Goal: Information Seeking & Learning: Check status

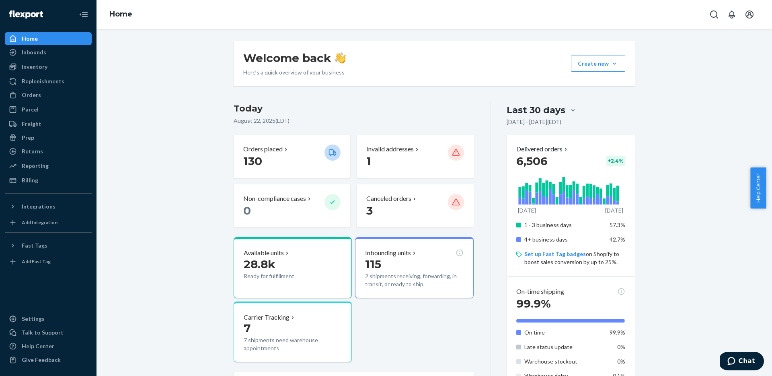
click at [175, 169] on div "Welcome back Here’s a quick overview of your business Create new Create new inb…" at bounding box center [434, 280] width 663 height 478
click at [43, 76] on div "Replenishments" at bounding box center [48, 81] width 85 height 11
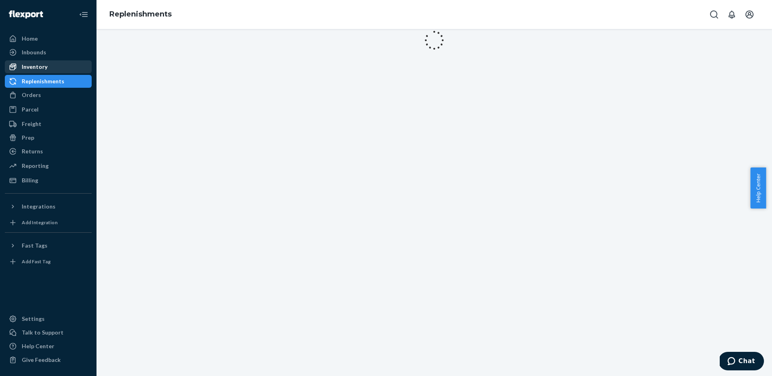
click at [43, 68] on div "Inventory" at bounding box center [35, 67] width 26 height 8
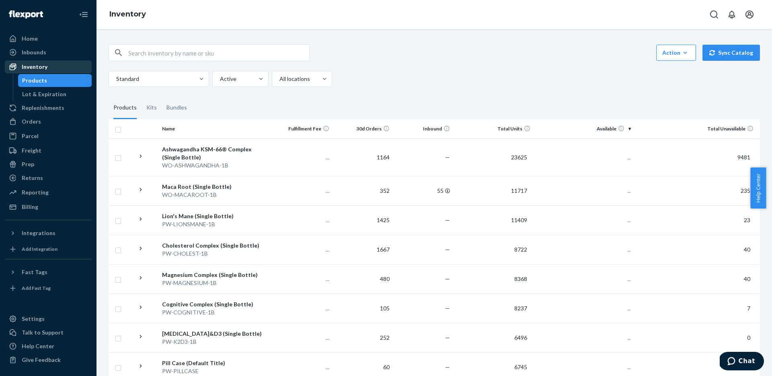
click at [46, 60] on link "Inventory" at bounding box center [48, 66] width 87 height 13
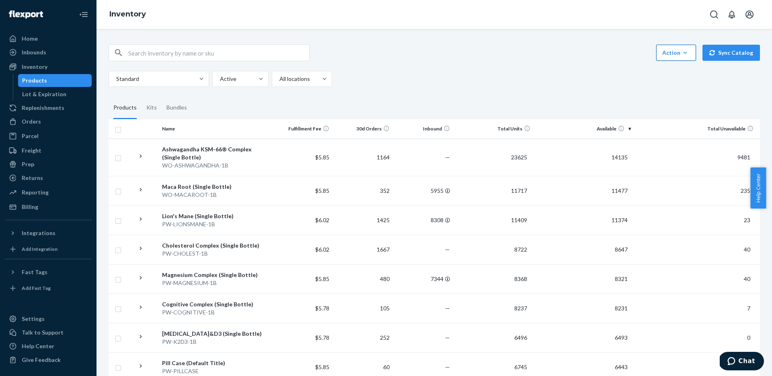
click at [675, 53] on div "Action" at bounding box center [676, 53] width 28 height 8
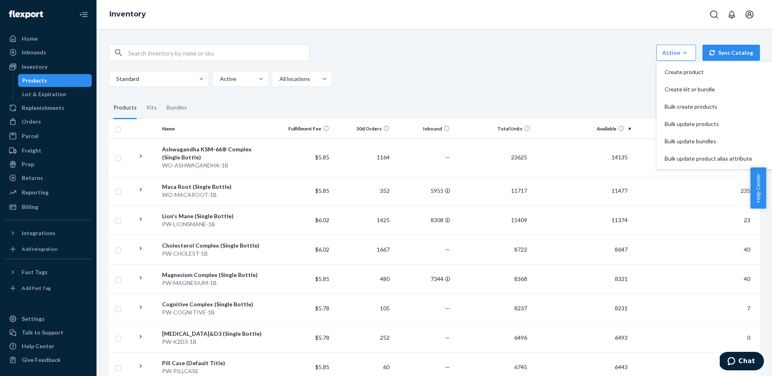
drag, startPoint x: 423, startPoint y: 50, endPoint x: 400, endPoint y: 58, distance: 24.4
click at [423, 50] on div "Action Create product Create kit or bundle Bulk create products Bulk update pro…" at bounding box center [434, 52] width 651 height 17
click at [122, 128] on th at bounding box center [121, 128] width 25 height 19
click at [118, 129] on input "checkbox" at bounding box center [118, 128] width 6 height 8
checkbox input "true"
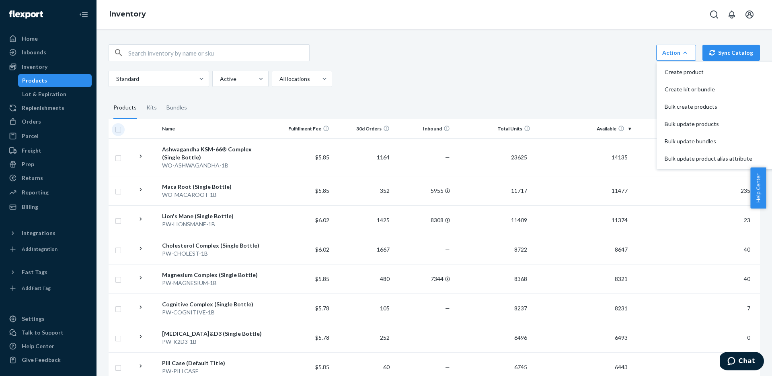
checkbox input "true"
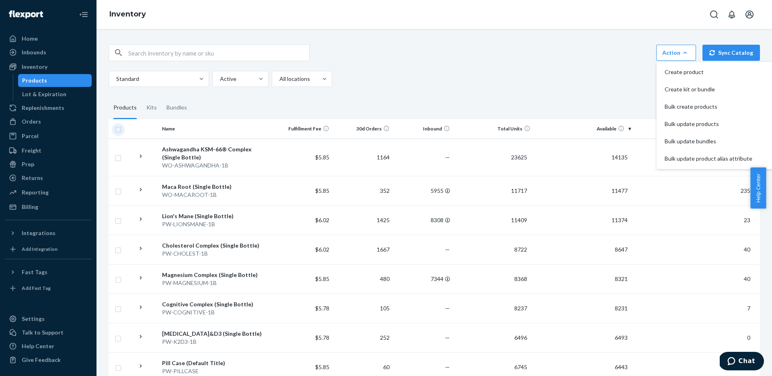
checkbox input "true"
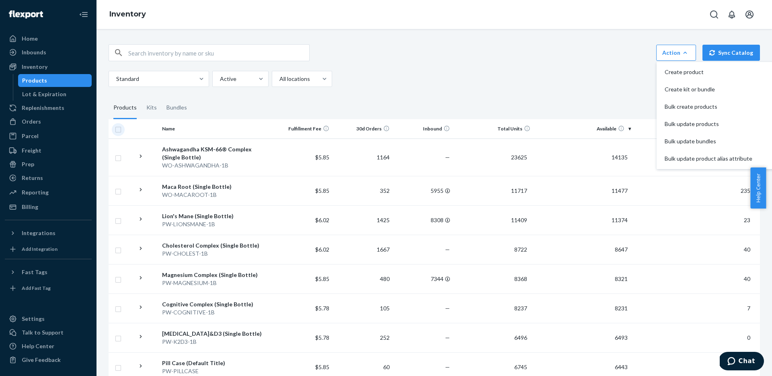
checkbox input "true"
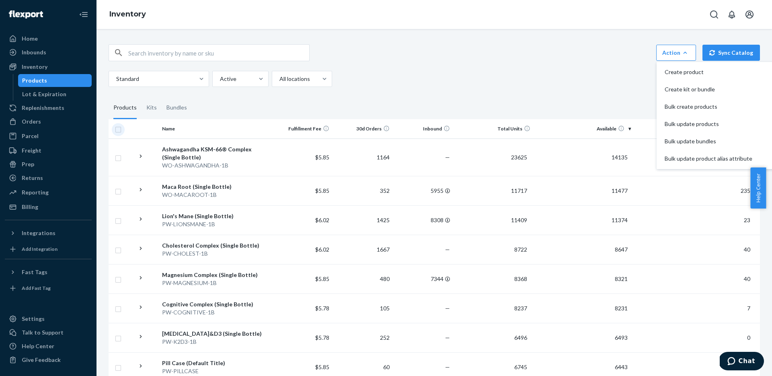
checkbox input "true"
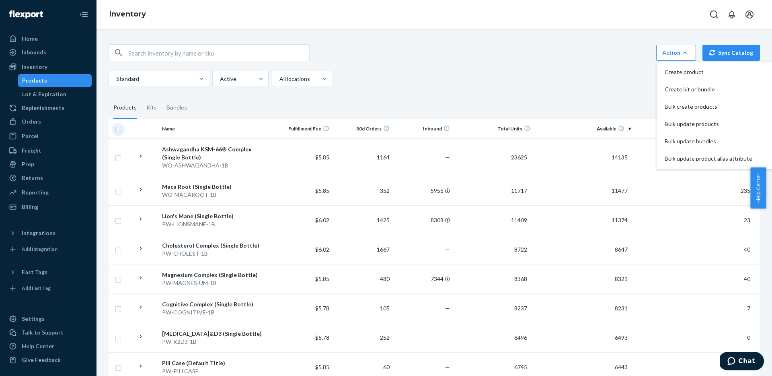
checkbox input "true"
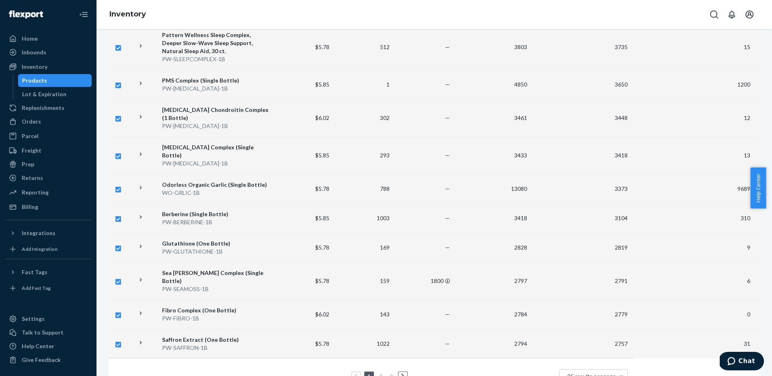
scroll to position [579, 0]
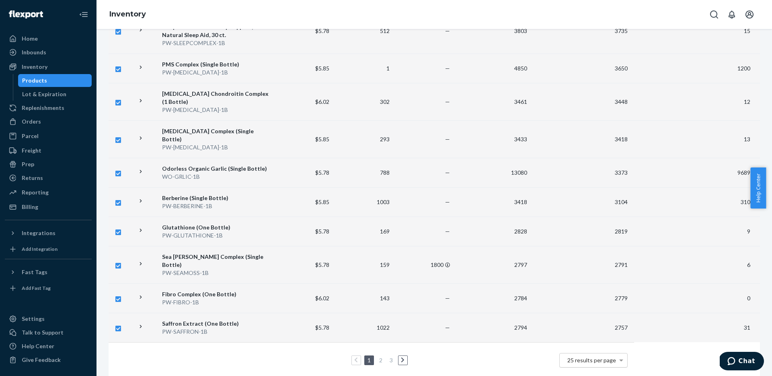
click at [593, 356] on span "25 results per page" at bounding box center [591, 359] width 49 height 7
drag, startPoint x: 468, startPoint y: 361, endPoint x: 449, endPoint y: 355, distance: 20.2
click at [464, 359] on td "1 2 3 25 results per page 10 results per page 25 results per page 50 results pe…" at bounding box center [371, 360] width 525 height 36
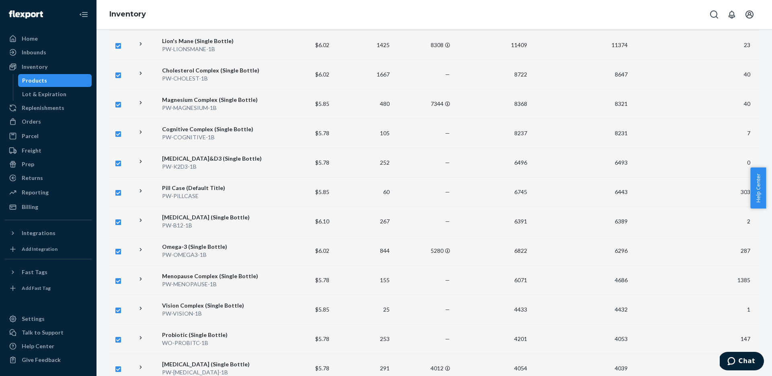
scroll to position [0, 0]
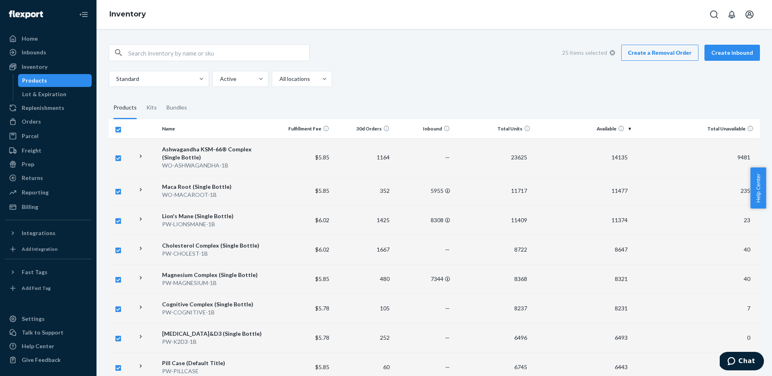
click at [375, 65] on div "25 items selected Create a Removal Order Create inbound Standard Active All loc…" at bounding box center [434, 65] width 651 height 43
click at [40, 125] on div "Orders" at bounding box center [48, 121] width 85 height 11
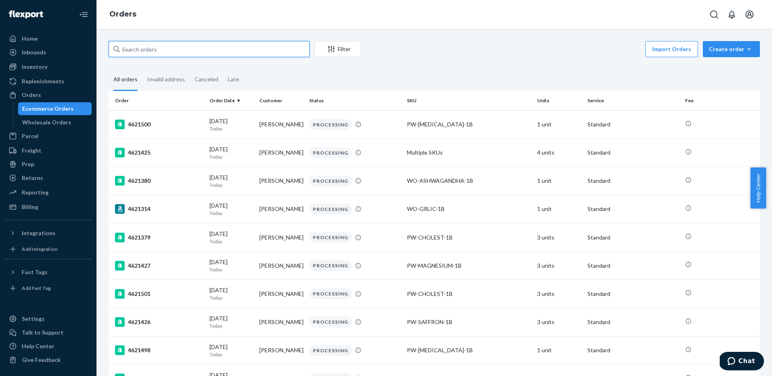
click at [152, 46] on input "text" at bounding box center [209, 49] width 201 height 16
click at [43, 88] on ul "Home Inbounds Shipping Plans Problems Inventory Products Lot & Expiration Reple…" at bounding box center [48, 122] width 87 height 181
click at [47, 68] on div "Inventory" at bounding box center [48, 66] width 85 height 11
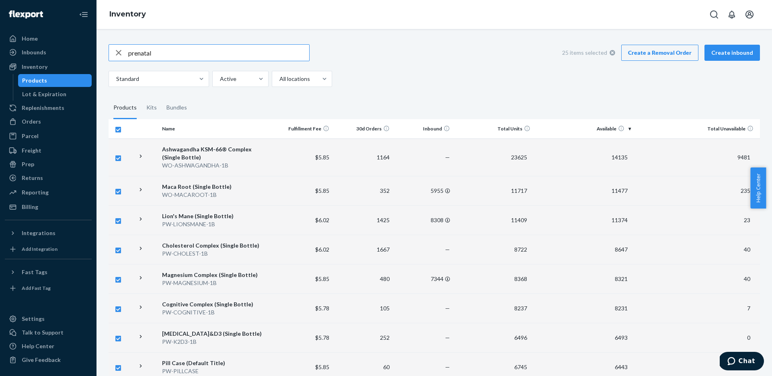
type input "prenatal"
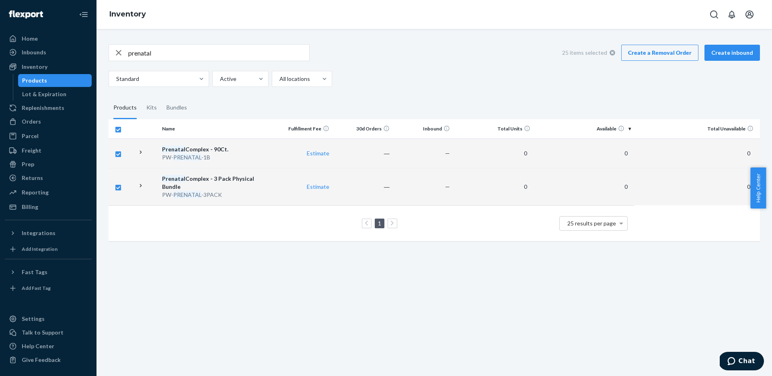
click at [234, 171] on td "Prenatal Complex - 3 Pack Physical Bundle PW- PRENATAL -3PACK" at bounding box center [215, 186] width 113 height 37
checkbox input "false"
checkbox input "true"
checkbox input "false"
click at [234, 178] on div "Prenatal Complex - 3 Pack Physical Bundle" at bounding box center [215, 182] width 107 height 16
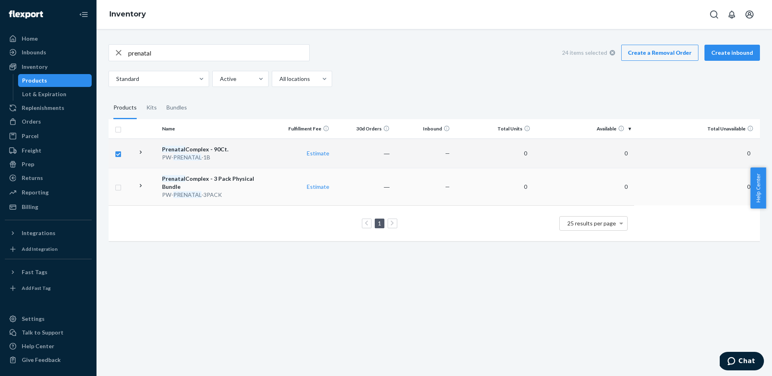
checkbox input "true"
click at [234, 178] on div "Prenatal Complex - 3 Pack Physical Bundle" at bounding box center [215, 182] width 107 height 16
checkbox input "true"
checkbox input "false"
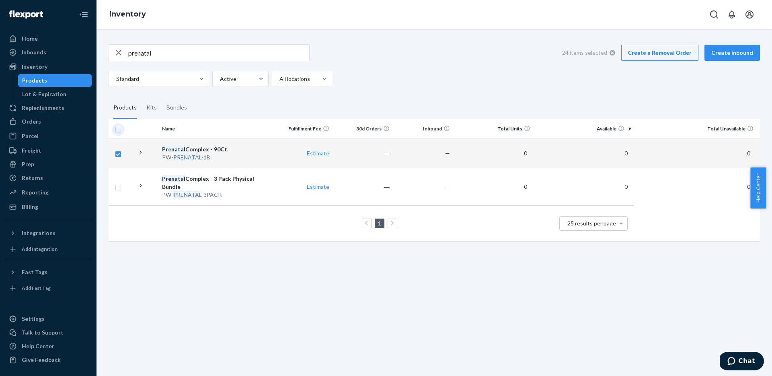
click at [115, 125] on input "checkbox" at bounding box center [118, 128] width 6 height 8
checkbox input "true"
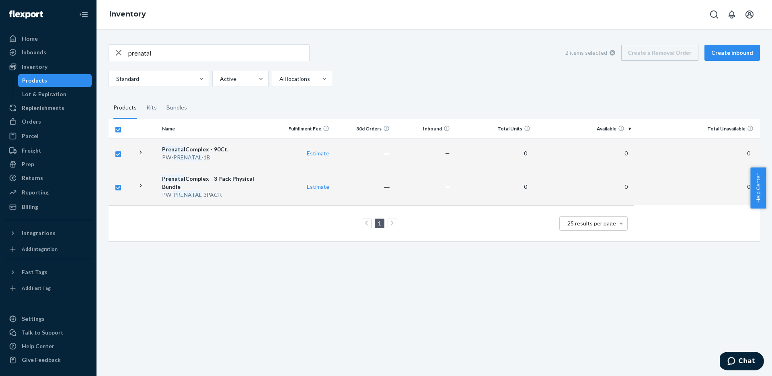
click at [117, 127] on input "checkbox" at bounding box center [118, 128] width 6 height 8
checkbox input "false"
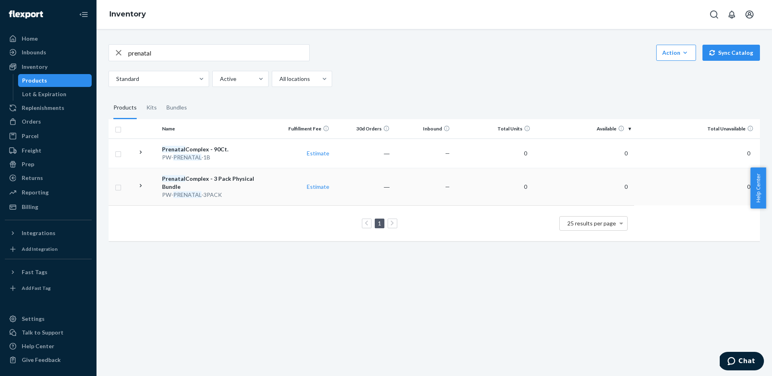
click at [196, 174] on div "Prenatal Complex - 3 Pack Physical Bundle" at bounding box center [215, 182] width 107 height 16
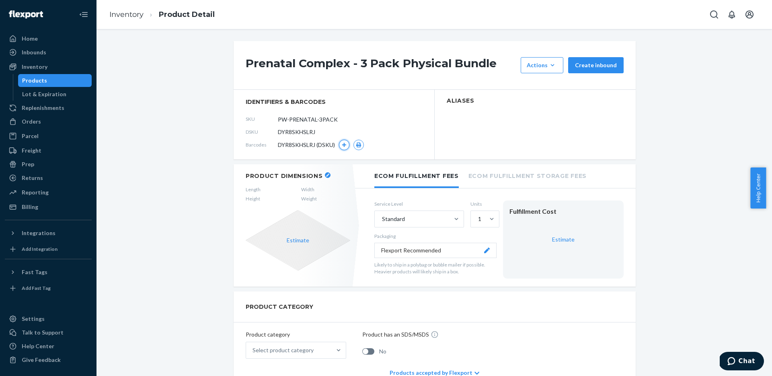
click at [342, 146] on icon "button" at bounding box center [344, 144] width 5 height 5
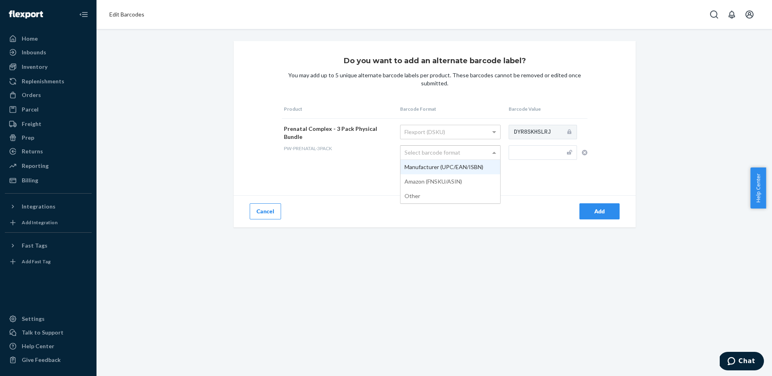
click at [443, 152] on div "Select barcode format" at bounding box center [450, 153] width 100 height 14
drag, startPoint x: 441, startPoint y: 166, endPoint x: 419, endPoint y: 168, distance: 22.6
drag, startPoint x: 211, startPoint y: 142, endPoint x: 169, endPoint y: 138, distance: 41.9
click at [211, 142] on div "Do you want to add an alternate barcode label? You may add up to 5 unique alter…" at bounding box center [434, 134] width 663 height 186
drag, startPoint x: 525, startPoint y: 148, endPoint x: 525, endPoint y: 154, distance: 5.6
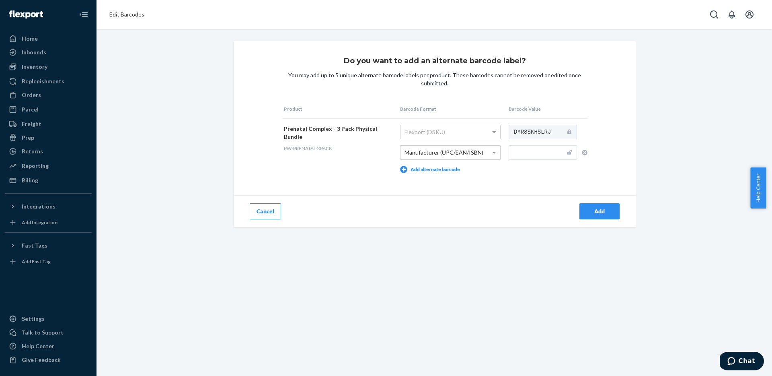
click at [525, 148] on input "text" at bounding box center [543, 152] width 68 height 14
paste input "850076875510"
type input "850076875510"
click at [498, 264] on div "Do you want to add an alternate barcode label? You may add up to 5 unique alter…" at bounding box center [433, 202] width 675 height 347
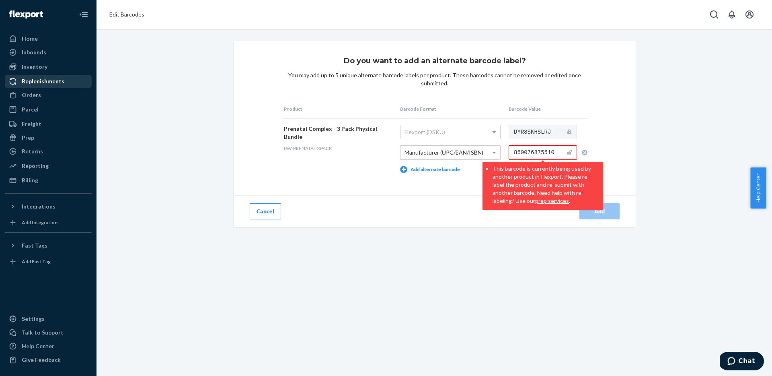
click at [50, 67] on div "Inventory" at bounding box center [48, 66] width 85 height 11
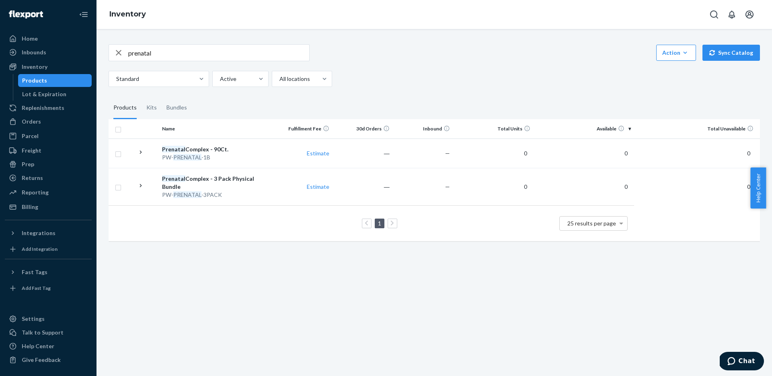
drag, startPoint x: 482, startPoint y: 74, endPoint x: 143, endPoint y: 30, distance: 341.3
click at [451, 70] on div "prenatal Action Create product Create kit or bundle Bulk create products Bulk u…" at bounding box center [434, 65] width 651 height 43
click at [123, 54] on div "button" at bounding box center [118, 53] width 19 height 16
click at [427, 60] on div "Action Create product Create kit or bundle Bulk create products Bulk update pro…" at bounding box center [434, 52] width 651 height 17
click at [681, 49] on icon "button" at bounding box center [685, 53] width 8 height 8
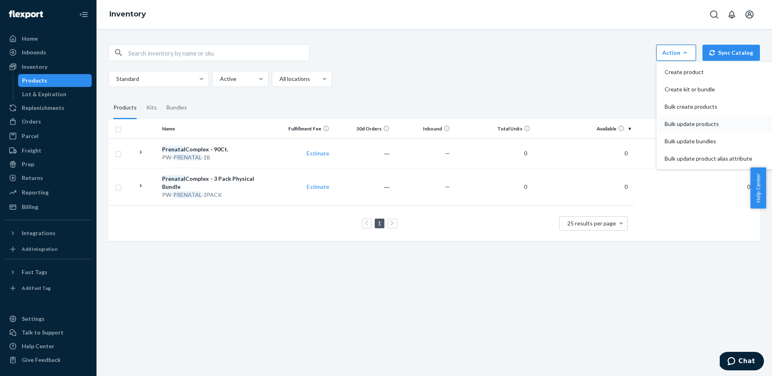
click at [695, 123] on span "Bulk update products" at bounding box center [709, 124] width 88 height 6
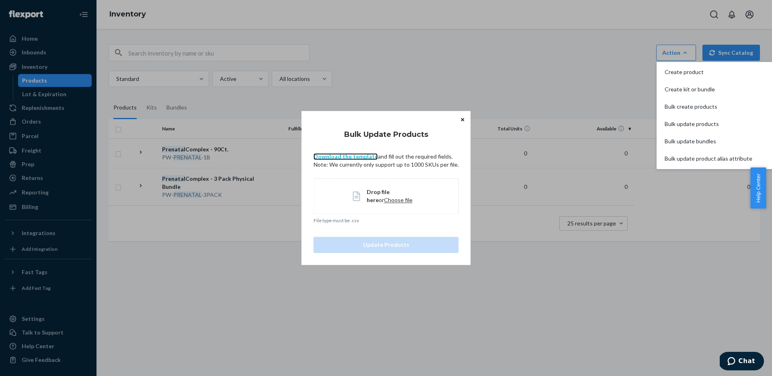
click at [359, 156] on link "Download the template" at bounding box center [346, 156] width 64 height 7
click at [461, 119] on icon "Close" at bounding box center [462, 119] width 3 height 3
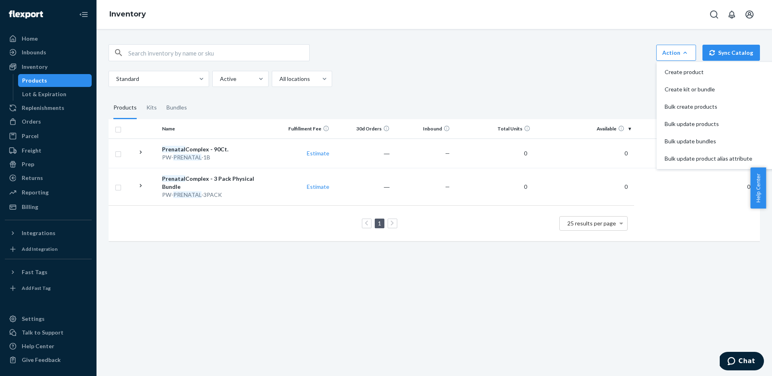
click at [406, 79] on div "Standard Active All locations" at bounding box center [431, 79] width 645 height 16
click at [121, 129] on input "checkbox" at bounding box center [118, 128] width 6 height 8
checkbox input "true"
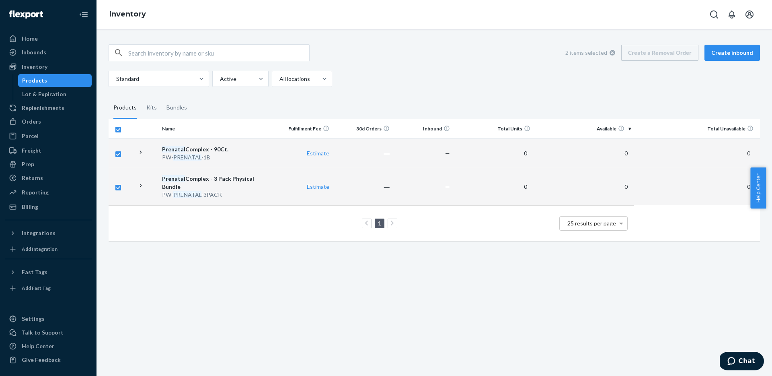
drag, startPoint x: 420, startPoint y: 70, endPoint x: 355, endPoint y: 73, distance: 64.8
click at [417, 70] on div "2 items selected Create a Removal Order Create inbound Standard Active All loca…" at bounding box center [434, 65] width 651 height 43
click at [186, 58] on input "text" at bounding box center [218, 53] width 181 height 16
click at [609, 53] on icon at bounding box center [612, 53] width 6 height 6
checkbox input "false"
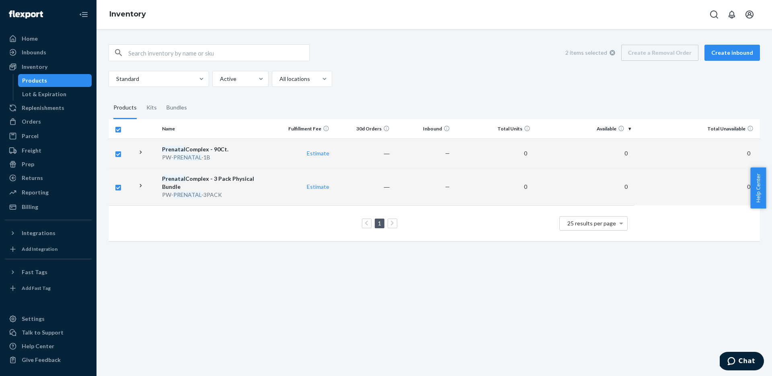
checkbox input "false"
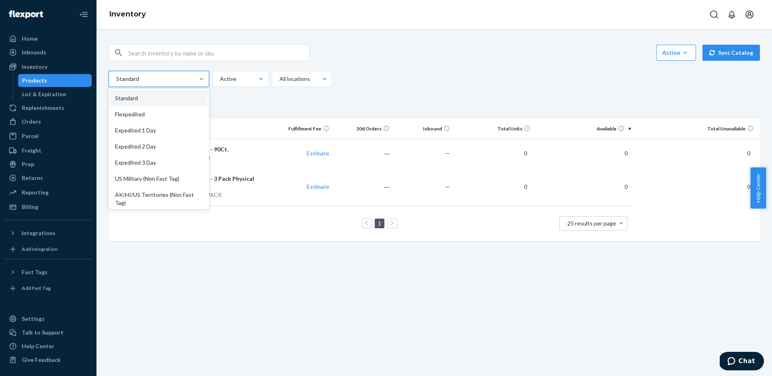
click at [185, 77] on div at bounding box center [157, 79] width 85 height 10
click at [116, 77] on input "option Standard focused, 1 of 13. 13 results available. Use Up and Down to choo…" at bounding box center [115, 79] width 1 height 8
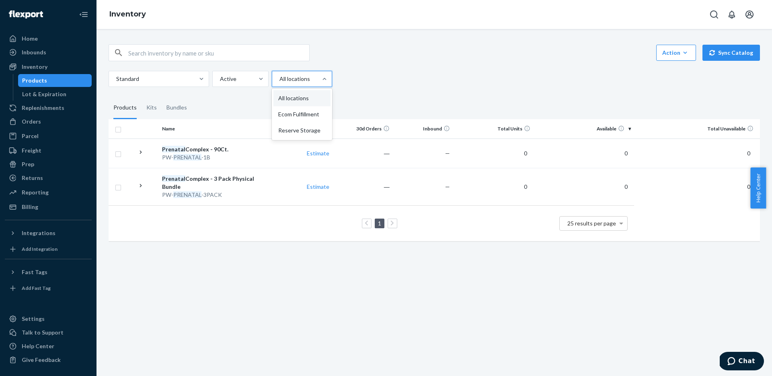
click at [298, 74] on div at bounding box center [301, 79] width 45 height 10
click at [279, 75] on input "option All locations focused, 1 of 3. 3 results available. Use Up and Down to c…" at bounding box center [279, 79] width 1 height 8
drag, startPoint x: 462, startPoint y: 75, endPoint x: 285, endPoint y: 71, distance: 176.9
click at [460, 76] on div "Standard Active option Ecom Fulfillment focused, 2 of 3. 3 results available. U…" at bounding box center [431, 79] width 645 height 16
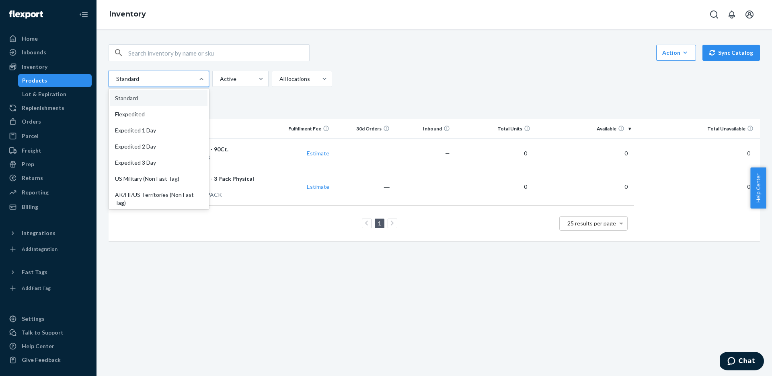
drag, startPoint x: 124, startPoint y: 73, endPoint x: 131, endPoint y: 75, distance: 7.5
click at [125, 73] on div "Standard" at bounding box center [151, 79] width 85 height 14
click at [116, 75] on input "option Standard focused, 1 of 13. 13 results available. Use Up and Down to choo…" at bounding box center [115, 79] width 1 height 8
click at [453, 49] on div "Action Create product Create kit or bundle Bulk create products Bulk update pro…" at bounding box center [434, 52] width 651 height 17
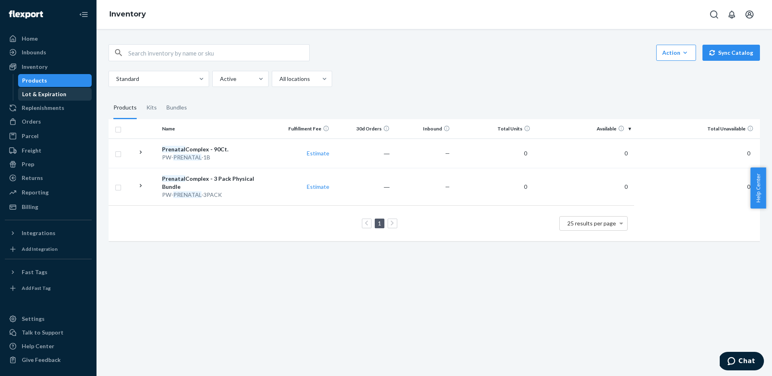
click at [57, 90] on div "Lot & Expiration" at bounding box center [44, 94] width 44 height 8
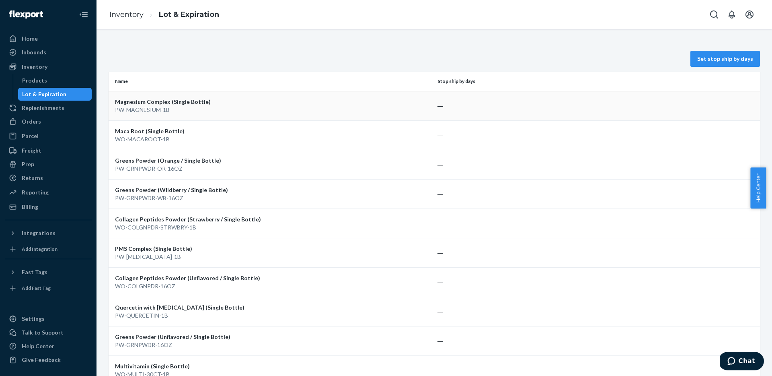
click at [279, 109] on div "PW-MAGNESIUM-1B" at bounding box center [273, 110] width 316 height 8
click at [31, 190] on div "Reporting" at bounding box center [35, 192] width 27 height 8
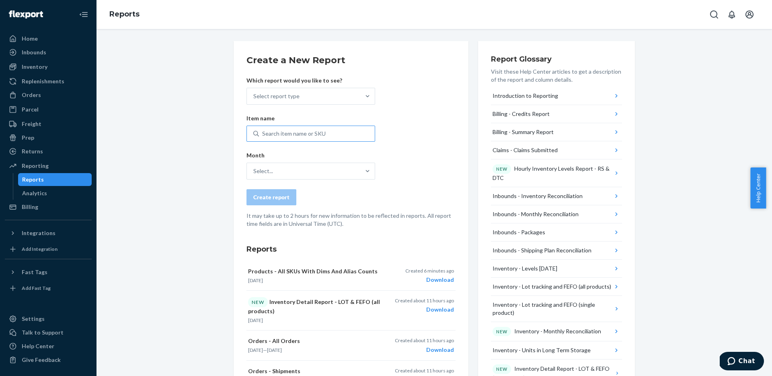
click at [308, 135] on div "Search item name or SKU" at bounding box center [294, 133] width 64 height 8
click at [263, 135] on input "Search item name or SKU" at bounding box center [262, 133] width 1 height 8
click at [322, 159] on div "Month Select..." at bounding box center [310, 165] width 129 height 28
click at [329, 170] on div "Select..." at bounding box center [303, 171] width 113 height 16
click at [254, 170] on input "Select..." at bounding box center [253, 171] width 1 height 8
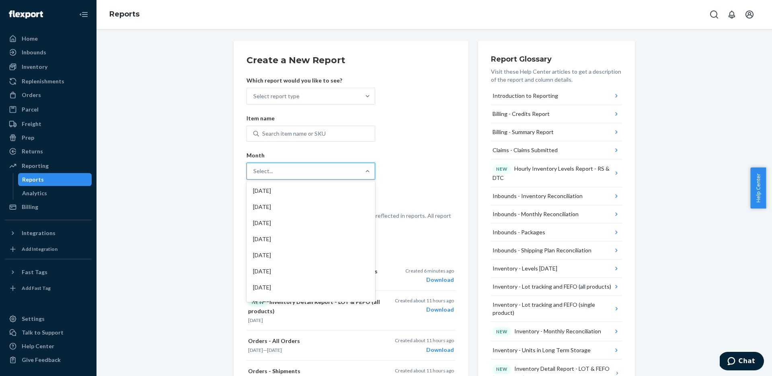
drag, startPoint x: 433, startPoint y: 146, endPoint x: 427, endPoint y: 145, distance: 5.6
click at [431, 146] on form "Create a New Report Which report would you like to see? Select report type Item…" at bounding box center [350, 141] width 209 height 174
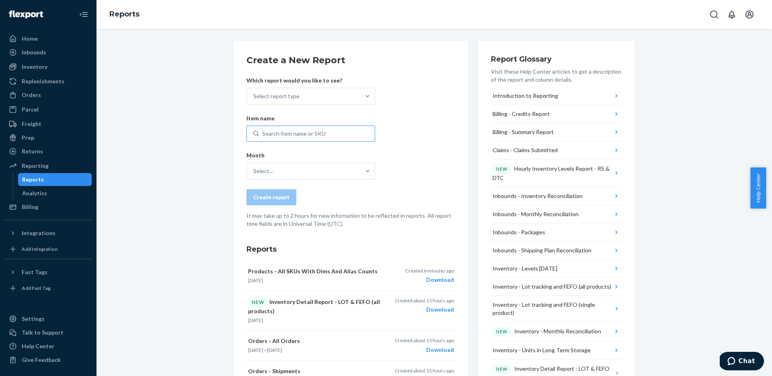
click at [299, 134] on div "Search item name or SKU" at bounding box center [294, 133] width 64 height 8
click at [263, 134] on input "Search item name or SKU" at bounding box center [262, 133] width 1 height 8
click at [318, 101] on div "Select report type" at bounding box center [303, 96] width 113 height 16
click at [254, 100] on input "Select report type" at bounding box center [253, 96] width 1 height 8
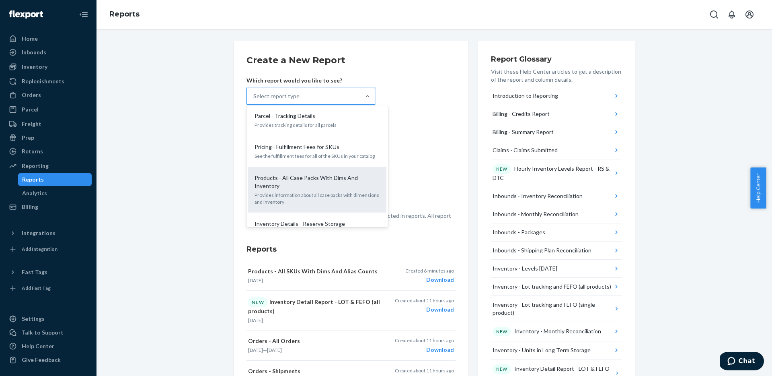
scroll to position [811, 0]
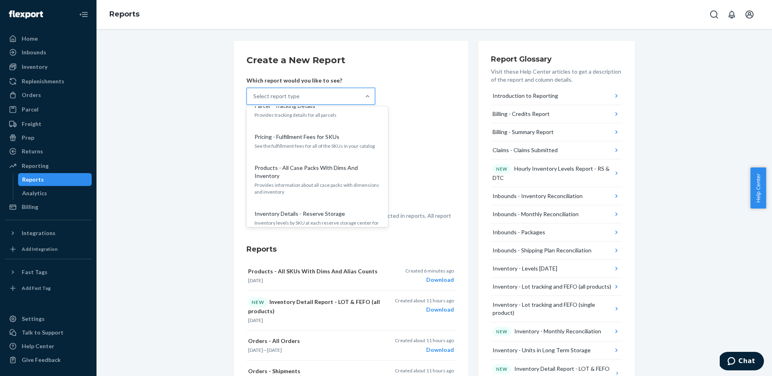
click at [304, 160] on div "Products - All Case Packs With Dims And Inventory Provides information about al…" at bounding box center [317, 179] width 129 height 39
click at [254, 100] on input "option Products - All Case Packs With Dims And Inventory focused, 24 of 33. 33 …" at bounding box center [253, 96] width 1 height 8
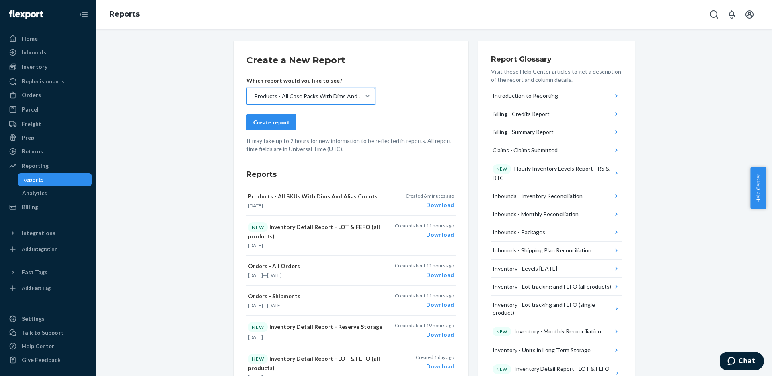
click at [251, 115] on button "Create report" at bounding box center [271, 122] width 50 height 16
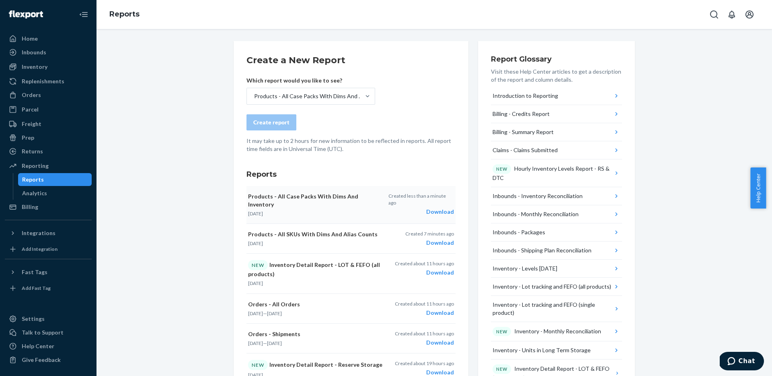
click at [446, 207] on div "Download" at bounding box center [421, 211] width 66 height 8
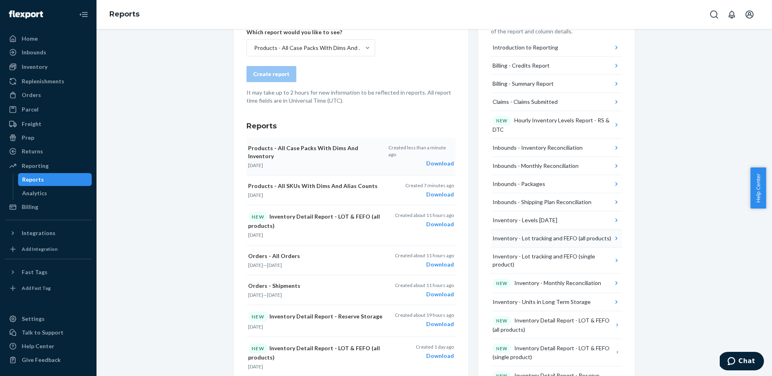
scroll to position [49, 0]
click at [590, 222] on button "Inventory - Levels Today" at bounding box center [556, 220] width 131 height 18
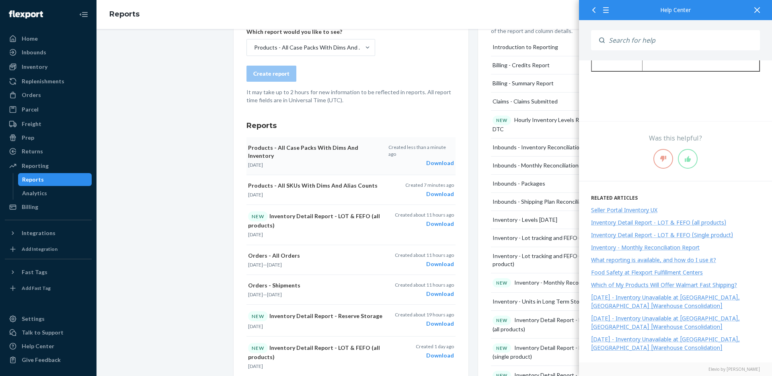
scroll to position [958, 0]
click at [216, 214] on div "Create a New Report Which report would you like to see? Products - All Case Pac…" at bounding box center [434, 356] width 663 height 728
drag, startPoint x: 209, startPoint y: 212, endPoint x: 226, endPoint y: 207, distance: 17.3
click at [214, 210] on div "Create a New Report Which report would you like to see? Products - All Case Pac…" at bounding box center [434, 356] width 663 height 728
click at [755, 7] on icon at bounding box center [757, 10] width 6 height 6
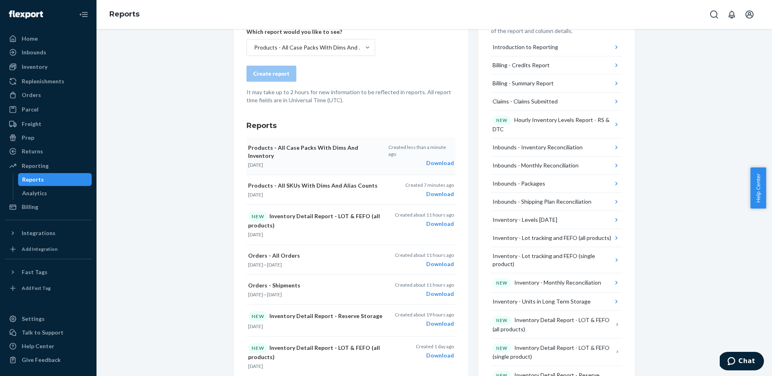
scroll to position [0, 0]
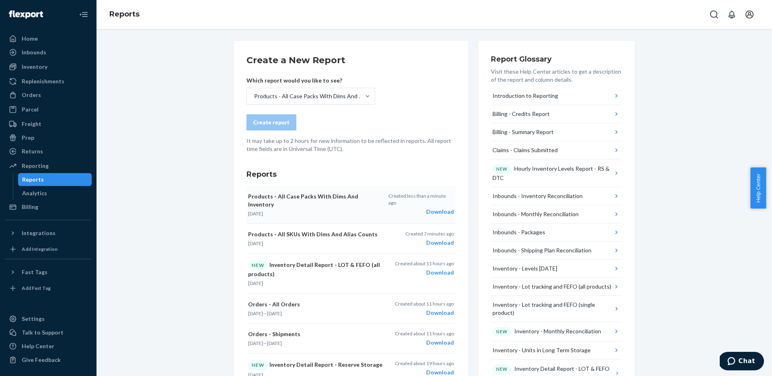
drag, startPoint x: 135, startPoint y: 92, endPoint x: 87, endPoint y: 1, distance: 103.8
click at [39, 101] on link "Orders" at bounding box center [48, 94] width 87 height 13
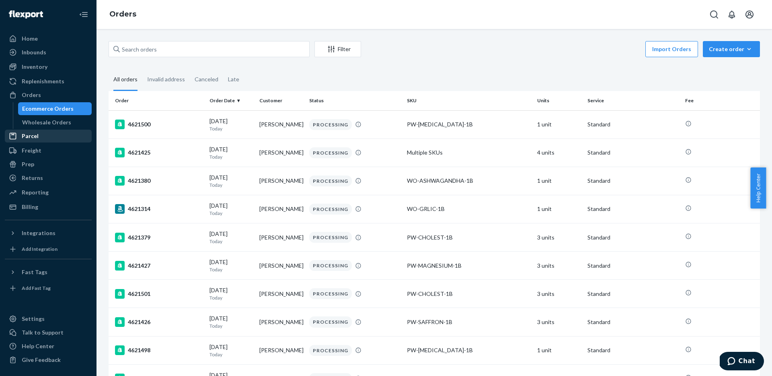
click at [40, 133] on div "Parcel" at bounding box center [48, 135] width 85 height 11
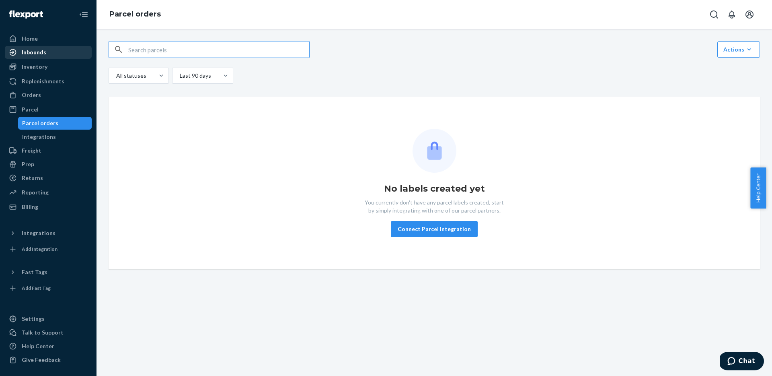
click at [53, 49] on div "Inbounds" at bounding box center [48, 52] width 85 height 11
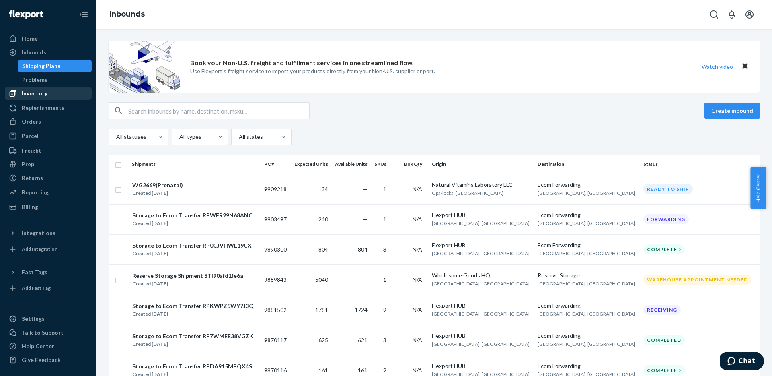
click at [43, 91] on div "Inventory" at bounding box center [35, 93] width 26 height 8
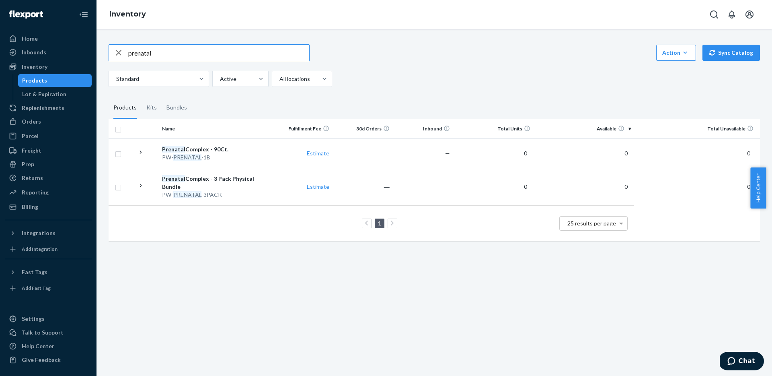
click at [245, 184] on div "Prenatal Complex - 3 Pack Physical Bundle" at bounding box center [215, 182] width 107 height 16
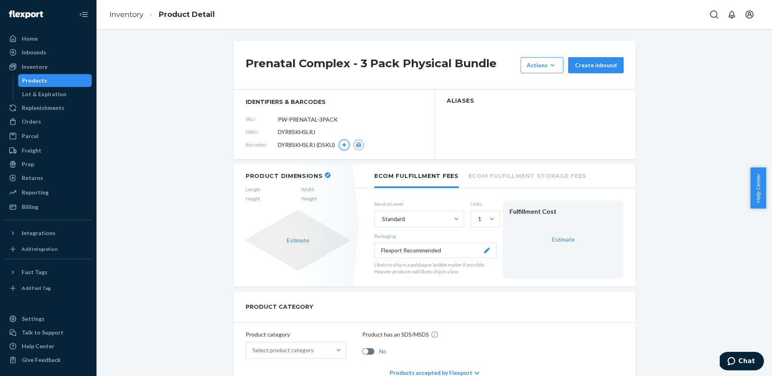
click at [342, 143] on icon "button" at bounding box center [344, 144] width 5 height 5
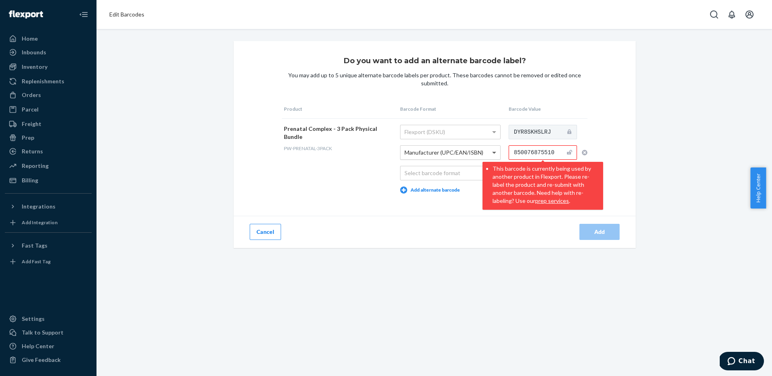
click at [493, 146] on span at bounding box center [495, 153] width 10 height 14
click at [525, 149] on input "850076875510" at bounding box center [543, 152] width 68 height 14
drag, startPoint x: 523, startPoint y: 158, endPoint x: 512, endPoint y: 168, distance: 14.2
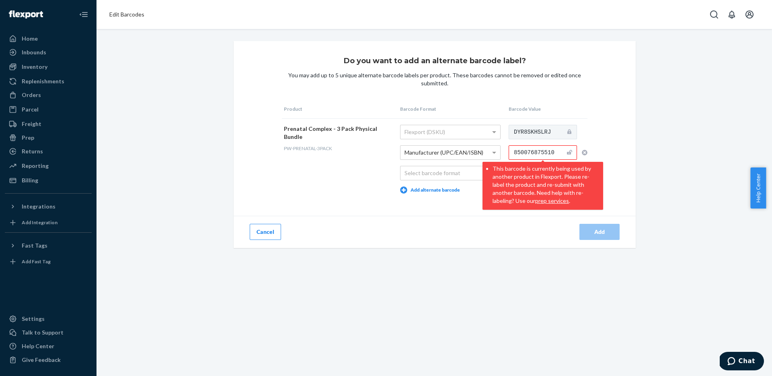
click at [521, 160] on div "850076875510 This barcode is currently being used by another product in Flexpor…" at bounding box center [543, 152] width 68 height 14
click at [34, 70] on div "Inventory" at bounding box center [35, 67] width 26 height 8
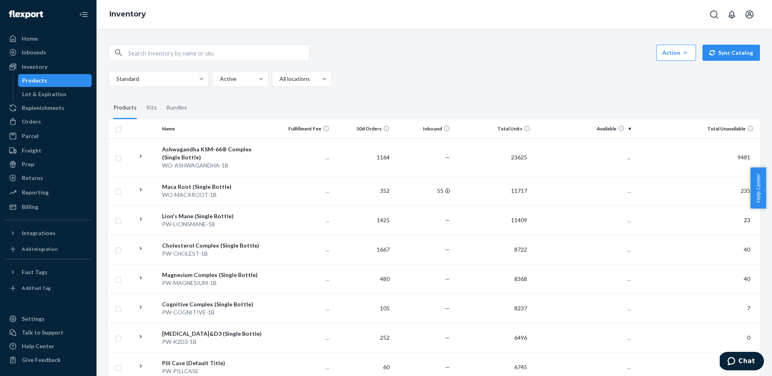
drag, startPoint x: 162, startPoint y: 63, endPoint x: 178, endPoint y: 54, distance: 17.9
click at [164, 62] on div "Action Create product Create kit or bundle Bulk create products Bulk update pro…" at bounding box center [434, 65] width 651 height 43
click at [178, 54] on input "text" at bounding box center [218, 53] width 181 height 16
paste input "850076875510"
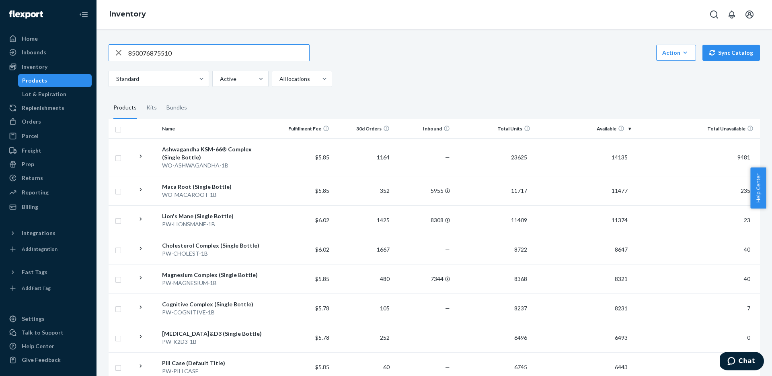
type input "850076875510"
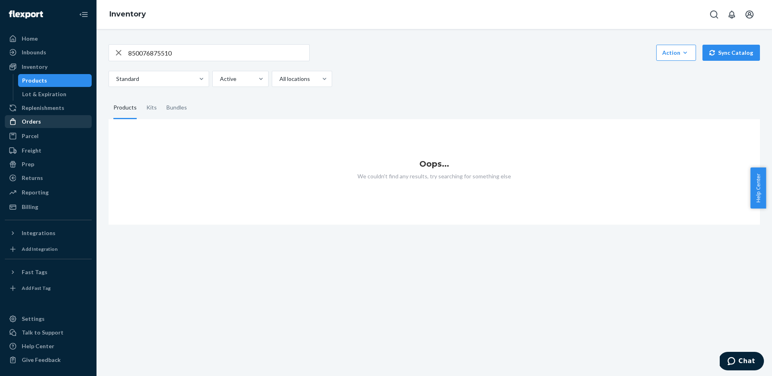
click at [24, 119] on div "Orders" at bounding box center [31, 121] width 19 height 8
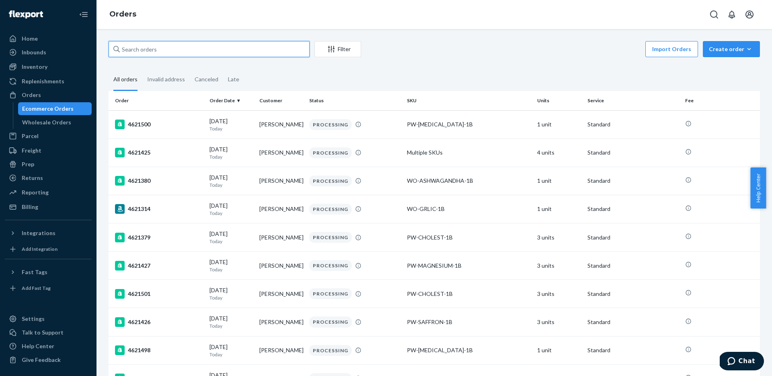
drag, startPoint x: 158, startPoint y: 45, endPoint x: 160, endPoint y: 50, distance: 5.0
click at [158, 46] on input "text" at bounding box center [209, 49] width 201 height 16
paste input "850076875510"
type input "850076875510"
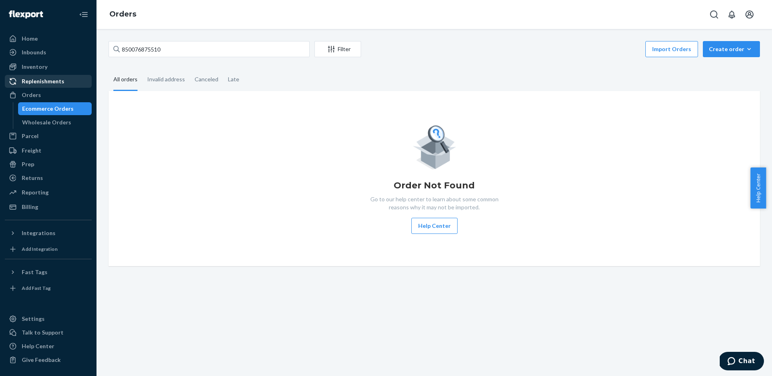
drag, startPoint x: 45, startPoint y: 63, endPoint x: 29, endPoint y: 78, distance: 21.9
click at [45, 64] on div "Inventory" at bounding box center [35, 67] width 26 height 8
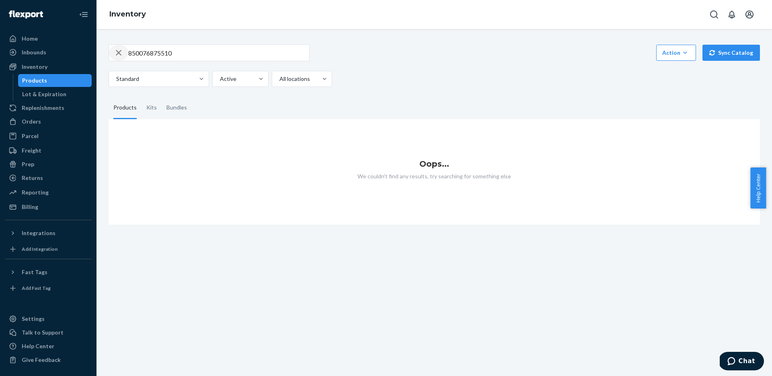
click at [114, 49] on icon "button" at bounding box center [119, 53] width 10 height 16
click at [166, 74] on div at bounding box center [157, 79] width 85 height 10
click at [116, 75] on input "Standard" at bounding box center [115, 79] width 1 height 8
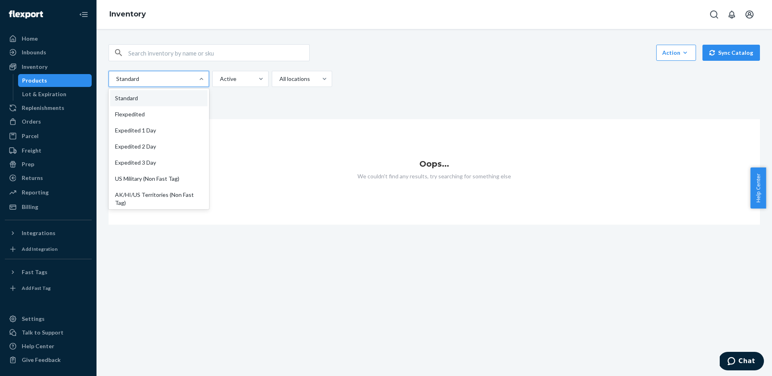
click at [411, 82] on div "option Standard focused, 1 of 13. 13 results available. Use Up and Down to choo…" at bounding box center [431, 79] width 645 height 16
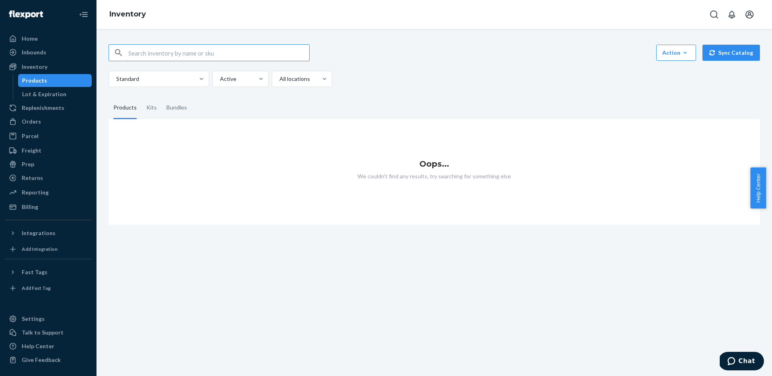
drag, startPoint x: 230, startPoint y: 51, endPoint x: 339, endPoint y: 51, distance: 109.8
click at [230, 51] on input "text" at bounding box center [218, 53] width 181 height 16
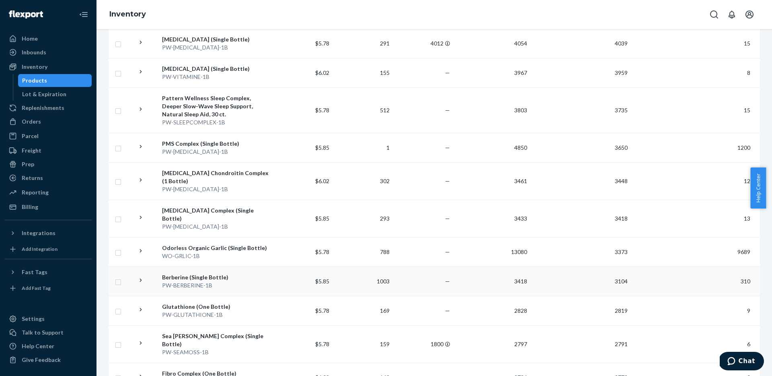
scroll to position [579, 0]
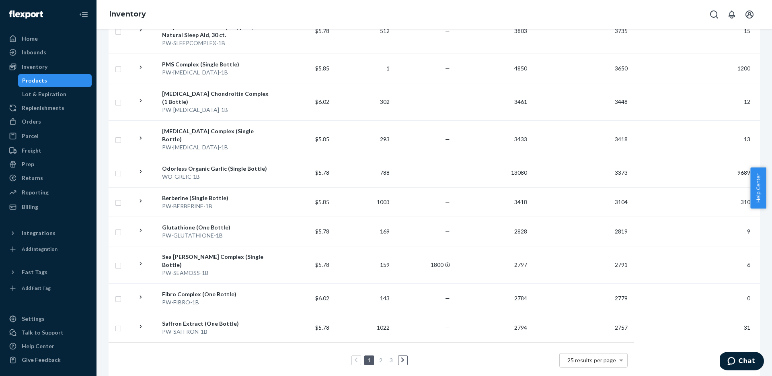
click at [402, 355] on link at bounding box center [402, 360] width 9 height 10
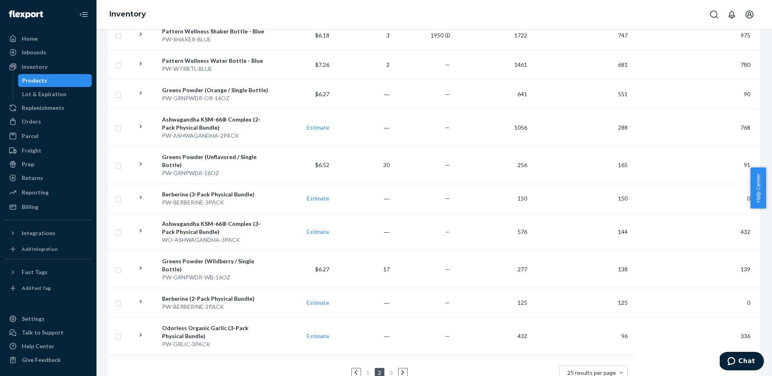
scroll to position [635, 0]
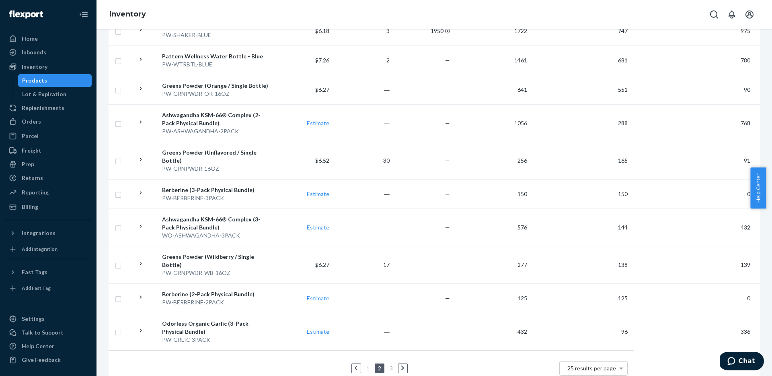
click at [401, 365] on icon at bounding box center [403, 368] width 4 height 6
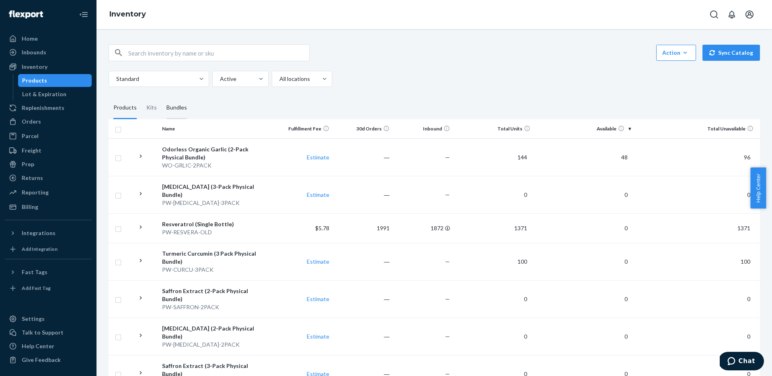
click at [172, 109] on div "Bundles" at bounding box center [176, 107] width 21 height 23
click at [162, 96] on input "Bundles" at bounding box center [162, 96] width 0 height 0
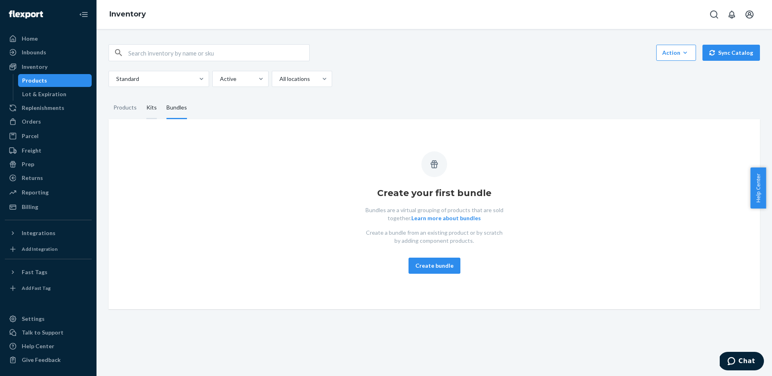
click at [151, 106] on div "Kits" at bounding box center [151, 107] width 10 height 23
click at [142, 96] on input "Kits" at bounding box center [142, 96] width 0 height 0
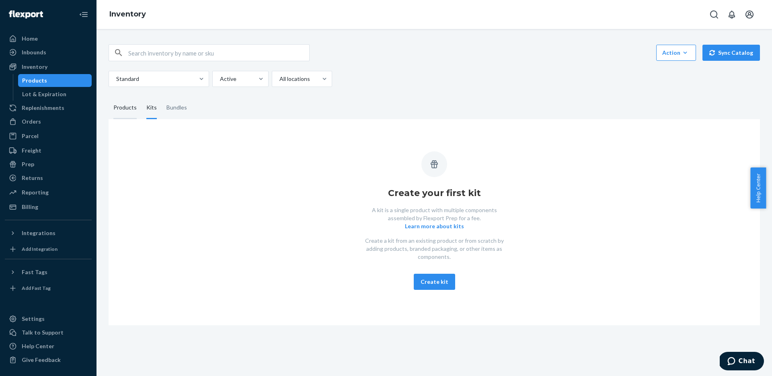
click at [132, 110] on div "Products" at bounding box center [124, 107] width 23 height 23
click at [109, 96] on input "Products" at bounding box center [109, 96] width 0 height 0
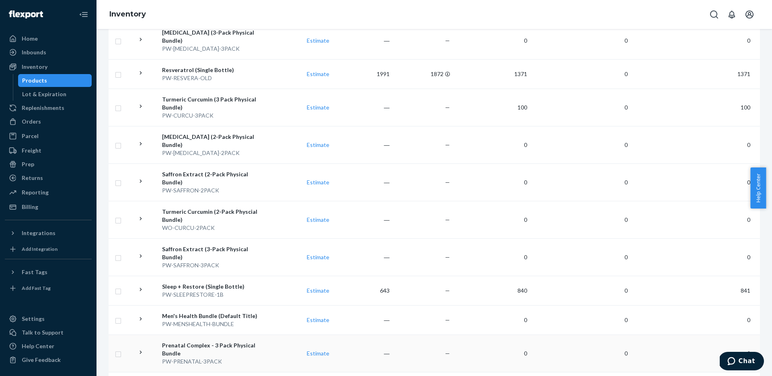
scroll to position [344, 0]
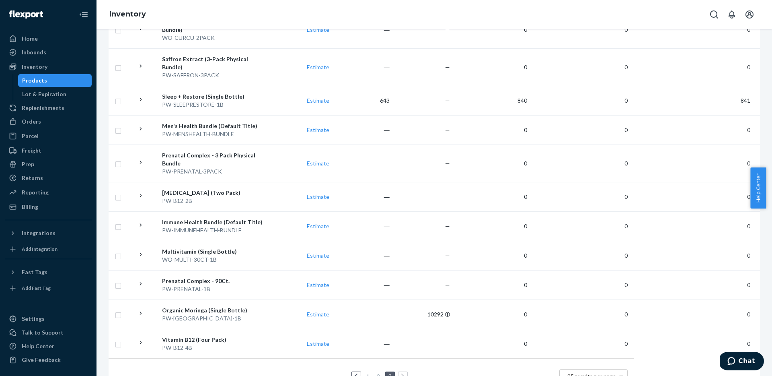
click at [355, 373] on icon at bounding box center [356, 375] width 3 height 5
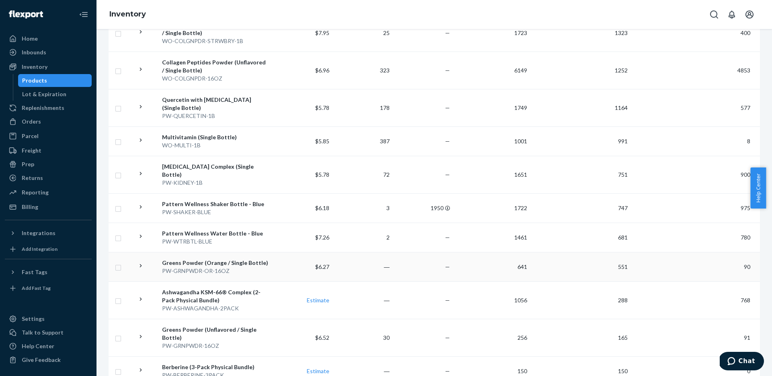
scroll to position [632, 0]
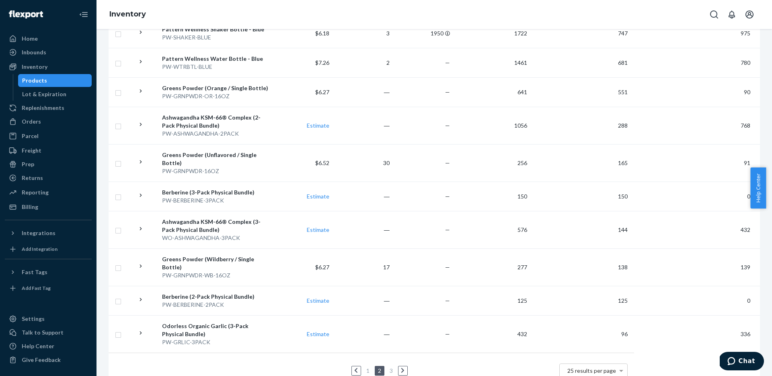
click at [352, 365] on link at bounding box center [356, 370] width 9 height 10
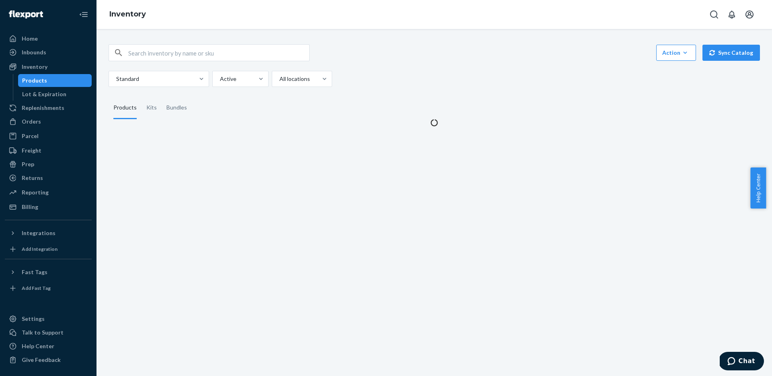
scroll to position [0, 0]
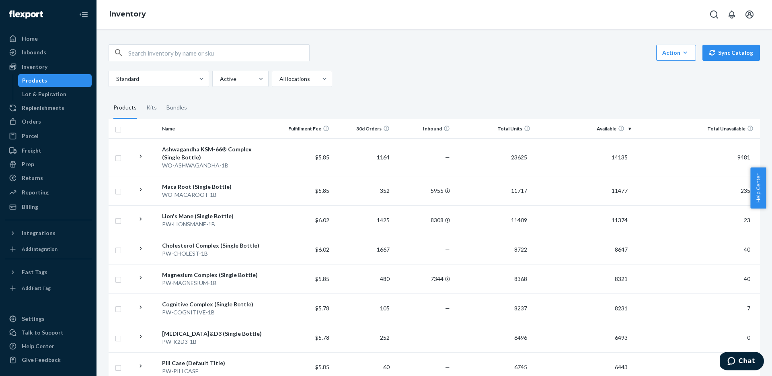
click at [471, 83] on div "Standard Active All locations" at bounding box center [431, 79] width 645 height 16
click at [188, 51] on input "text" at bounding box center [218, 53] width 181 height 16
type input "3 pack"
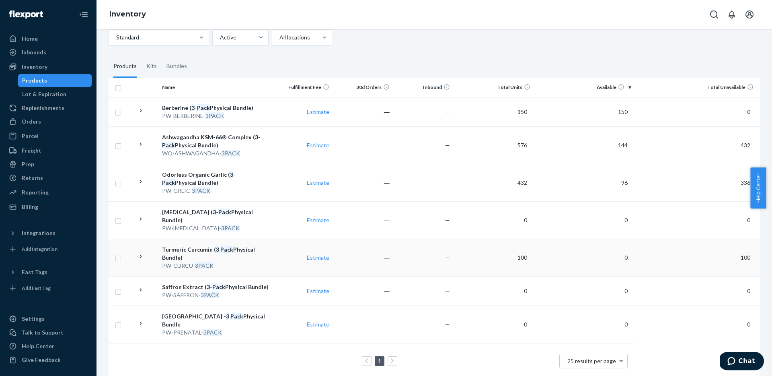
scroll to position [50, 0]
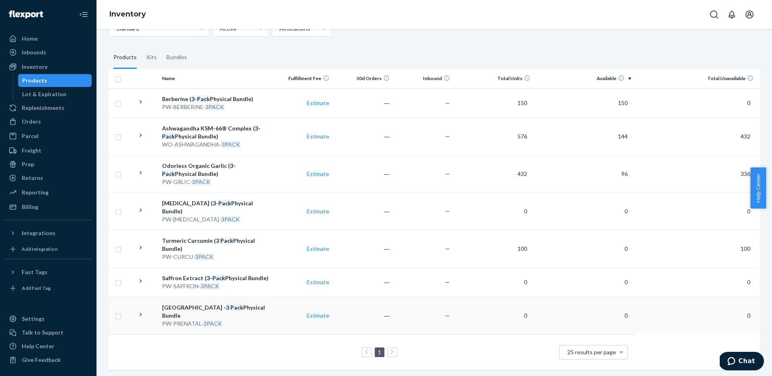
click at [264, 303] on div "Prenatal Complex - 3 Pack Physical Bundle" at bounding box center [215, 311] width 107 height 16
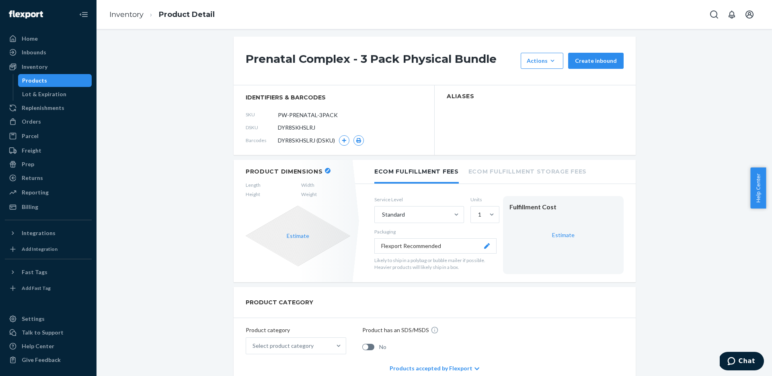
scroll to position [4, 0]
click at [342, 139] on icon "button" at bounding box center [344, 141] width 4 height 4
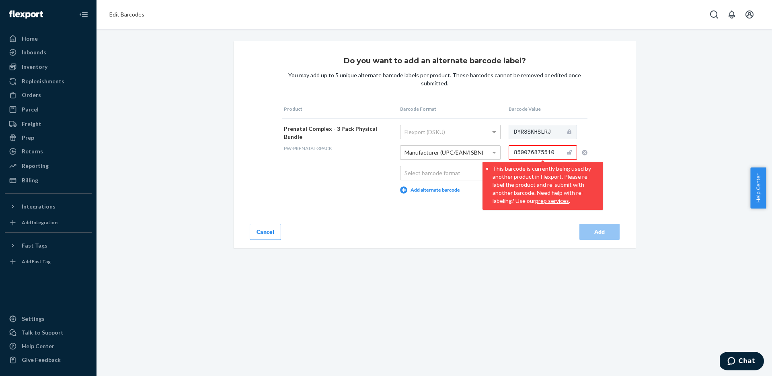
click at [638, 164] on div "Do you want to add an alternate barcode label? You may add up to 5 unique alter…" at bounding box center [434, 144] width 663 height 207
click at [535, 200] on button "prep services" at bounding box center [552, 201] width 34 height 8
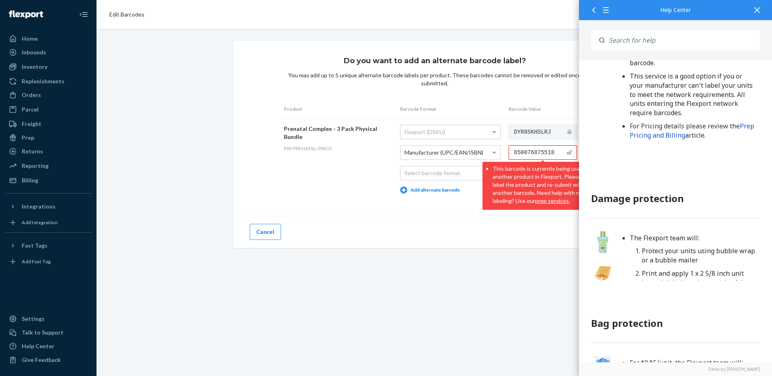
scroll to position [774, 0]
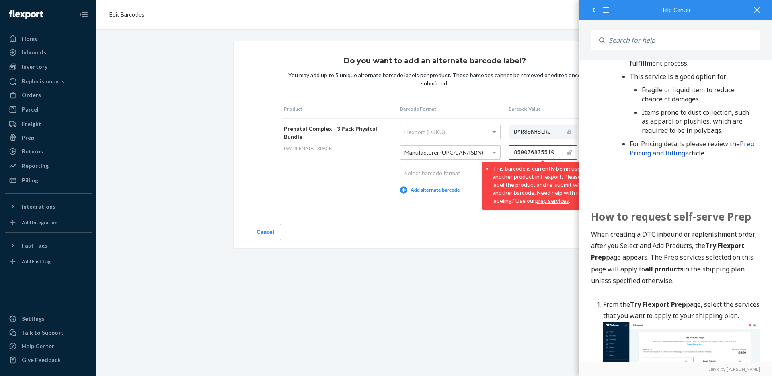
click at [441, 295] on div "Do you want to add an alternate barcode label? You may add up to 5 unique alter…" at bounding box center [433, 202] width 675 height 347
drag, startPoint x: 762, startPoint y: 7, endPoint x: 756, endPoint y: 10, distance: 6.3
click at [761, 8] on div at bounding box center [757, 10] width 18 height 20
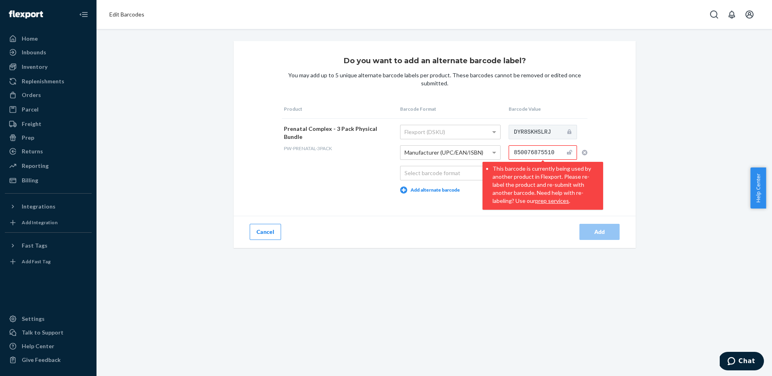
click at [128, 14] on span "Edit Barcodes" at bounding box center [126, 14] width 35 height 7
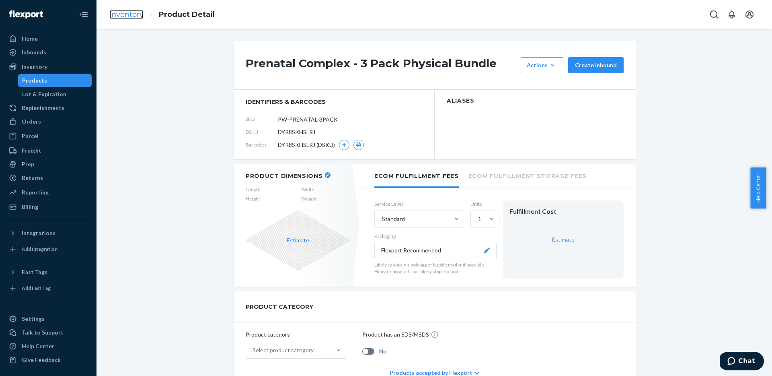
click at [137, 14] on link "Inventory" at bounding box center [126, 14] width 34 height 9
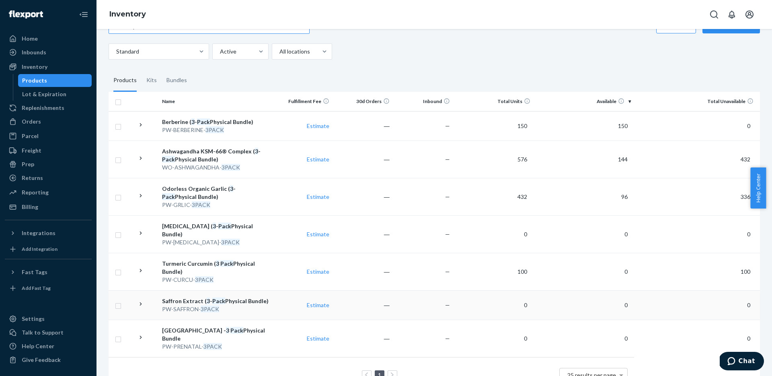
scroll to position [50, 0]
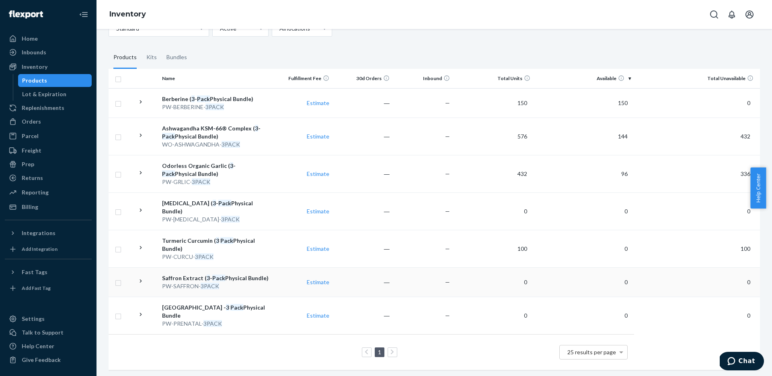
click at [224, 282] on div "PW-SAFFRON- 3PACK" at bounding box center [215, 286] width 107 height 8
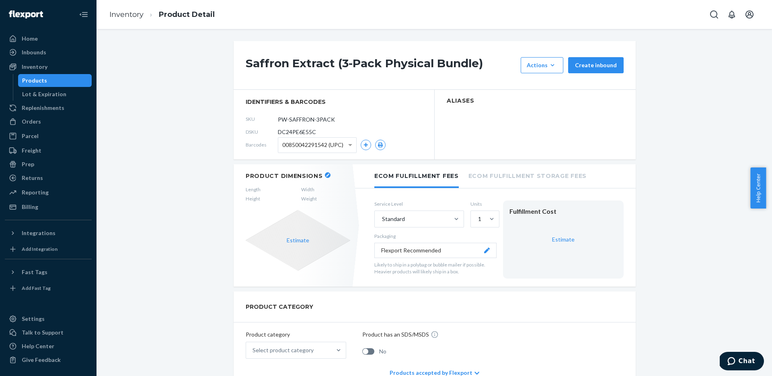
scroll to position [2, 0]
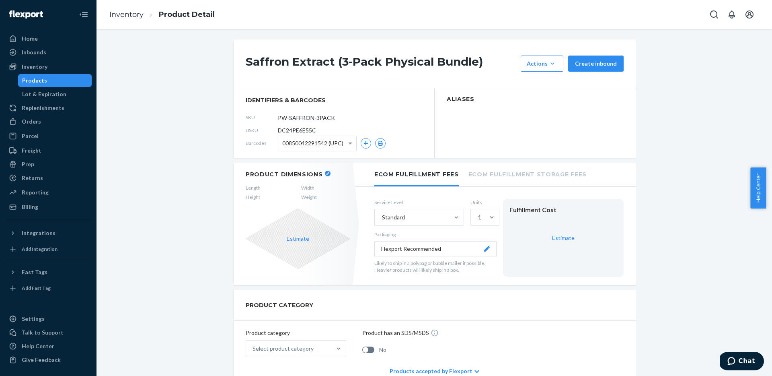
click at [116, 8] on ol "Inventory Product Detail" at bounding box center [162, 15] width 118 height 24
click at [127, 13] on link "Inventory" at bounding box center [126, 14] width 34 height 9
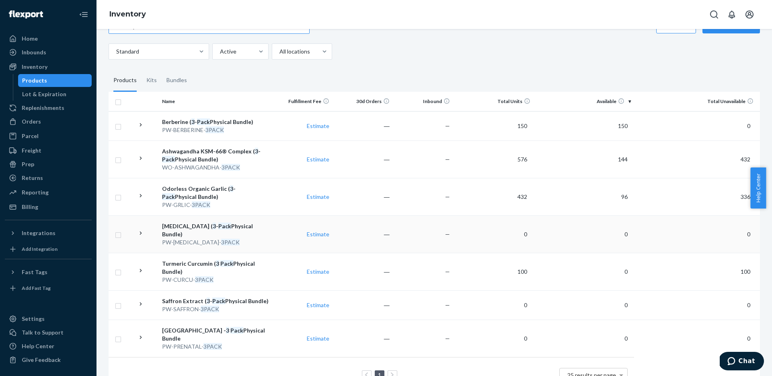
scroll to position [50, 0]
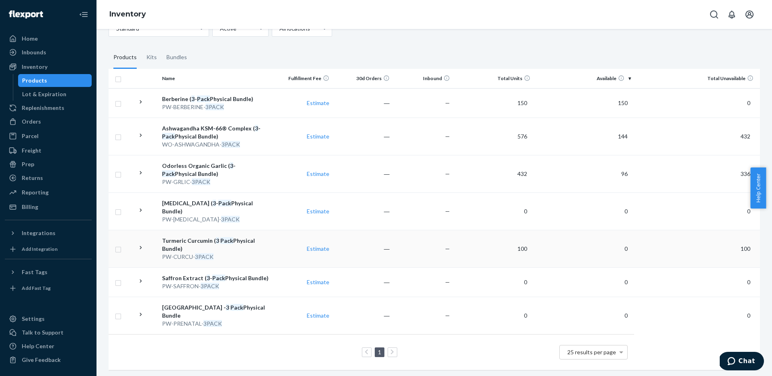
click at [209, 236] on div "Turmeric Curcumin ( 3 Pack Physical Bundle)" at bounding box center [215, 244] width 107 height 16
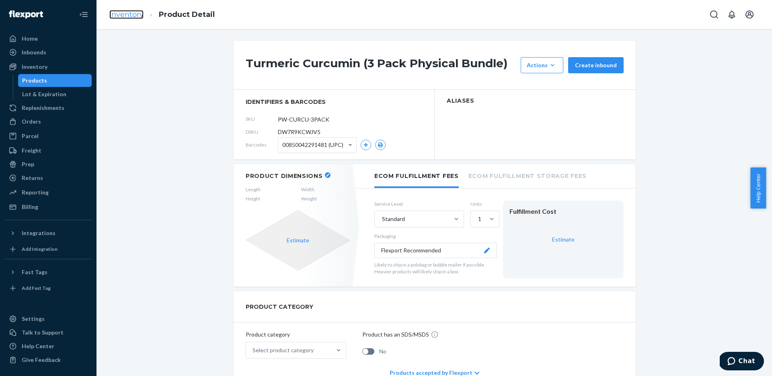
click at [121, 10] on link "Inventory" at bounding box center [126, 14] width 34 height 9
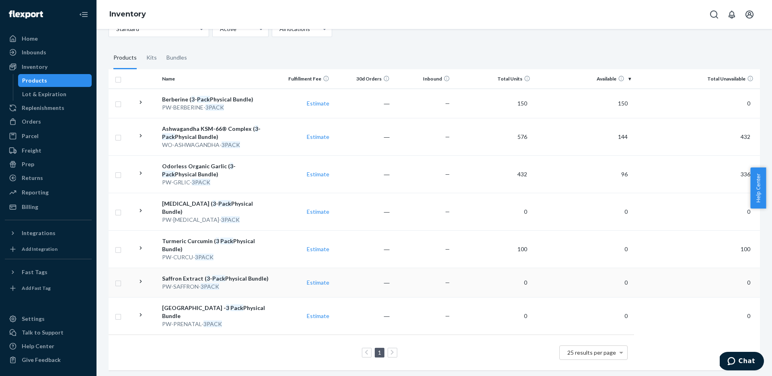
scroll to position [50, 0]
click at [205, 204] on div "[MEDICAL_DATA] ( 3 - Pack Physical Bundle)" at bounding box center [215, 207] width 107 height 16
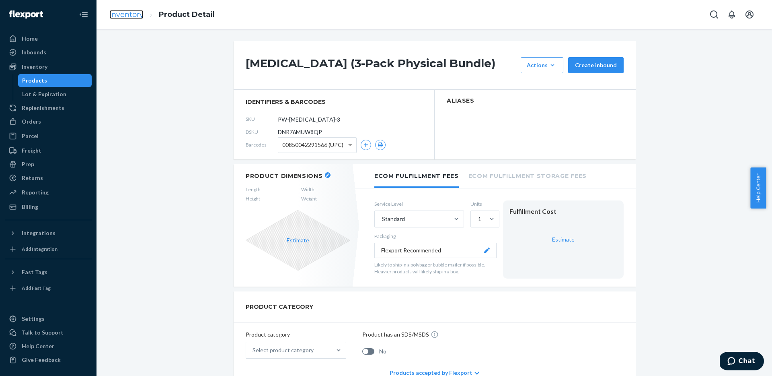
click at [131, 15] on link "Inventory" at bounding box center [126, 14] width 34 height 9
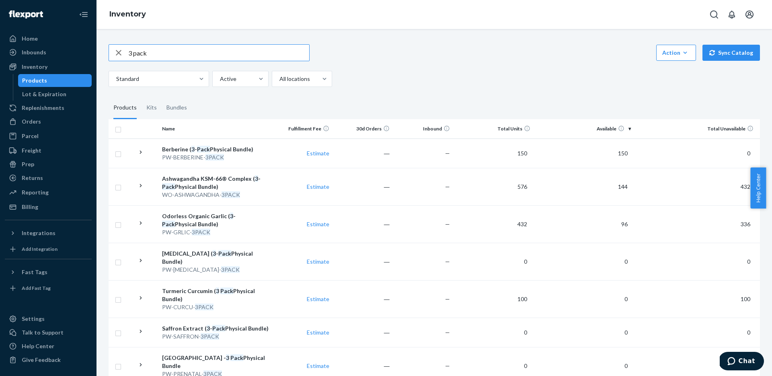
click at [120, 52] on icon "button" at bounding box center [119, 53] width 10 height 16
click at [267, 46] on input "text" at bounding box center [218, 53] width 181 height 16
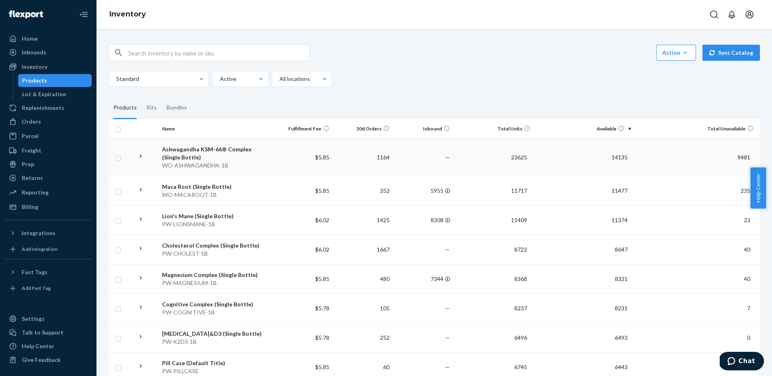
click at [198, 154] on div "Ashwagandha KSM-66® Complex (Single Bottle)" at bounding box center [215, 153] width 107 height 16
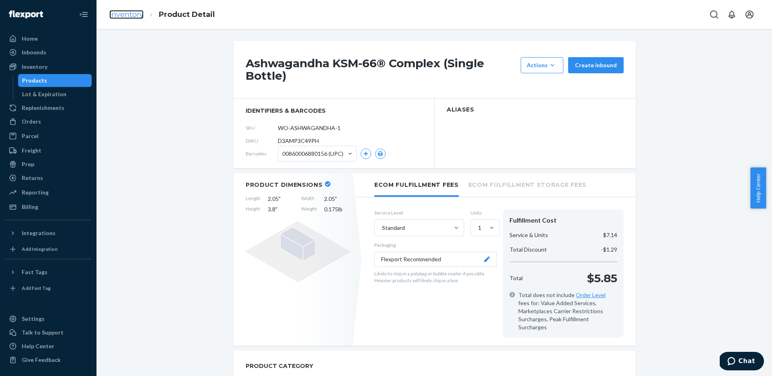
click at [129, 14] on link "Inventory" at bounding box center [126, 14] width 34 height 9
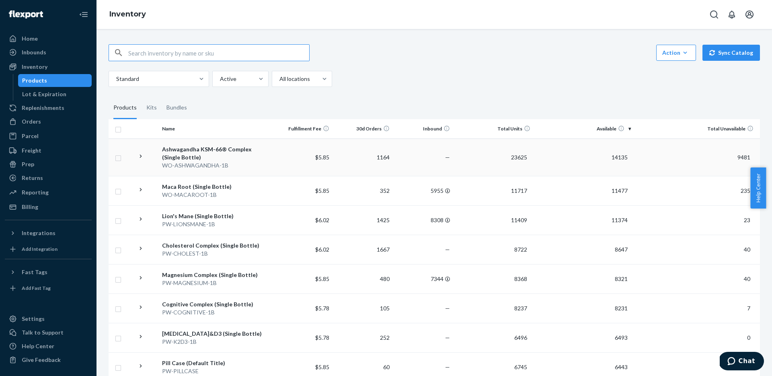
scroll to position [2, 0]
click at [199, 191] on div "WO-MACAROOT-1B" at bounding box center [215, 193] width 107 height 8
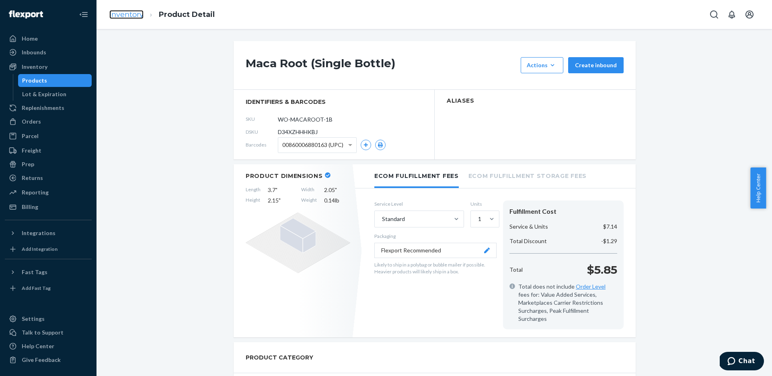
click at [121, 13] on link "Inventory" at bounding box center [126, 14] width 34 height 9
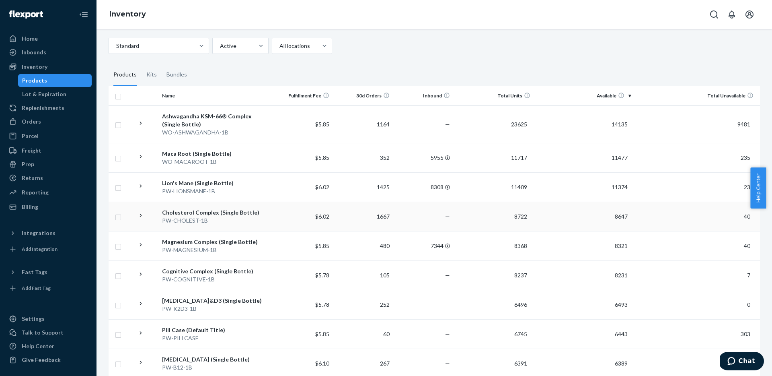
scroll to position [57, 0]
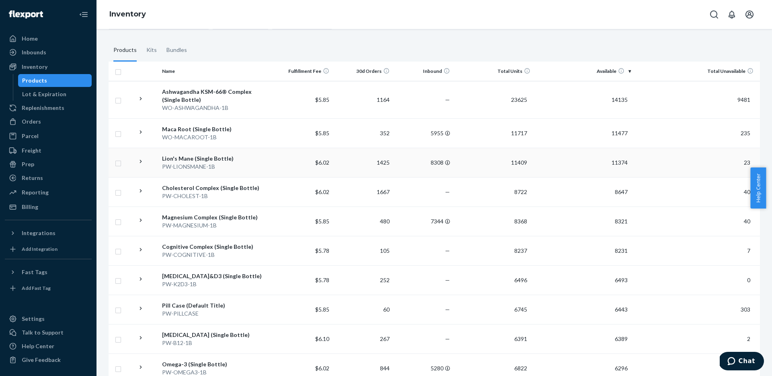
click at [197, 156] on div "Lion's Mane (Single Bottle)" at bounding box center [215, 158] width 107 height 8
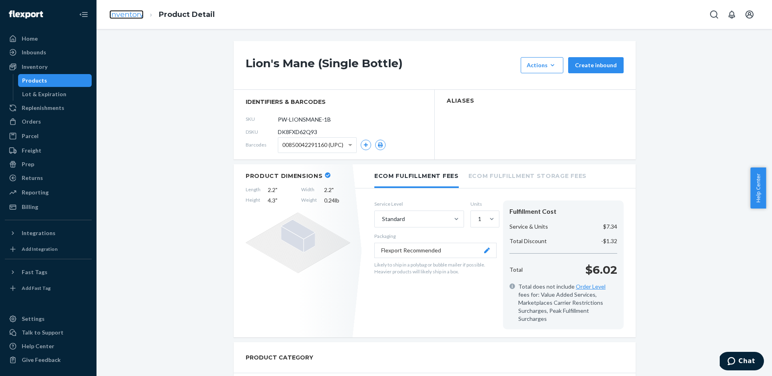
click at [125, 17] on link "Inventory" at bounding box center [126, 14] width 34 height 9
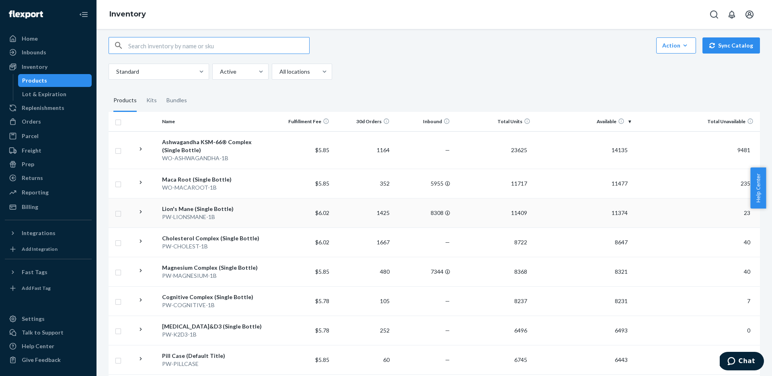
scroll to position [15, 0]
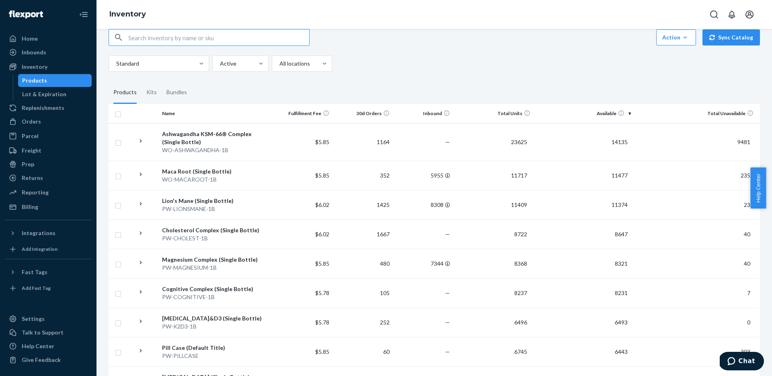
click at [199, 226] on div "Cholesterol Complex (Single Bottle)" at bounding box center [215, 230] width 107 height 8
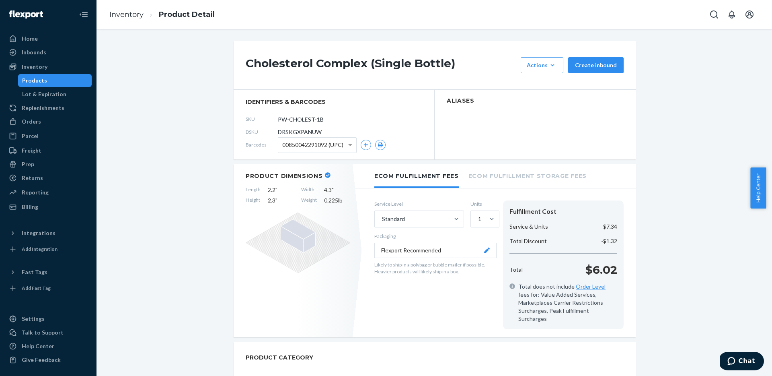
click at [123, 9] on ol "Inventory Product Detail" at bounding box center [162, 15] width 118 height 24
click at [122, 13] on link "Inventory" at bounding box center [126, 14] width 34 height 9
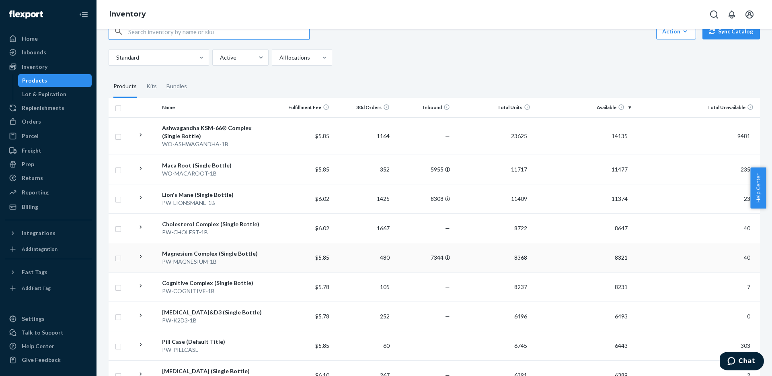
scroll to position [22, 0]
click at [218, 250] on div "Magnesium Complex (Single Bottle)" at bounding box center [215, 252] width 107 height 8
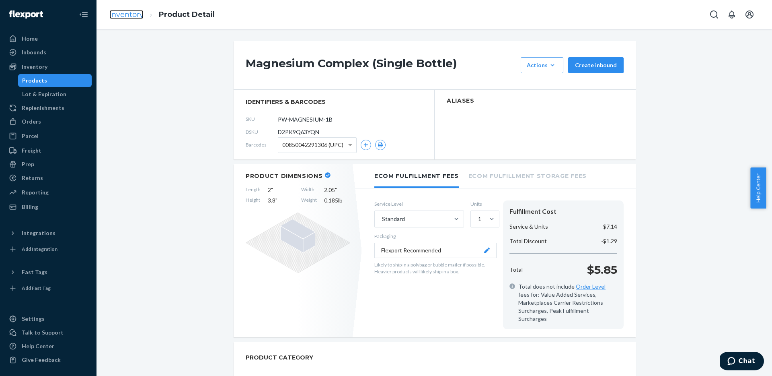
click at [112, 12] on link "Inventory" at bounding box center [126, 14] width 34 height 9
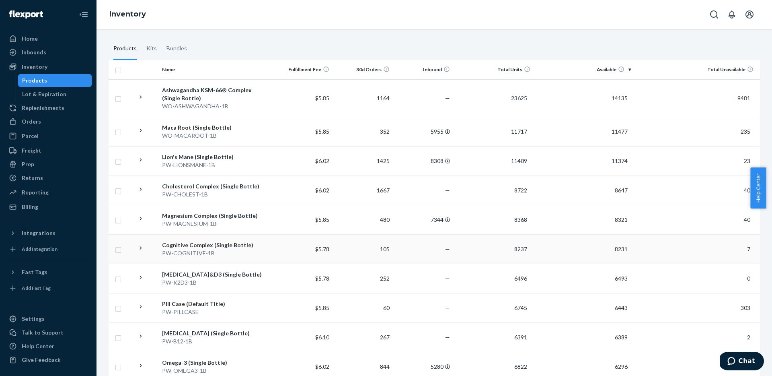
scroll to position [64, 0]
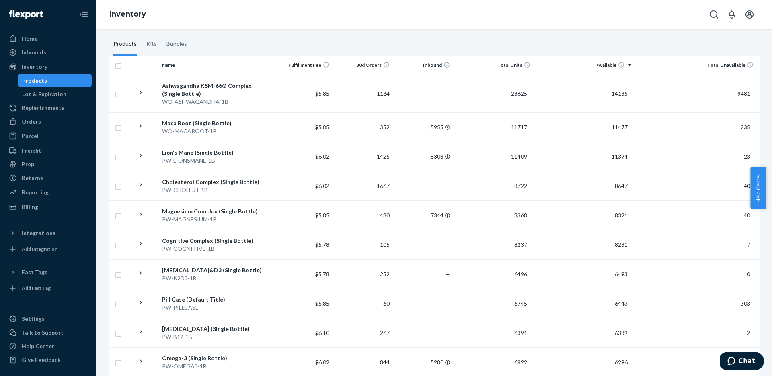
click at [198, 242] on div "Cognitive Complex (Single Bottle)" at bounding box center [215, 240] width 107 height 8
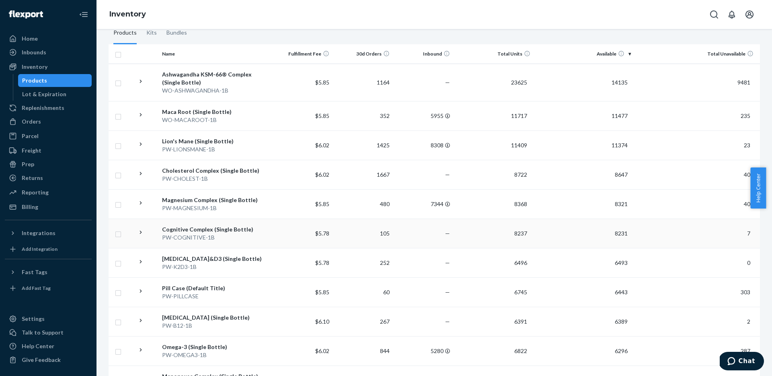
scroll to position [82, 0]
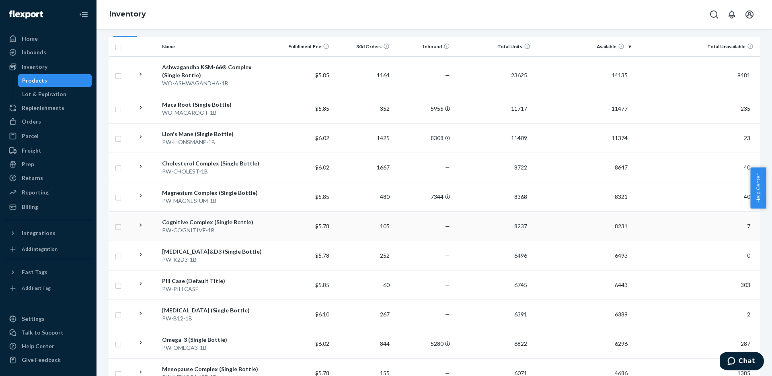
click at [191, 221] on div "Cognitive Complex (Single Bottle)" at bounding box center [215, 222] width 107 height 8
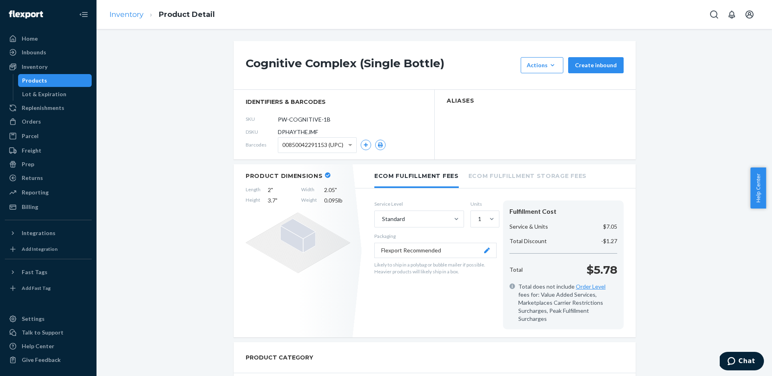
click at [123, 10] on li "Inventory" at bounding box center [126, 15] width 34 height 10
click at [128, 16] on link "Inventory" at bounding box center [126, 14] width 34 height 9
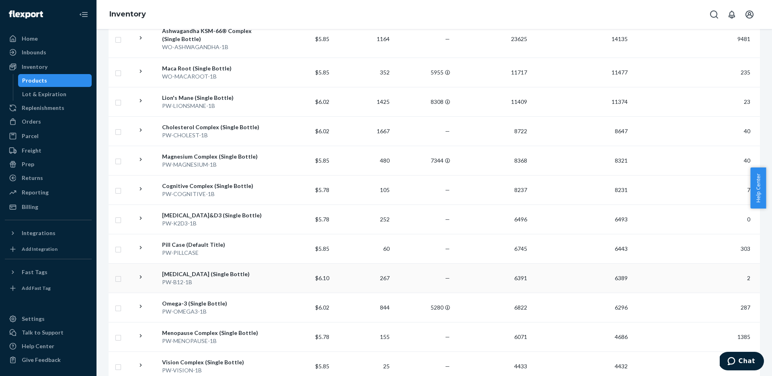
scroll to position [120, 0]
click at [174, 213] on div "[MEDICAL_DATA]&D3 (Single Bottle)" at bounding box center [215, 213] width 107 height 8
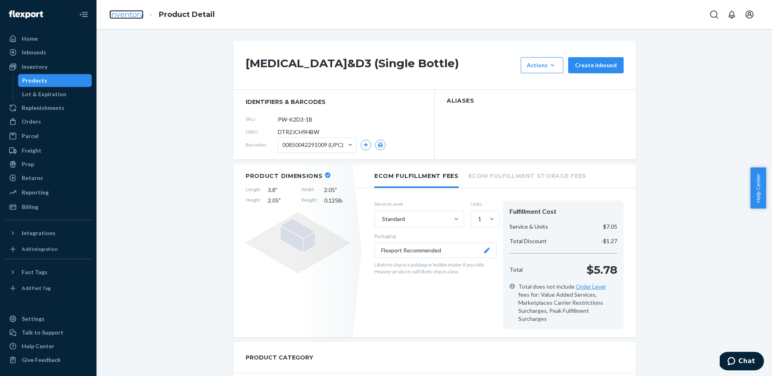
click at [136, 12] on link "Inventory" at bounding box center [126, 14] width 34 height 9
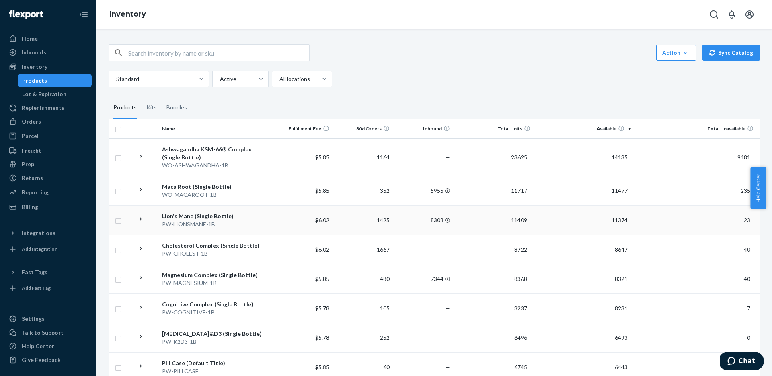
click at [142, 219] on icon at bounding box center [141, 219] width 8 height 8
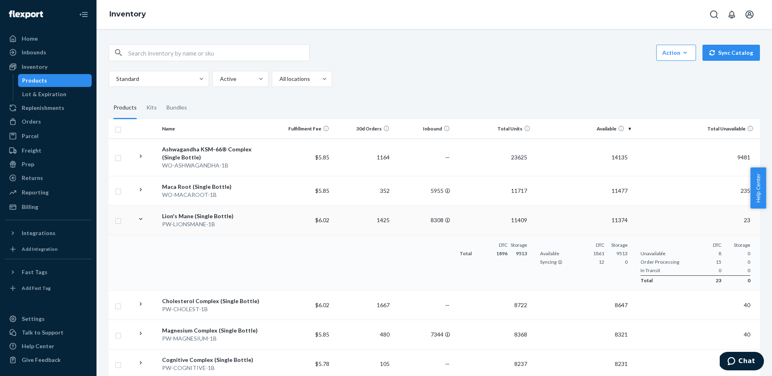
click at [141, 219] on icon at bounding box center [141, 219] width 8 height 8
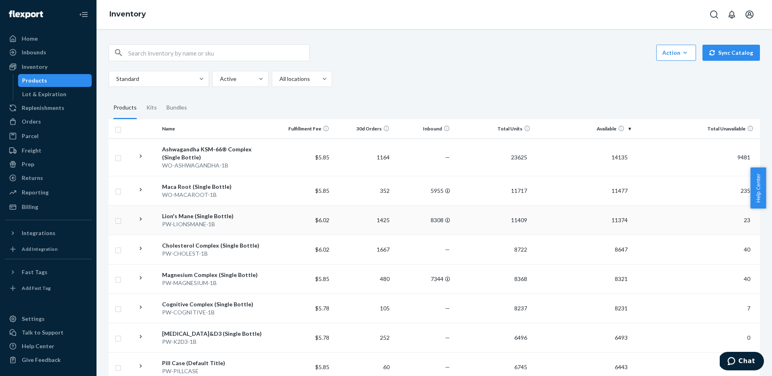
click at [141, 219] on icon at bounding box center [141, 219] width 8 height 8
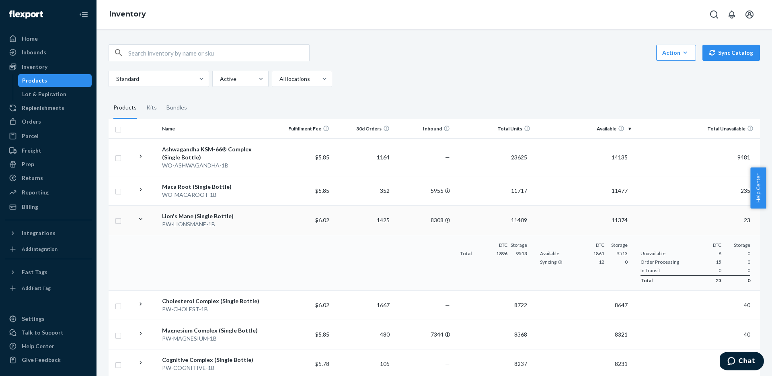
click at [142, 219] on icon at bounding box center [141, 219] width 8 height 8
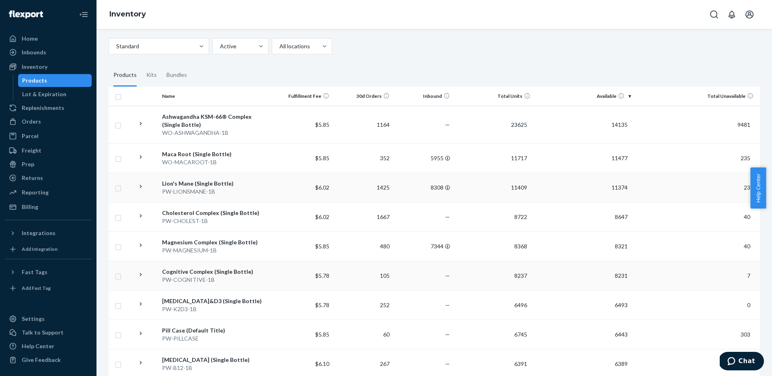
scroll to position [39, 0]
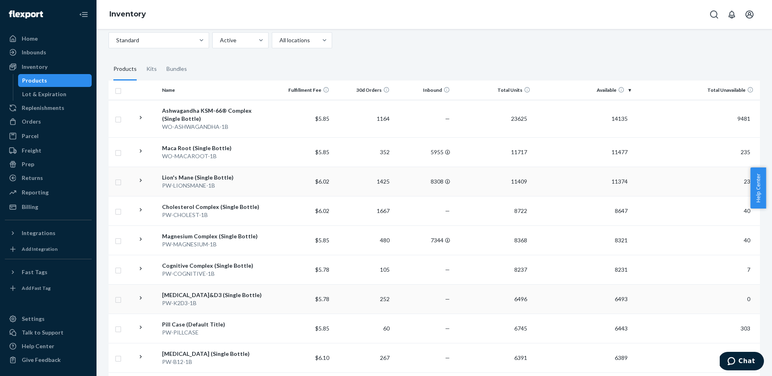
click at [190, 294] on div "[MEDICAL_DATA]&D3 (Single Bottle)" at bounding box center [215, 295] width 107 height 8
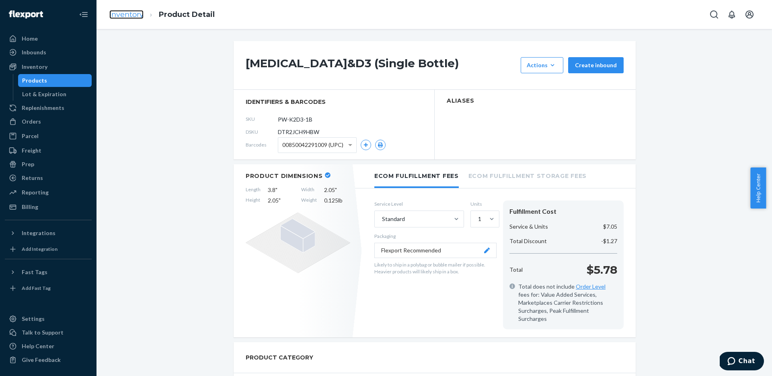
click at [120, 13] on link "Inventory" at bounding box center [126, 14] width 34 height 9
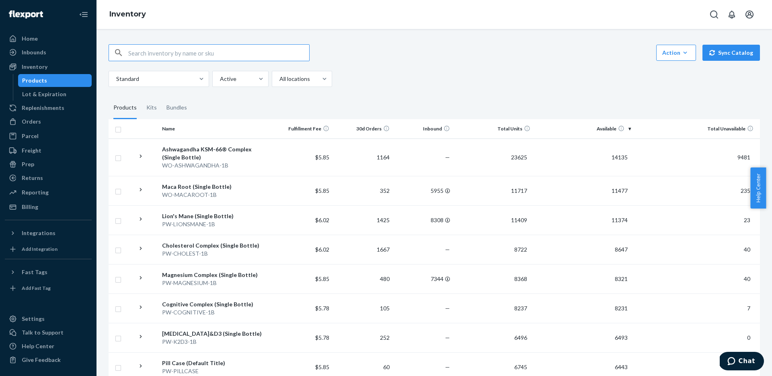
scroll to position [133, 0]
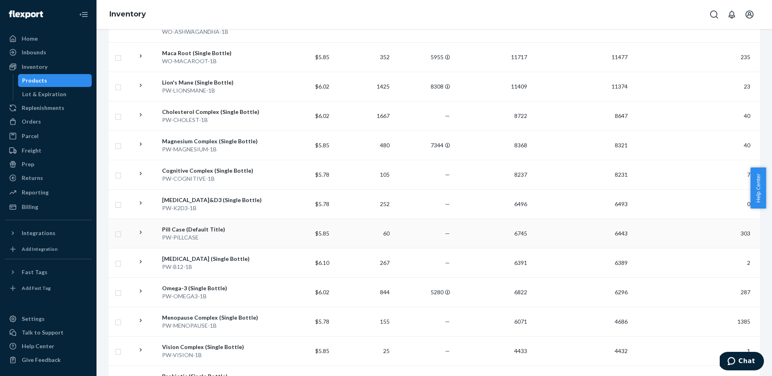
click at [182, 228] on div "Pill Case (Default Title)" at bounding box center [215, 229] width 107 height 8
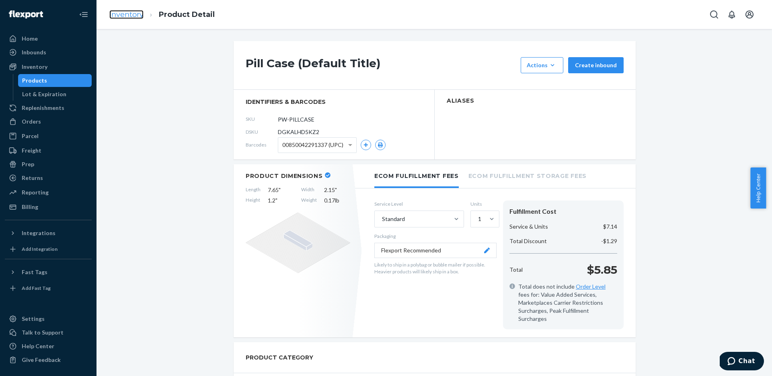
click at [119, 13] on link "Inventory" at bounding box center [126, 14] width 34 height 9
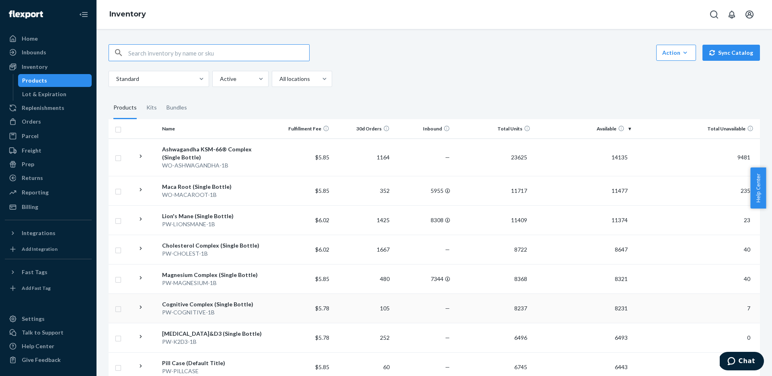
scroll to position [262, 0]
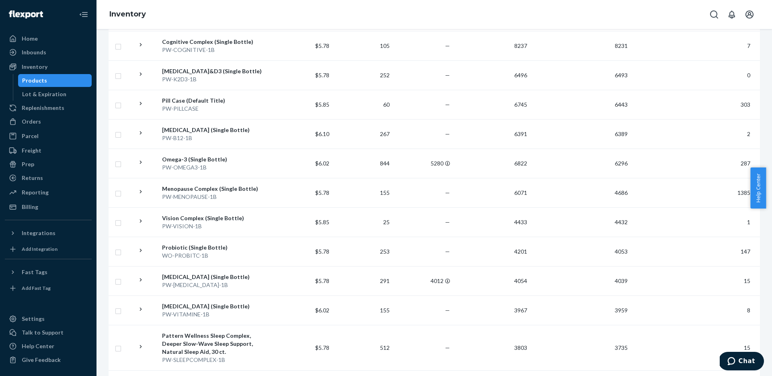
click at [190, 127] on div "[MEDICAL_DATA] (Single Bottle)" at bounding box center [215, 130] width 107 height 8
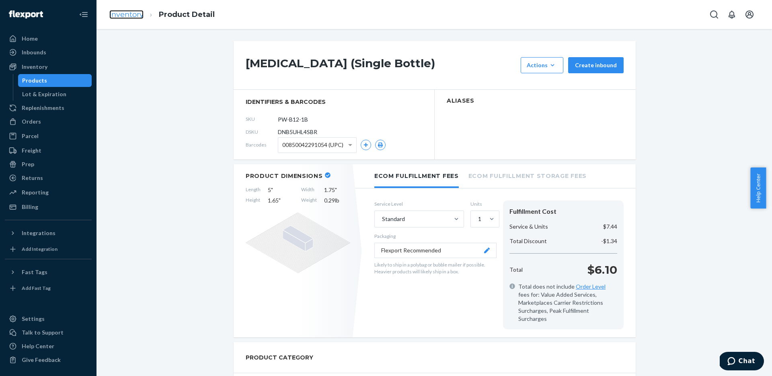
click at [121, 13] on link "Inventory" at bounding box center [126, 14] width 34 height 9
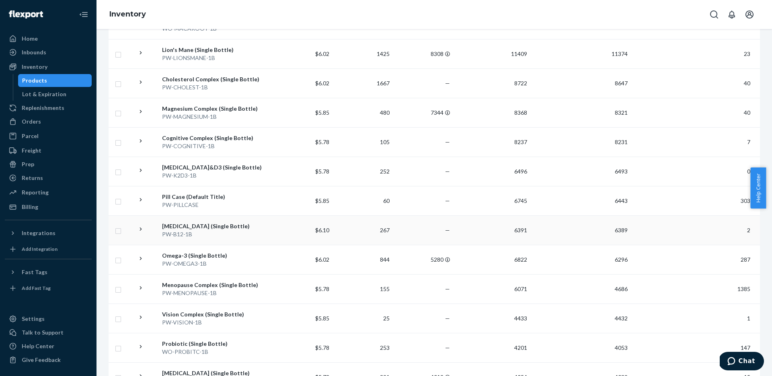
scroll to position [166, 0]
click at [184, 256] on div "Omega-3 (Single Bottle)" at bounding box center [215, 255] width 107 height 8
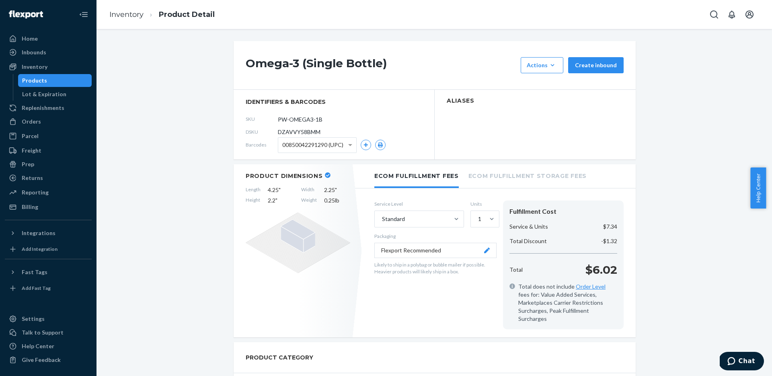
click at [107, 15] on ol "Inventory Product Detail" at bounding box center [162, 15] width 118 height 24
click at [116, 12] on link "Inventory" at bounding box center [126, 14] width 34 height 9
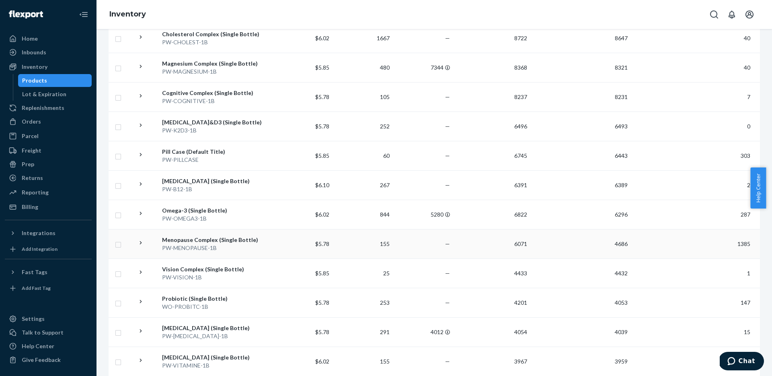
scroll to position [250, 0]
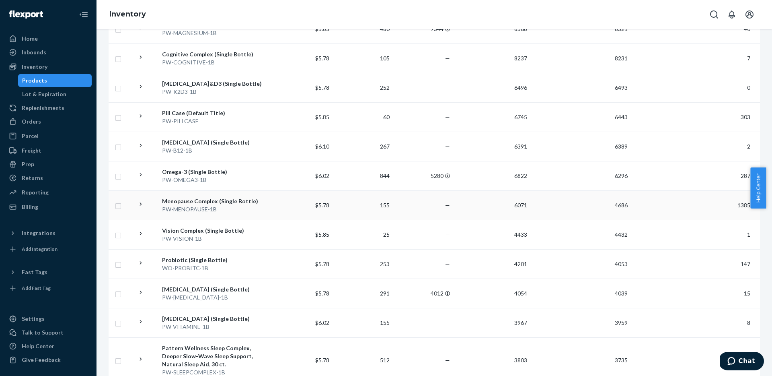
click at [231, 201] on div "Menopause Complex (Single Bottle)" at bounding box center [215, 201] width 107 height 8
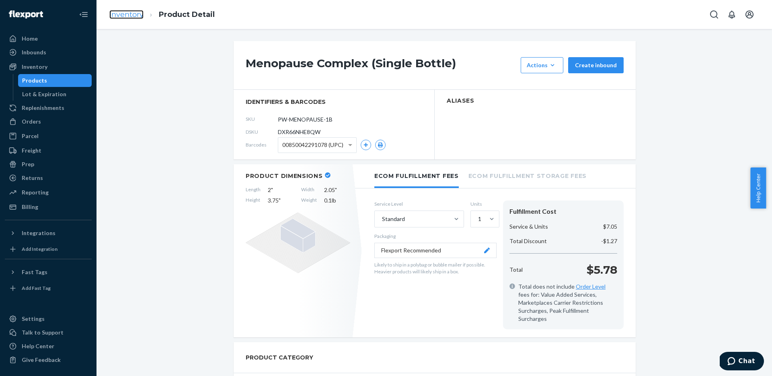
click at [137, 13] on link "Inventory" at bounding box center [126, 14] width 34 height 9
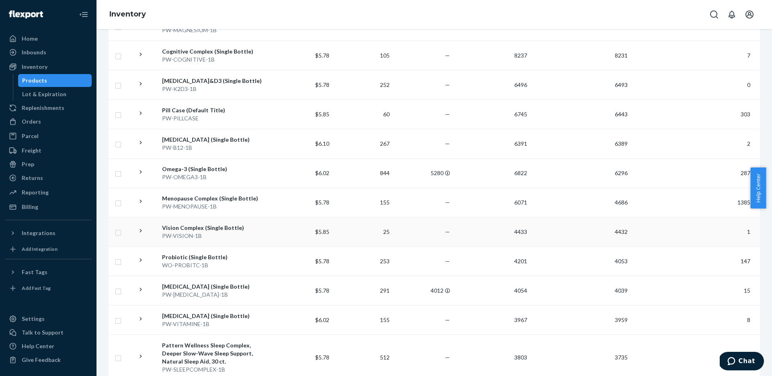
scroll to position [260, 0]
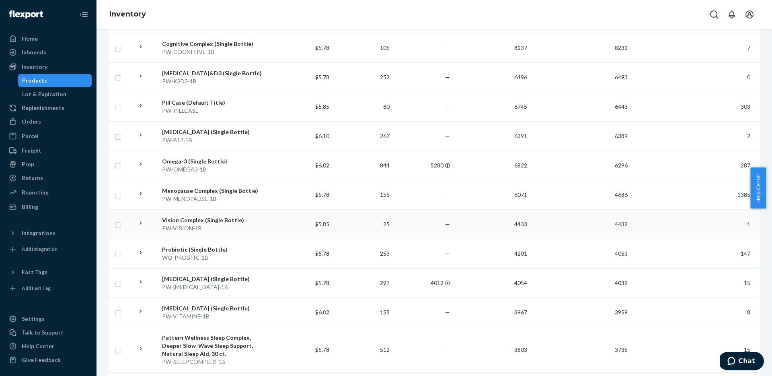
click at [198, 220] on div "Vision Complex (Single Bottle)" at bounding box center [215, 220] width 107 height 8
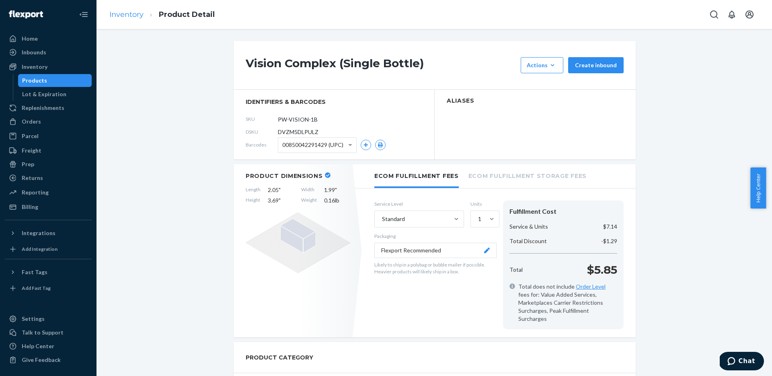
click at [109, 11] on ol "Inventory Product Detail" at bounding box center [162, 15] width 118 height 24
click at [117, 16] on link "Inventory" at bounding box center [126, 14] width 34 height 9
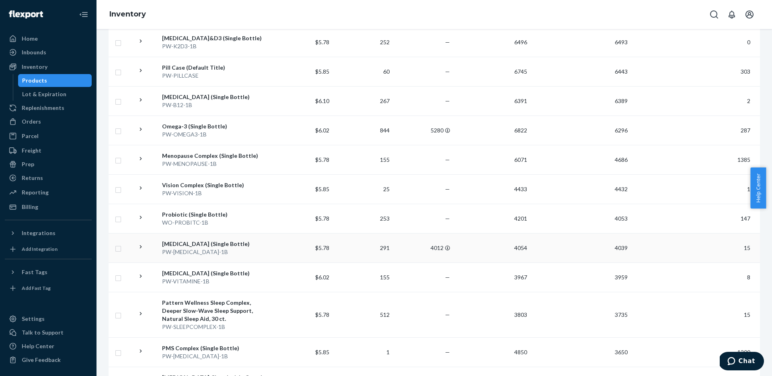
scroll to position [361, 0]
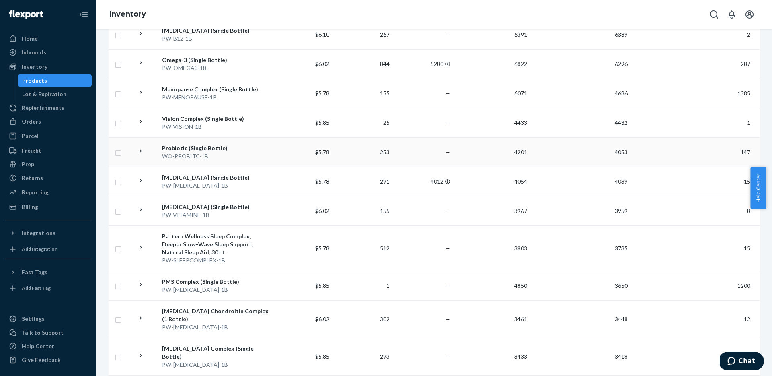
click at [176, 148] on div "Probiotic (Single Bottle)" at bounding box center [215, 148] width 107 height 8
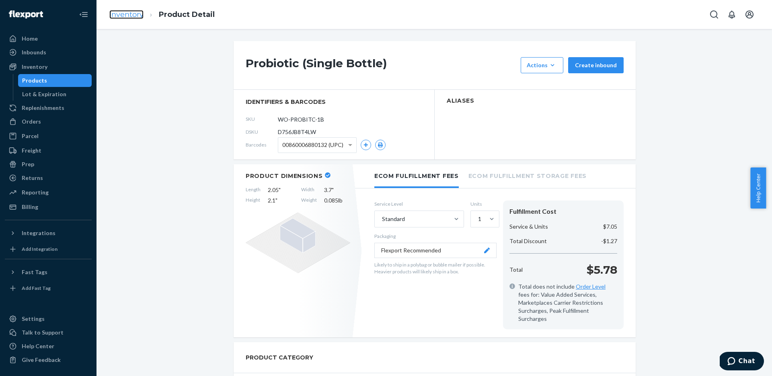
click at [131, 15] on link "Inventory" at bounding box center [126, 14] width 34 height 9
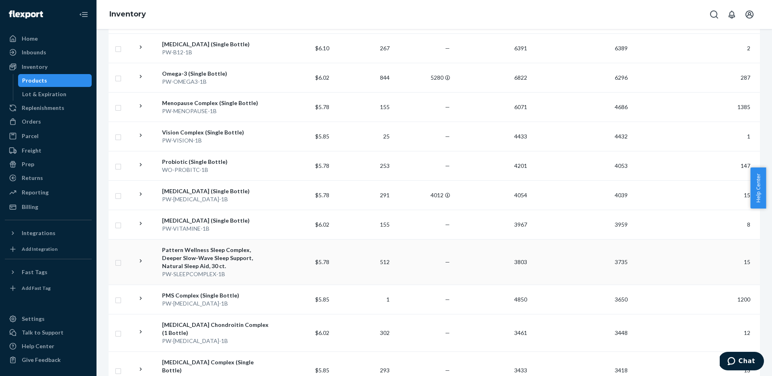
scroll to position [348, 0]
click at [189, 189] on div "[MEDICAL_DATA] (Single Bottle)" at bounding box center [215, 191] width 107 height 8
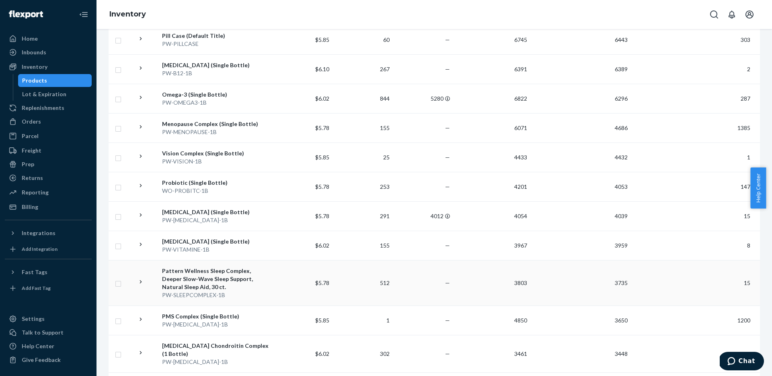
scroll to position [327, 0]
click at [176, 242] on div "[MEDICAL_DATA] (Single Bottle)" at bounding box center [215, 241] width 107 height 8
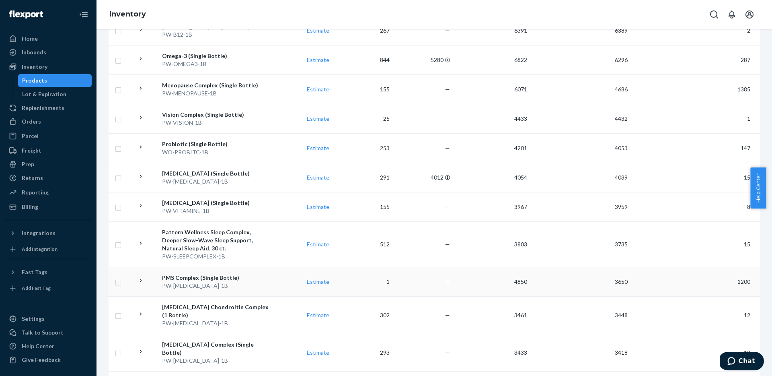
scroll to position [371, 0]
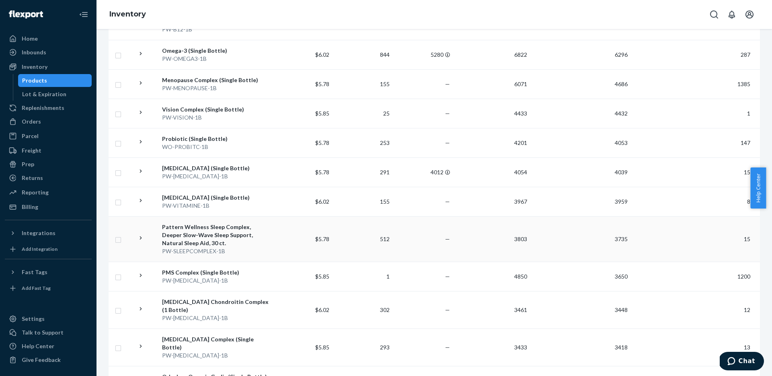
click at [218, 236] on div "Pattern Wellness Sleep Complex, Deeper Slow-Wave Sleep Support, Natural Sleep A…" at bounding box center [215, 235] width 107 height 24
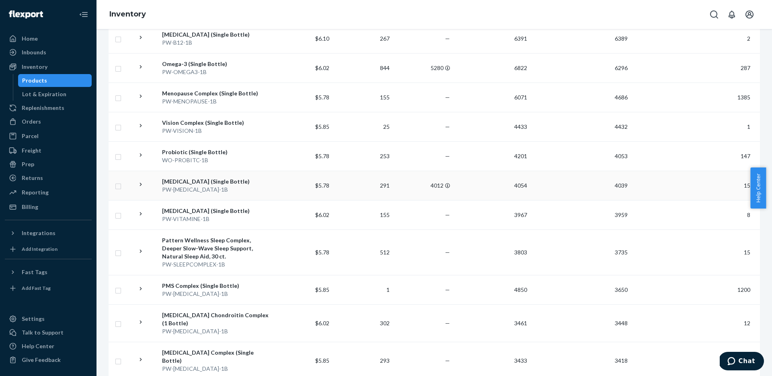
scroll to position [415, 0]
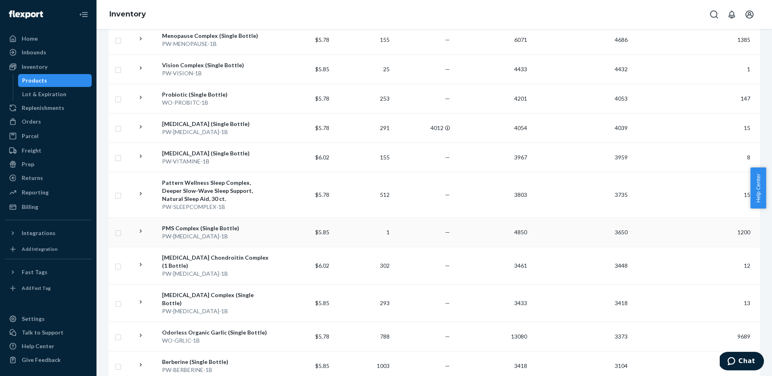
click at [208, 232] on div "PW-[MEDICAL_DATA]-1B" at bounding box center [215, 236] width 107 height 8
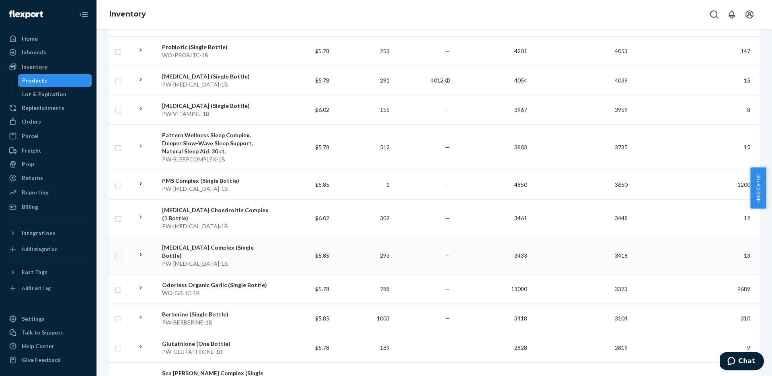
scroll to position [480, 0]
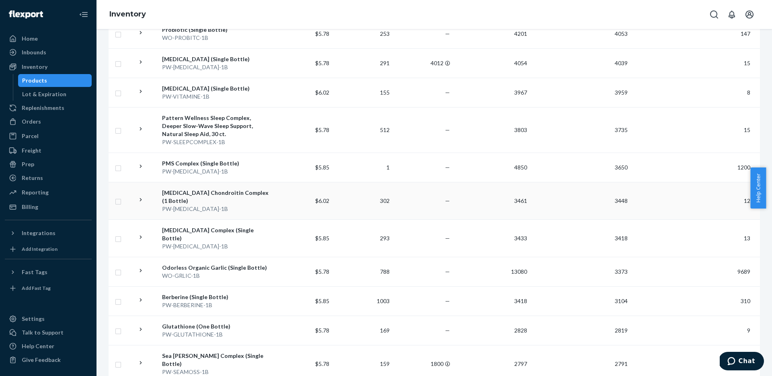
click at [191, 199] on div "[MEDICAL_DATA] Chondroitin Complex (1 Bottle)" at bounding box center [215, 197] width 107 height 16
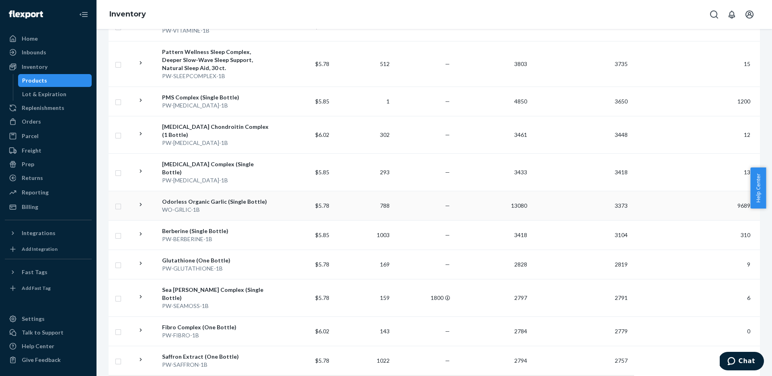
scroll to position [545, 0]
click at [201, 162] on div "[MEDICAL_DATA] Complex (Single Bottle)" at bounding box center [215, 168] width 107 height 16
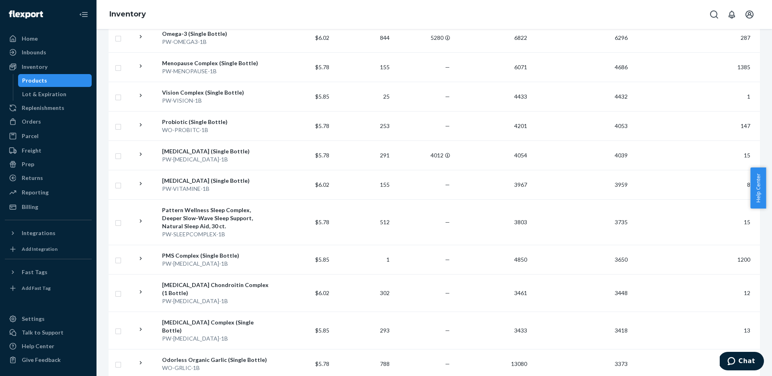
scroll to position [512, 0]
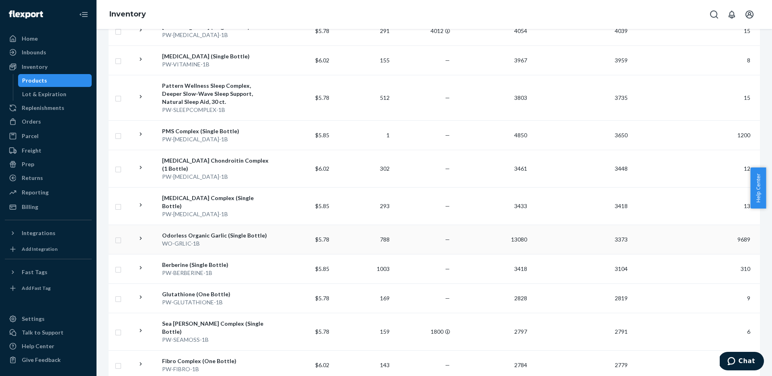
click at [209, 231] on div "Odorless Organic Garlic (Single Bottle)" at bounding box center [215, 235] width 107 height 8
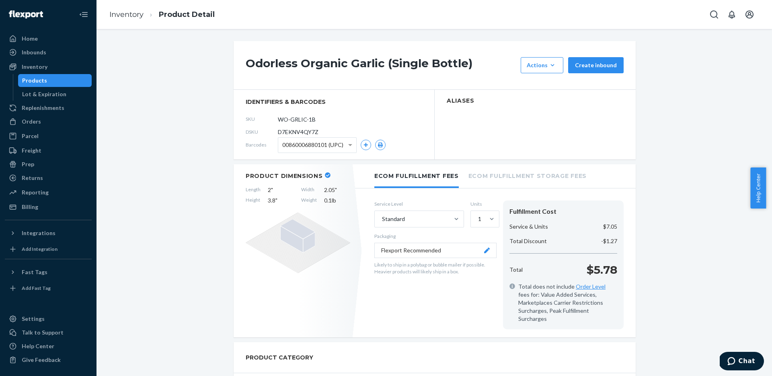
scroll to position [774, 0]
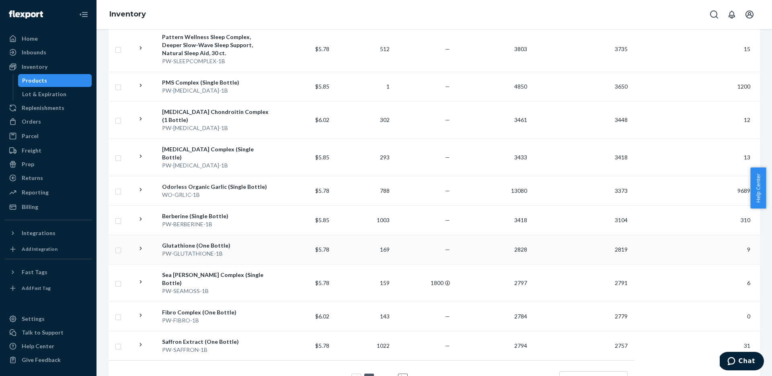
scroll to position [568, 0]
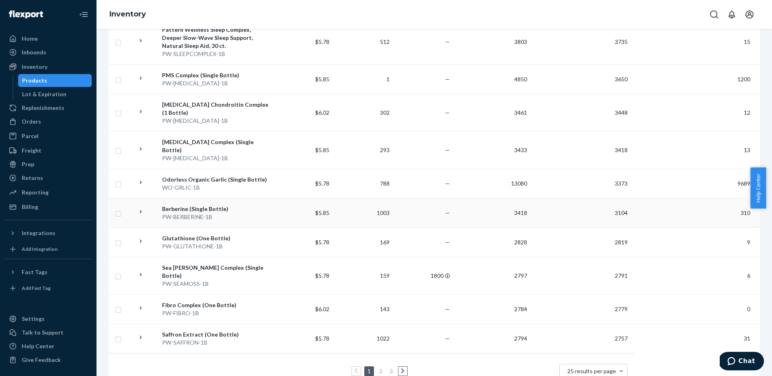
click at [191, 205] on div "Berberine (Single Bottle)" at bounding box center [215, 209] width 107 height 8
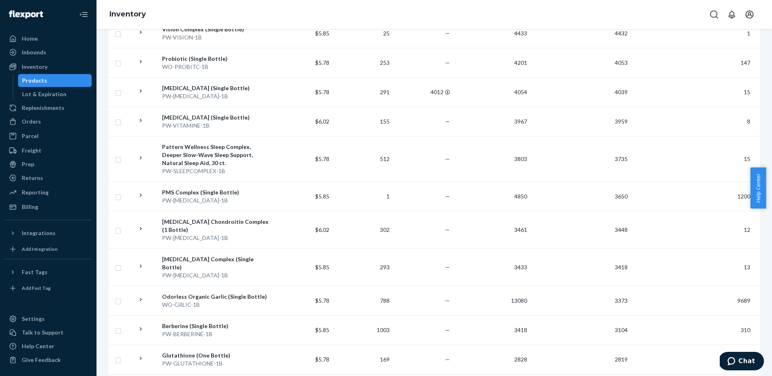
scroll to position [579, 0]
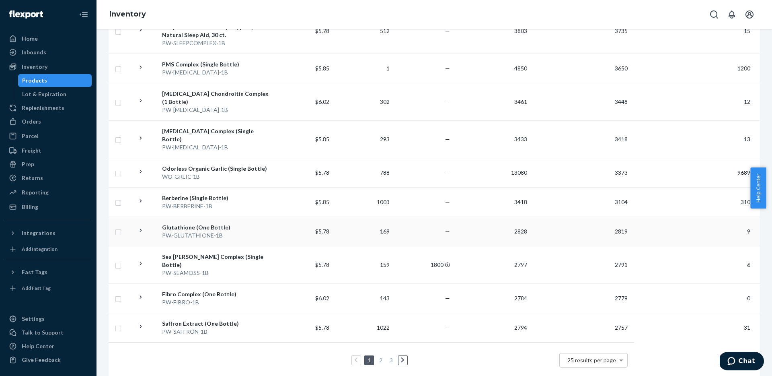
click at [189, 223] on div "Glutathione (One Bottle)" at bounding box center [215, 227] width 107 height 8
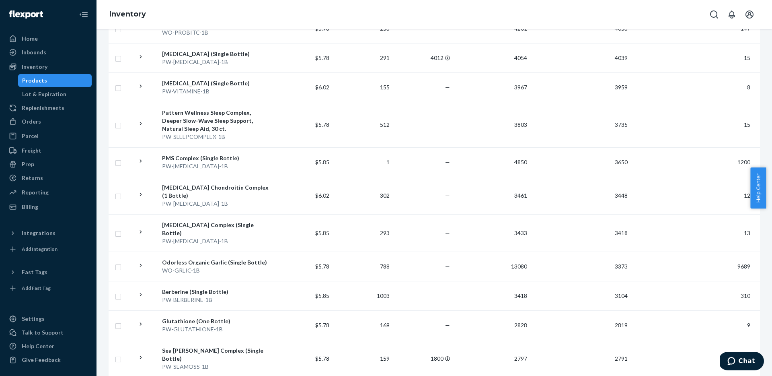
scroll to position [579, 0]
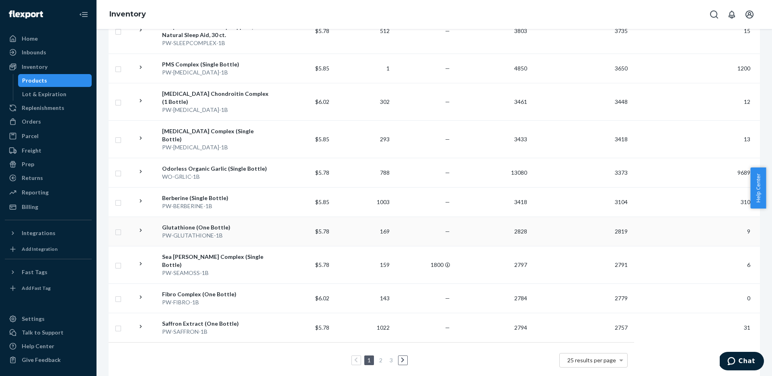
click at [201, 223] on div "Glutathione (One Bottle)" at bounding box center [215, 227] width 107 height 8
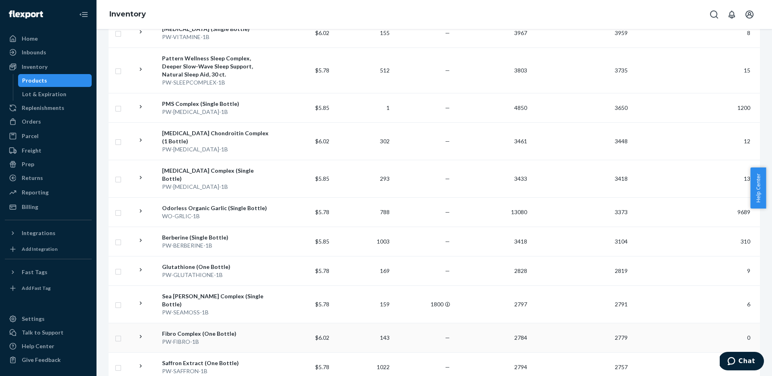
scroll to position [579, 0]
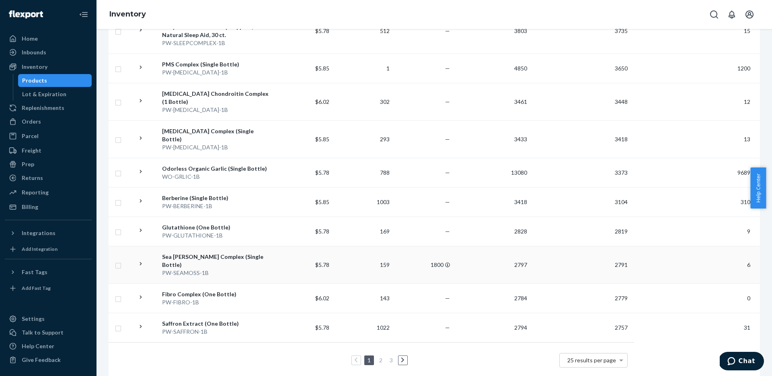
click at [207, 252] on div "Sea [PERSON_NAME] Complex (Single Bottle)" at bounding box center [215, 260] width 107 height 16
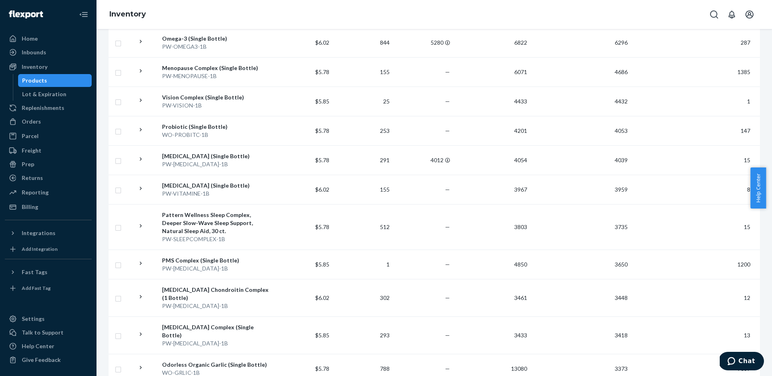
scroll to position [579, 0]
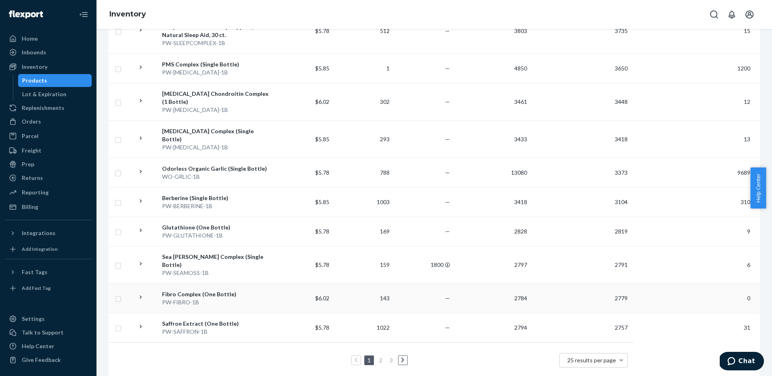
click at [199, 290] on div "Fibro Complex (One Bottle)" at bounding box center [215, 294] width 107 height 8
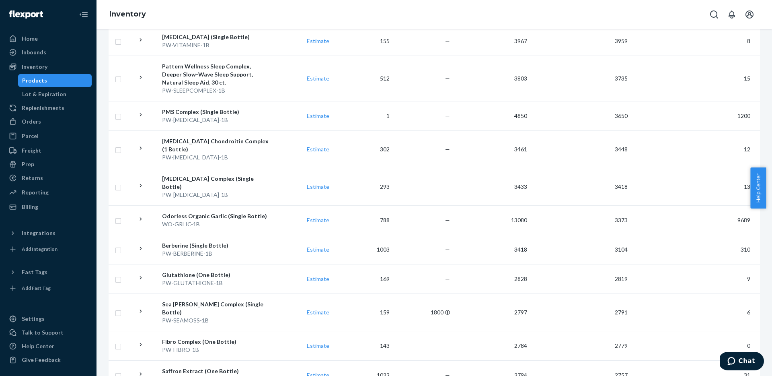
scroll to position [579, 0]
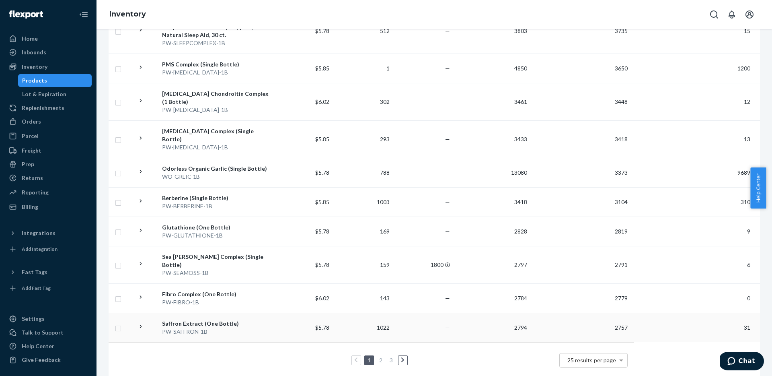
click at [187, 319] on div "Saffron Extract (One Bottle)" at bounding box center [215, 323] width 107 height 8
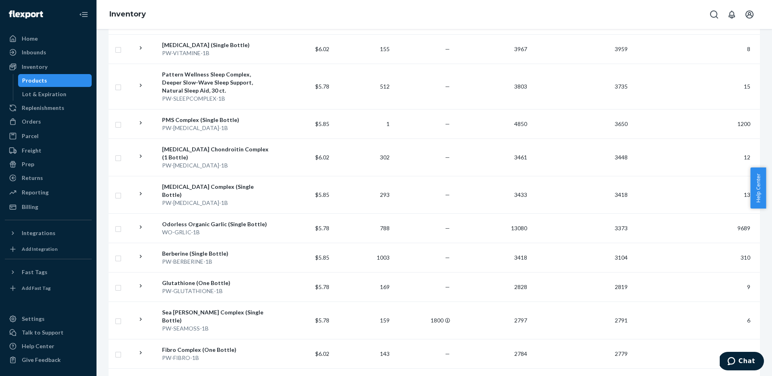
scroll to position [579, 0]
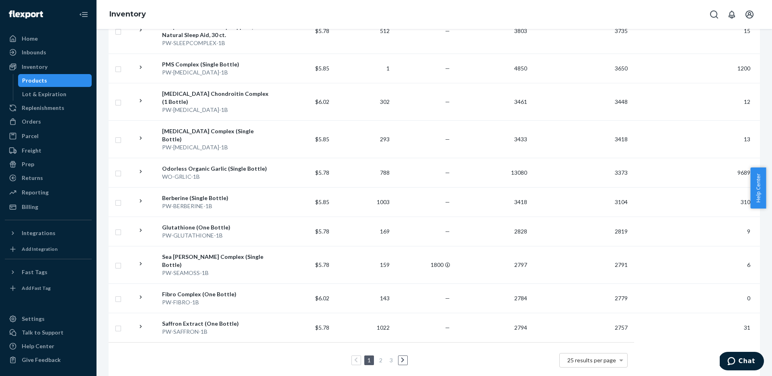
click at [398, 355] on link at bounding box center [402, 360] width 9 height 10
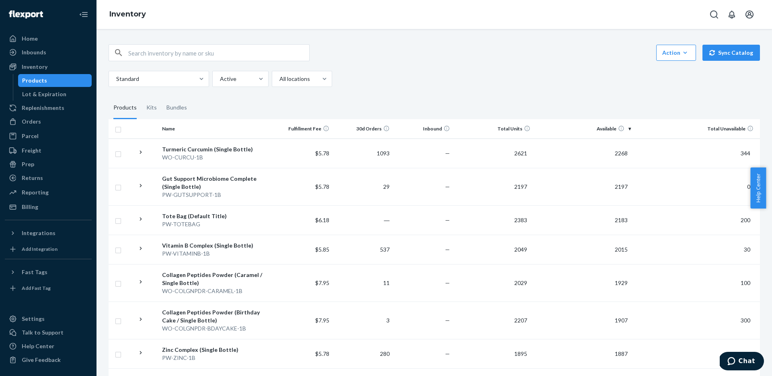
click at [207, 145] on div "Turmeric Curcumin (Single Bottle)" at bounding box center [215, 149] width 107 height 8
click at [210, 177] on div "Gut Support Microbiome Complete (Single Bottle)" at bounding box center [215, 182] width 107 height 16
click at [196, 217] on div "Tote Bag (Default Title)" at bounding box center [215, 216] width 107 height 8
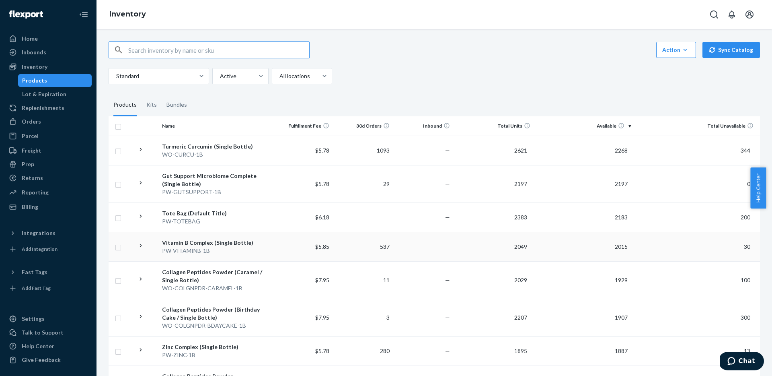
scroll to position [8, 0]
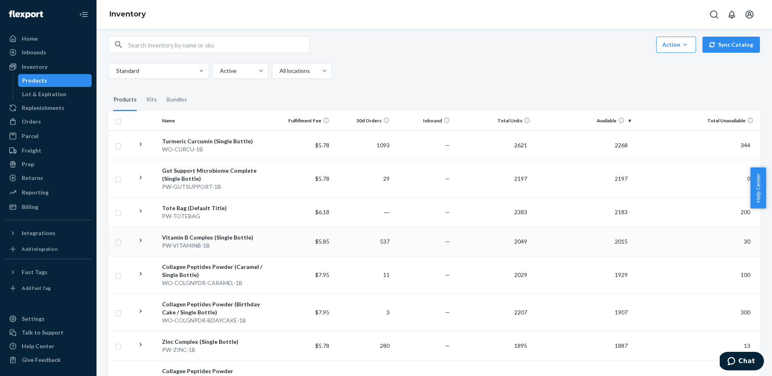
click at [216, 239] on div "Vitamin B Complex (Single Bottle)" at bounding box center [215, 237] width 107 height 8
click at [205, 239] on div "Vitamin B Complex (Single Bottle)" at bounding box center [215, 238] width 107 height 8
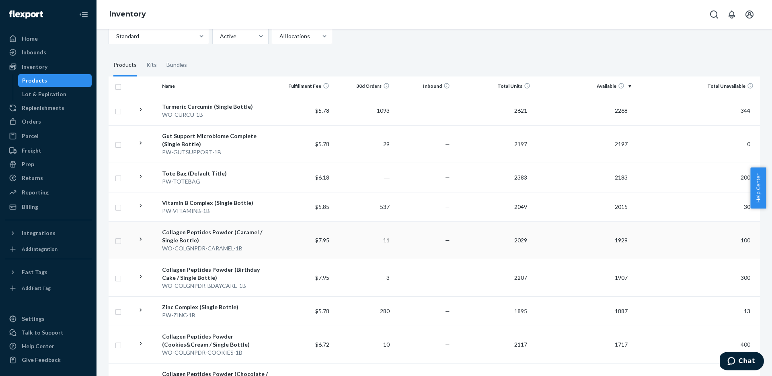
scroll to position [52, 0]
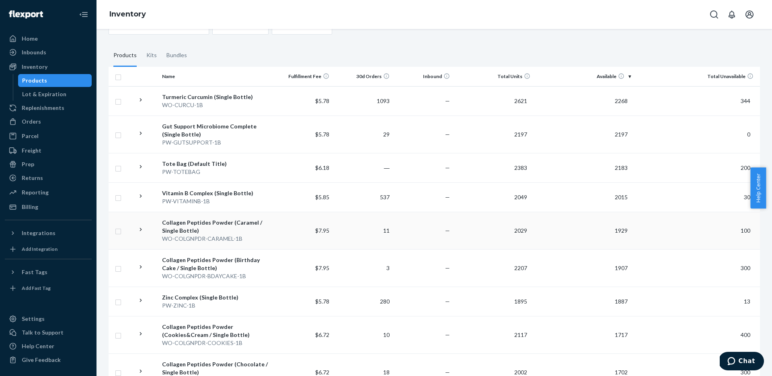
click at [189, 223] on div "Collagen Peptides Powder (Caramel / Single Bottle)" at bounding box center [215, 226] width 107 height 16
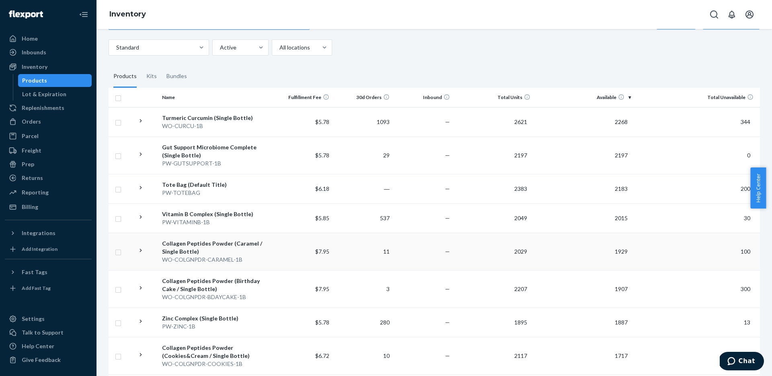
scroll to position [41, 0]
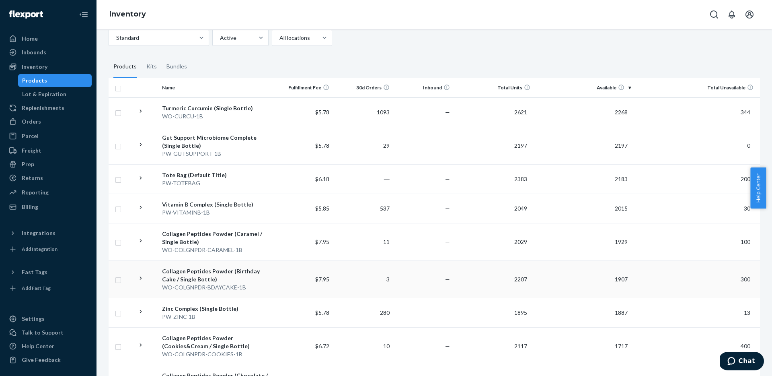
click at [209, 270] on div "Collagen Peptides Powder (Birthday Cake / Single Bottle)" at bounding box center [215, 275] width 107 height 16
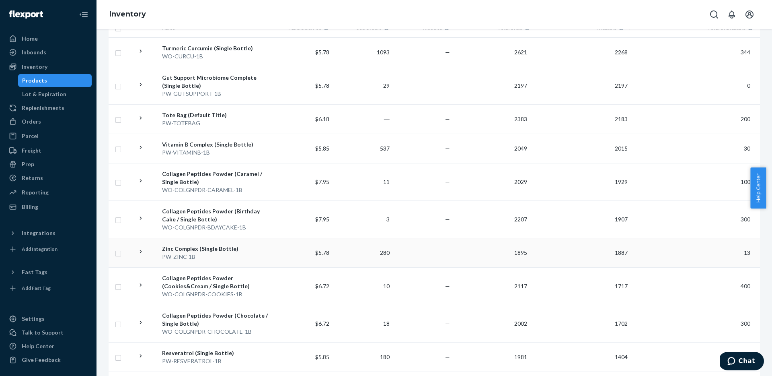
scroll to position [109, 0]
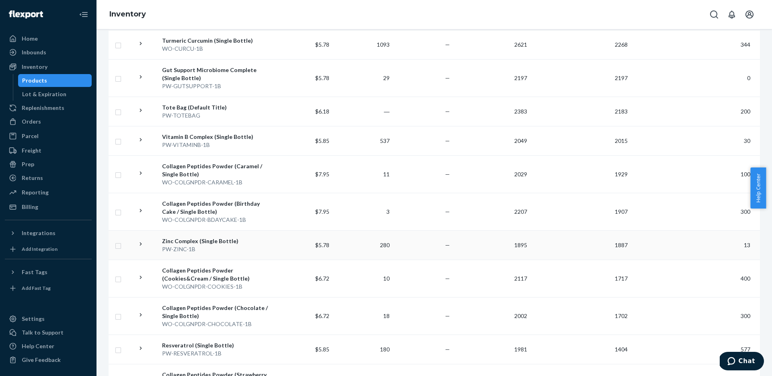
click at [213, 238] on div "Zinc Complex (Single Bottle)" at bounding box center [215, 241] width 107 height 8
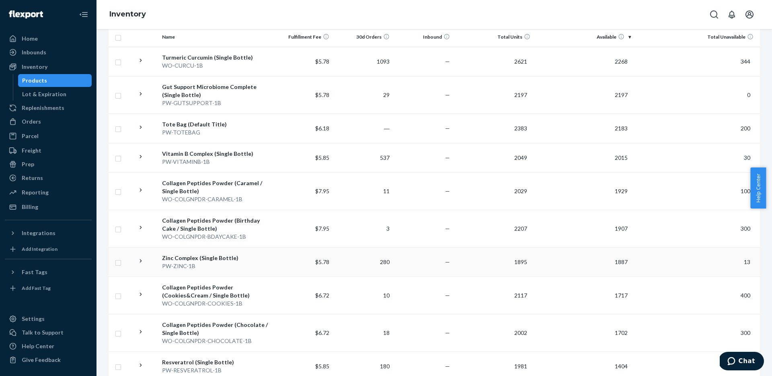
scroll to position [155, 0]
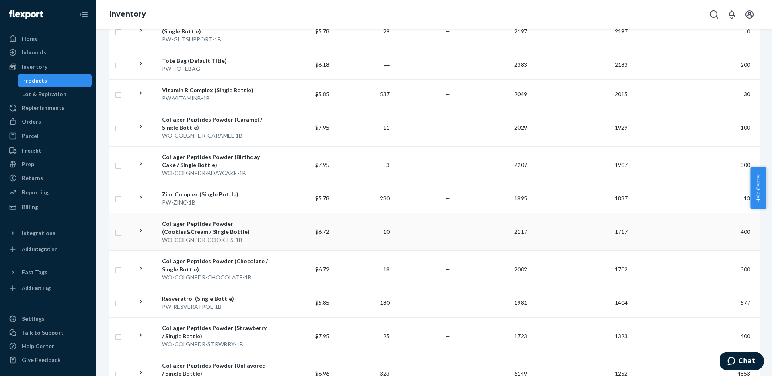
click at [205, 223] on div "Collagen Peptides Powder (Cookies&Cream / Single Bottle)" at bounding box center [215, 228] width 107 height 16
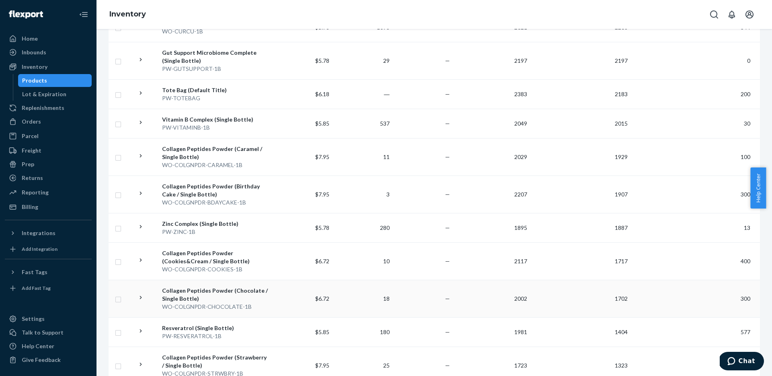
scroll to position [127, 0]
click at [215, 289] on div "Collagen Peptides Powder (Chocolate / Single Bottle)" at bounding box center [215, 293] width 107 height 16
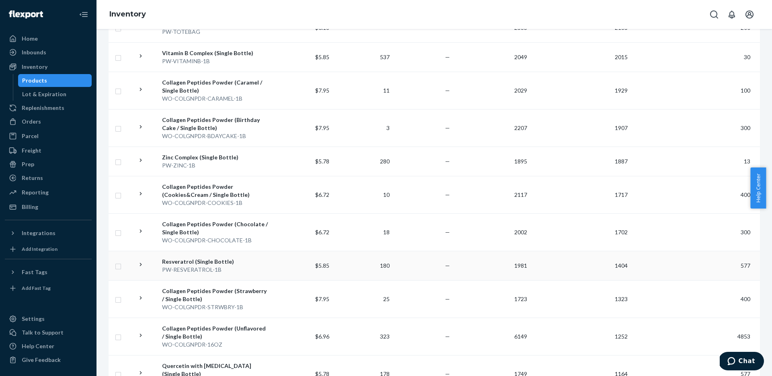
scroll to position [197, 0]
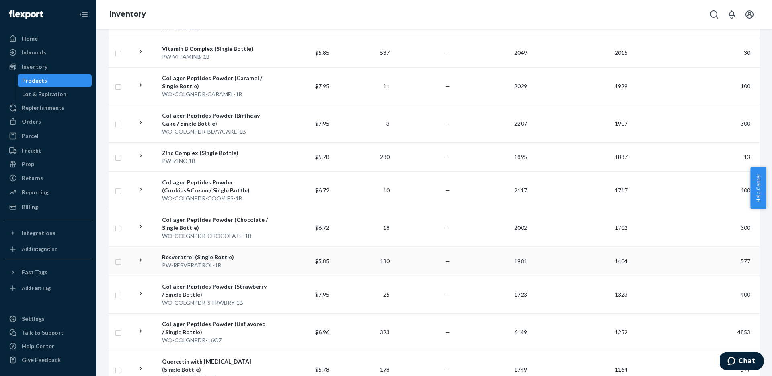
click at [202, 256] on div "Resveratrol (Single Bottle)" at bounding box center [215, 257] width 107 height 8
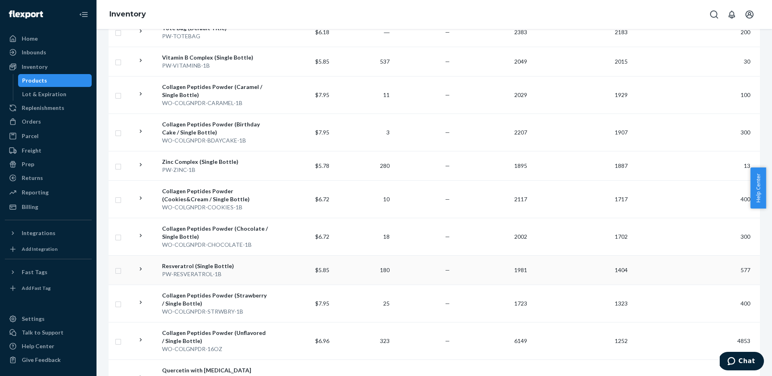
scroll to position [194, 0]
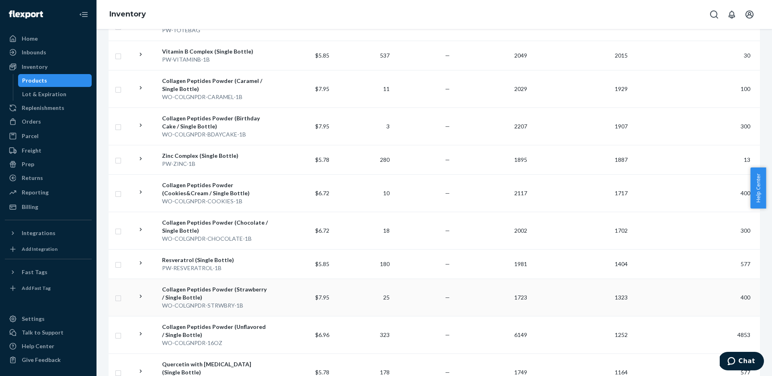
click at [233, 292] on div "Collagen Peptides Powder (Strawberry / Single Bottle)" at bounding box center [215, 293] width 107 height 16
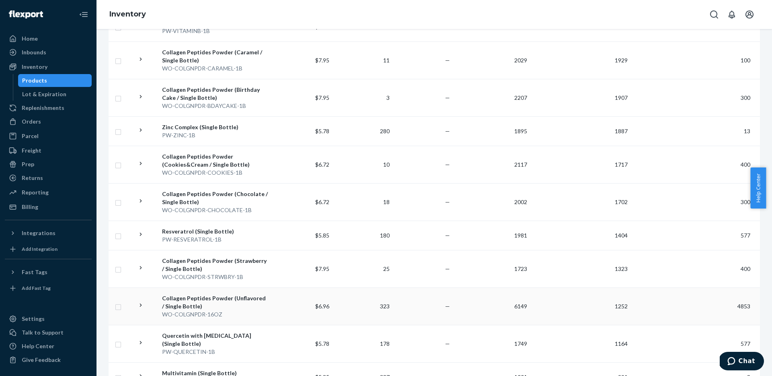
scroll to position [226, 0]
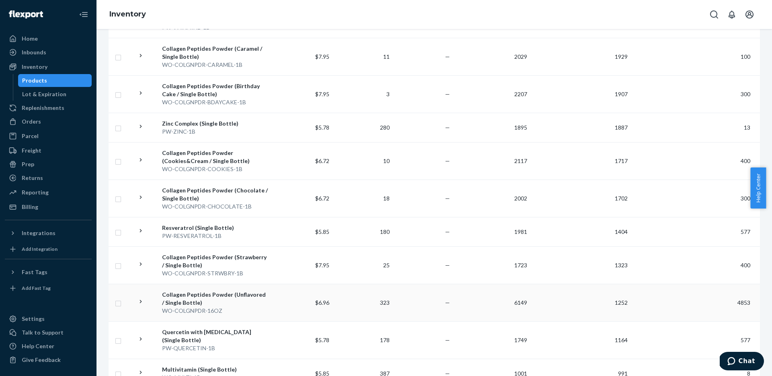
click at [207, 294] on div "Collagen Peptides Powder (Unflavored / Single Bottle)" at bounding box center [215, 298] width 107 height 16
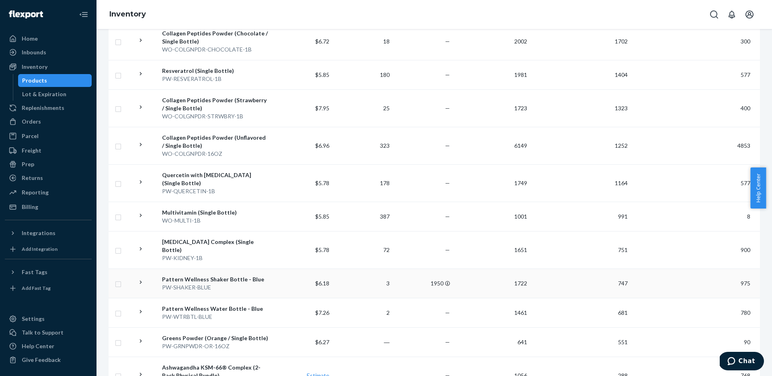
scroll to position [384, 0]
click at [203, 175] on div "Quercetin with [MEDICAL_DATA] (Single Bottle)" at bounding box center [215, 177] width 107 height 16
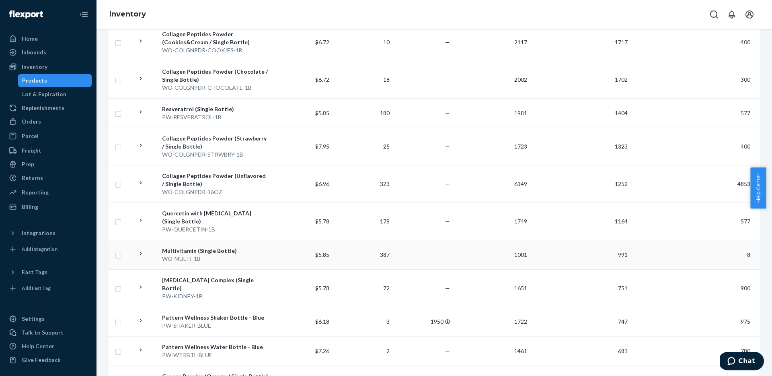
scroll to position [348, 0]
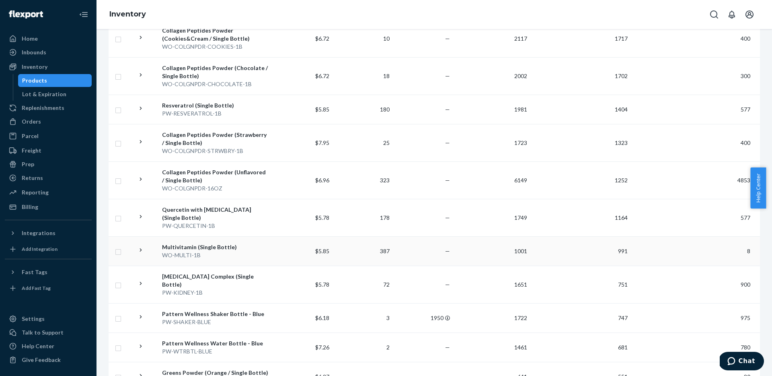
click at [206, 243] on div "Multivitamin (Single Bottle)" at bounding box center [215, 247] width 107 height 8
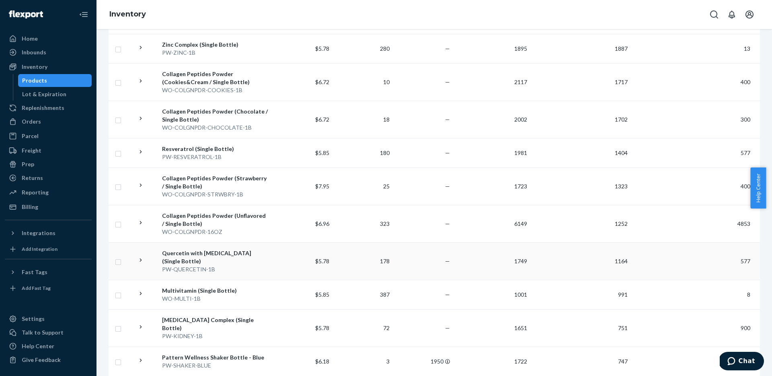
scroll to position [359, 0]
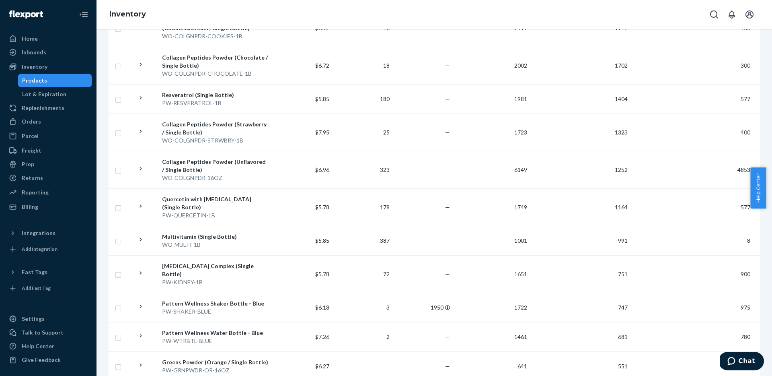
click at [212, 262] on div "[MEDICAL_DATA] Complex (Single Bottle)" at bounding box center [215, 270] width 107 height 16
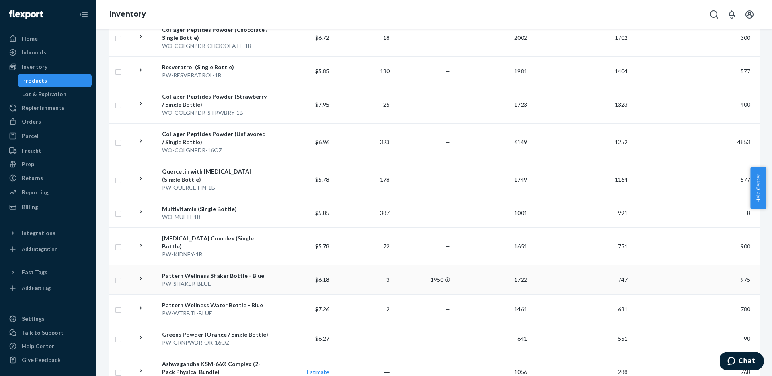
scroll to position [387, 0]
click at [225, 271] on div "Pattern Wellness Shaker Bottle - Blue" at bounding box center [215, 275] width 107 height 8
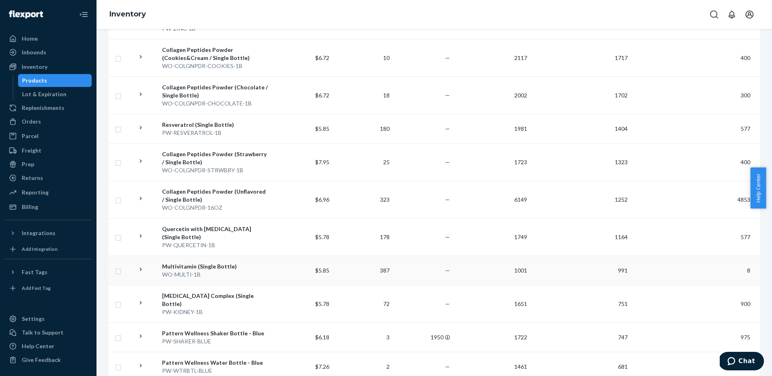
scroll to position [436, 0]
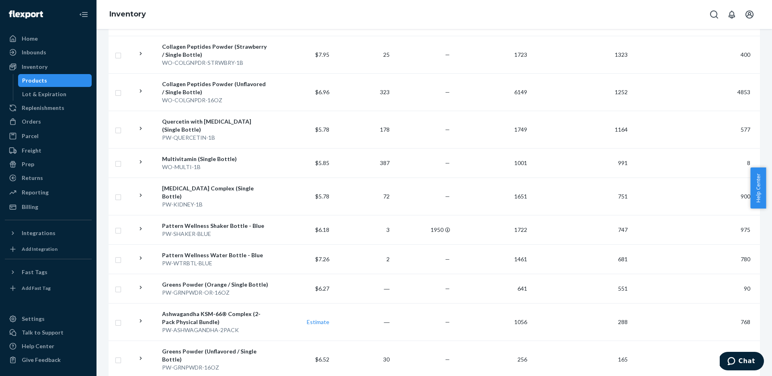
click at [218, 251] on div "Pattern Wellness Water Bottle - Blue" at bounding box center [215, 255] width 107 height 8
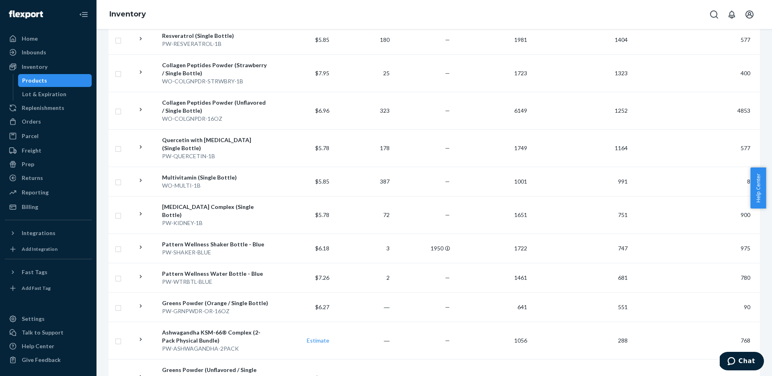
scroll to position [540, 0]
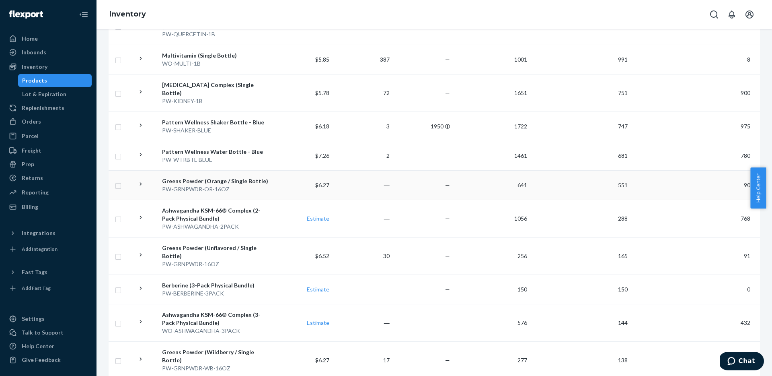
click at [213, 177] on div "Greens Powder (Orange / Single Bottle)" at bounding box center [215, 181] width 107 height 8
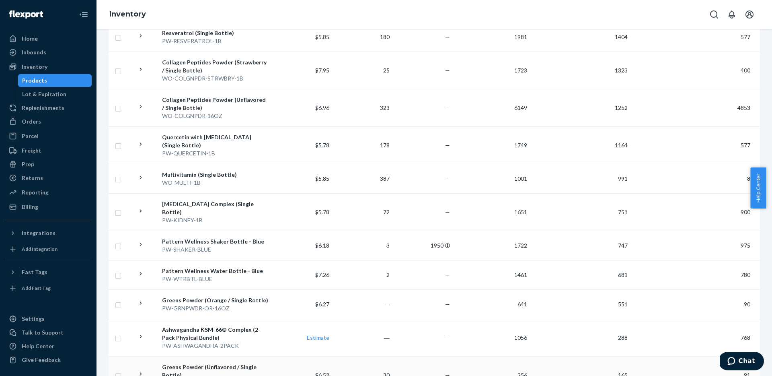
scroll to position [547, 0]
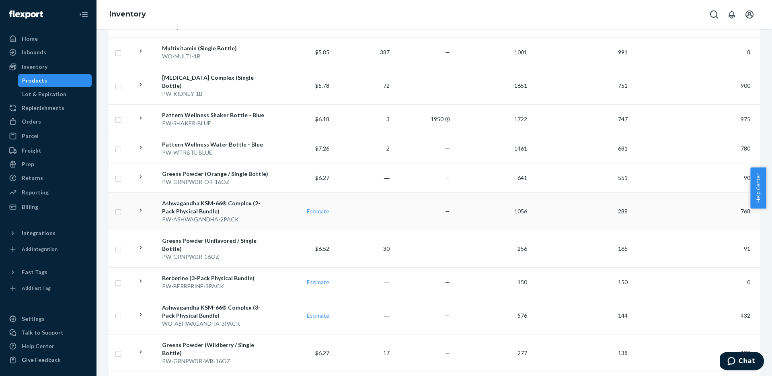
click at [215, 199] on div "Ashwagandha KSM-66® Complex (2-Pack Physical Bundle)" at bounding box center [215, 207] width 107 height 16
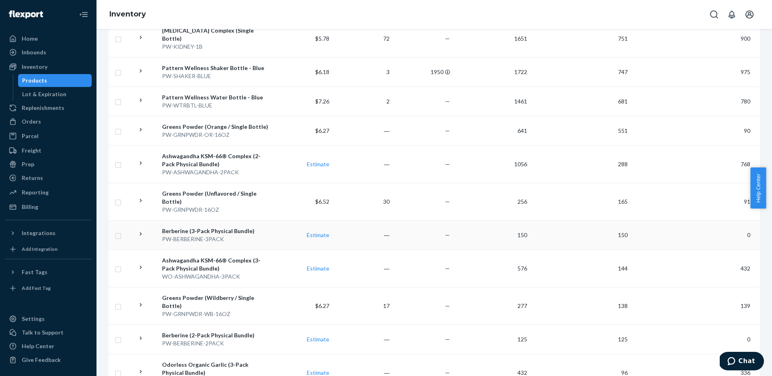
scroll to position [595, 0]
click at [228, 188] on div "Greens Powder (Unflavored / Single Bottle)" at bounding box center [215, 196] width 107 height 16
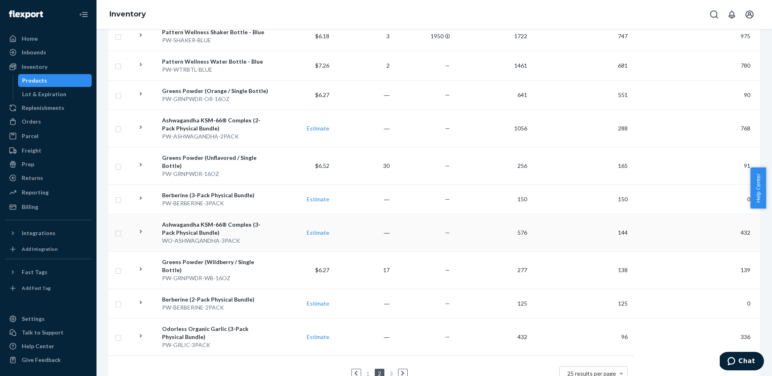
scroll to position [620, 0]
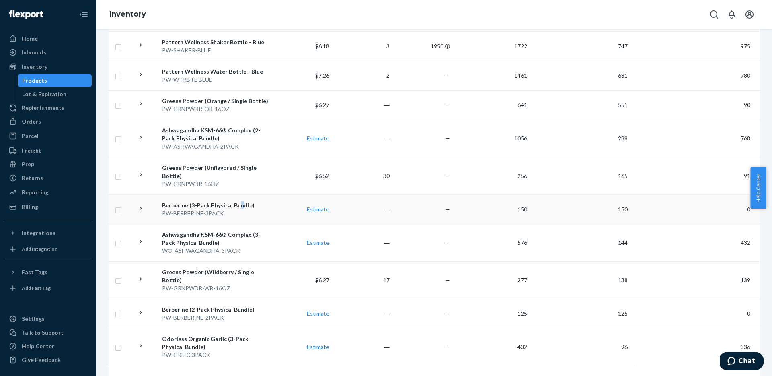
click at [238, 201] on div "Berberine (3-Pack Physical Bundle)" at bounding box center [215, 205] width 107 height 8
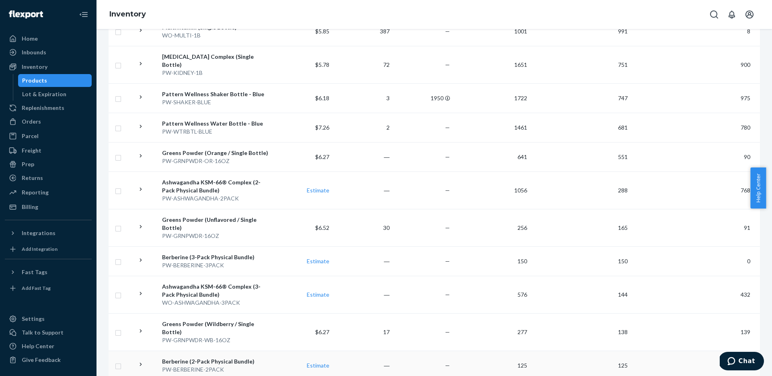
scroll to position [635, 0]
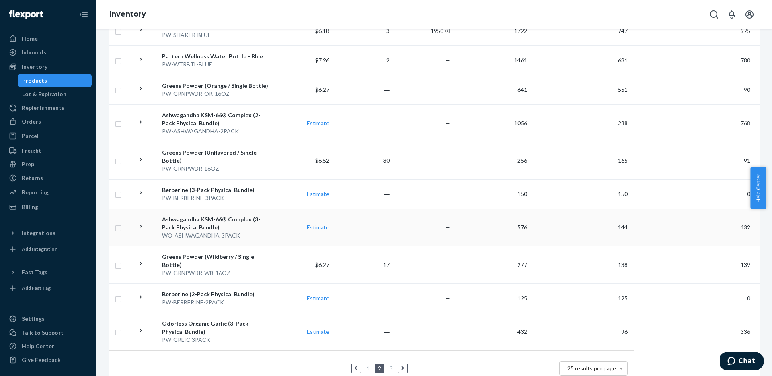
click at [221, 215] on div "Ashwagandha KSM-66® Complex (3-Pack Physical Bundle)" at bounding box center [215, 223] width 107 height 16
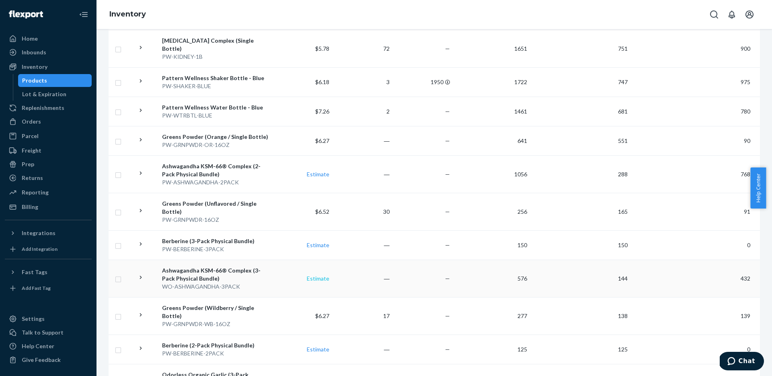
scroll to position [635, 0]
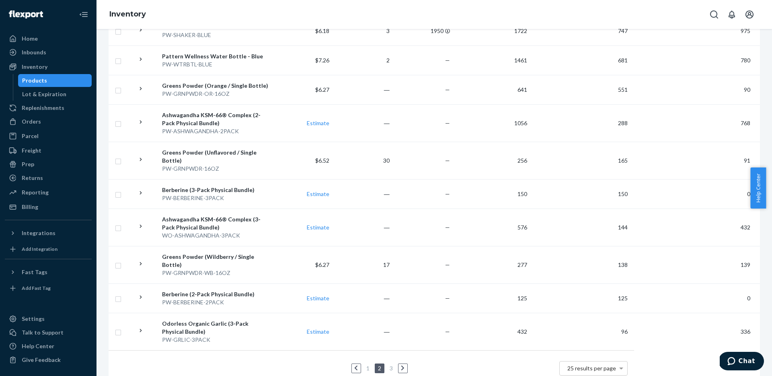
click at [226, 252] on div "Greens Powder (Wildberry / Single Bottle)" at bounding box center [215, 260] width 107 height 16
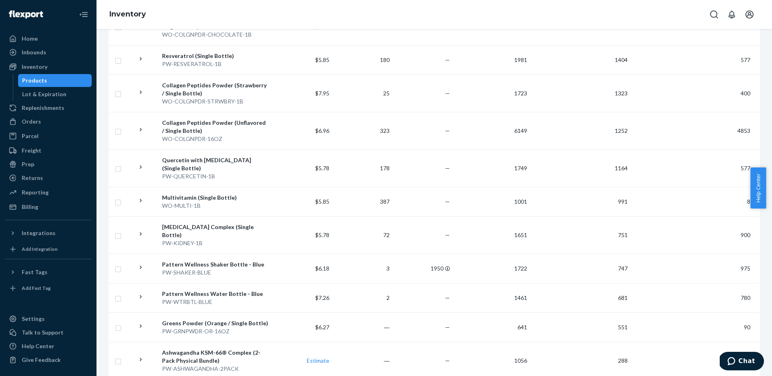
scroll to position [635, 0]
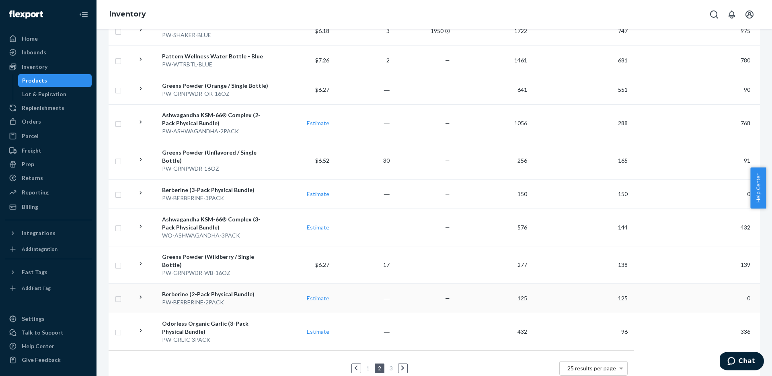
click at [214, 290] on div "Berberine (2-Pack Physical Bundle)" at bounding box center [215, 294] width 107 height 8
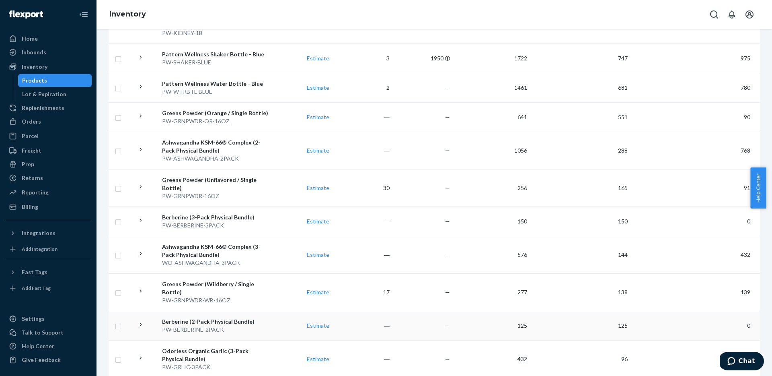
scroll to position [635, 0]
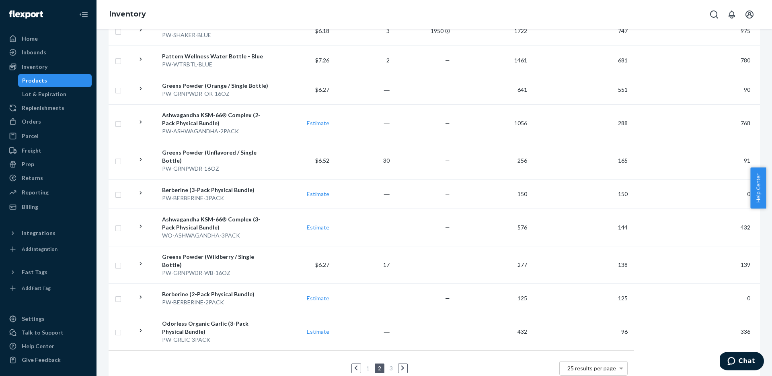
click at [205, 319] on div "Odorless Organic Garlic (3-Pack Physical Bundle)" at bounding box center [215, 327] width 107 height 16
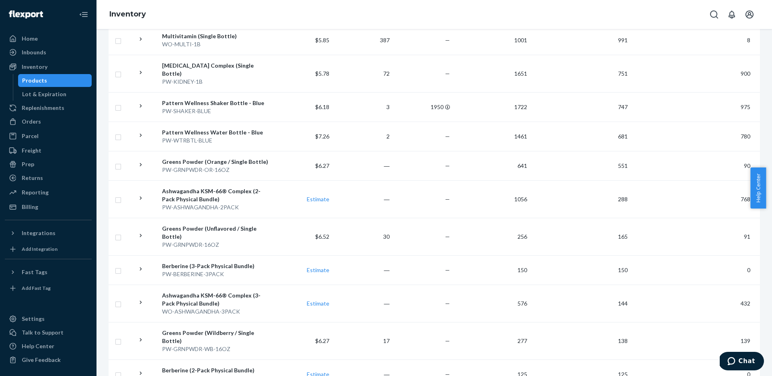
scroll to position [635, 0]
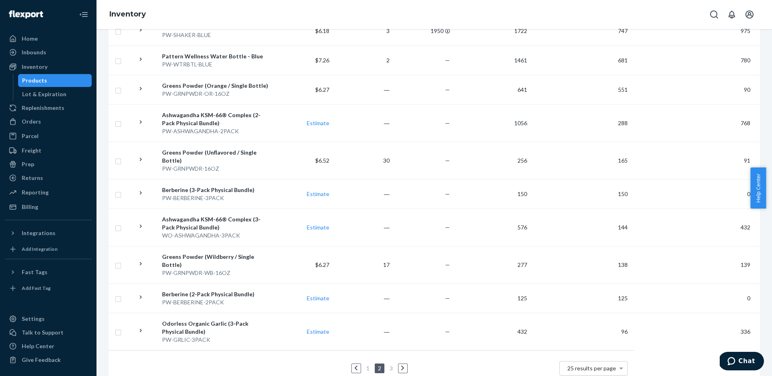
click at [399, 363] on link at bounding box center [402, 368] width 9 height 10
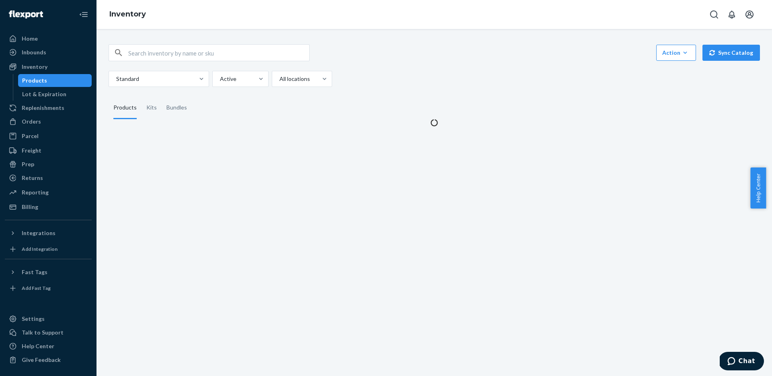
scroll to position [0, 0]
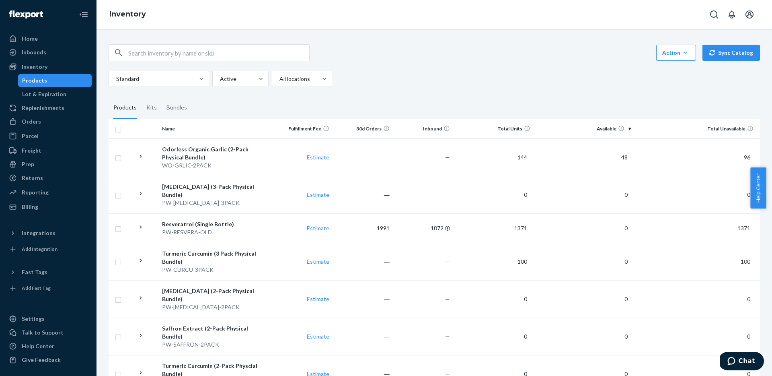
click at [227, 158] on div "Odorless Organic Garlic (2-Pack Physical Bundle)" at bounding box center [215, 153] width 107 height 16
click at [226, 199] on div "PW-[MEDICAL_DATA]-3PACK" at bounding box center [215, 203] width 107 height 8
click at [224, 220] on div "Resveratrol (Single Bottle)" at bounding box center [215, 224] width 107 height 8
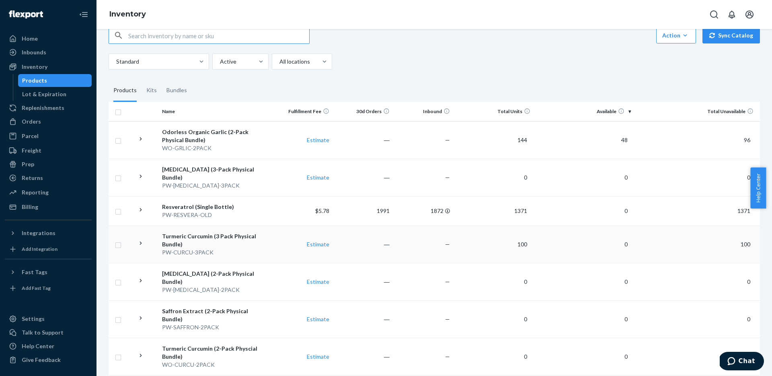
scroll to position [18, 0]
click at [207, 238] on div "Turmeric Curcumin (3 Pack Physical Bundle)" at bounding box center [215, 240] width 107 height 16
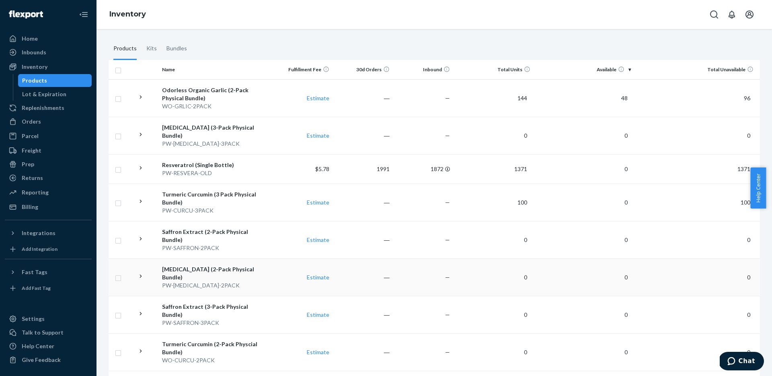
scroll to position [61, 0]
click at [220, 226] on div "Saffron Extract (2-Pack Physical Bundle)" at bounding box center [215, 234] width 107 height 16
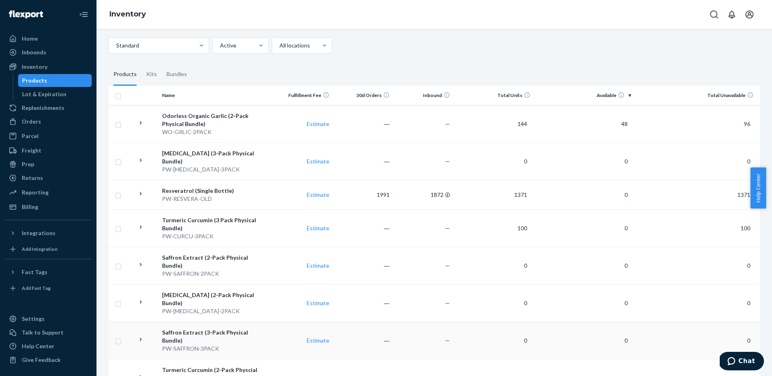
scroll to position [71, 0]
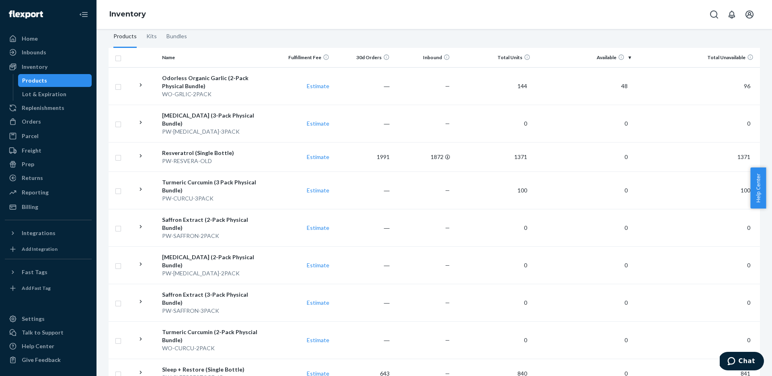
click at [220, 253] on div "[MEDICAL_DATA] (2-Pack Physical Bundle)" at bounding box center [215, 261] width 107 height 16
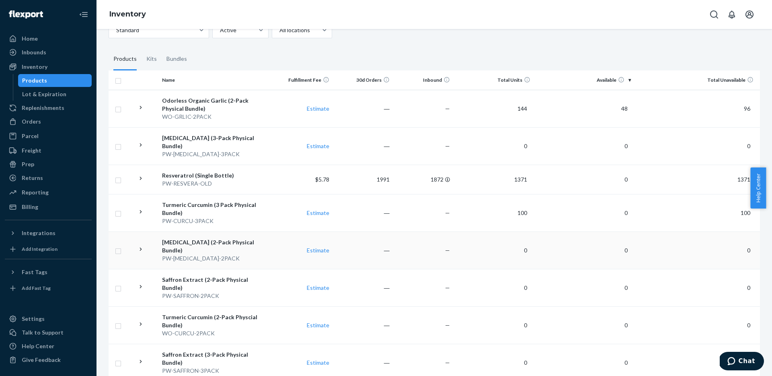
scroll to position [56, 0]
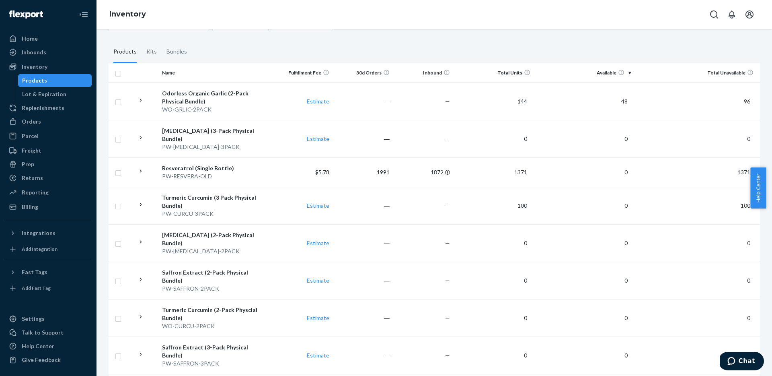
click at [196, 268] on div "Saffron Extract (2-Pack Physical Bundle)" at bounding box center [215, 276] width 107 height 16
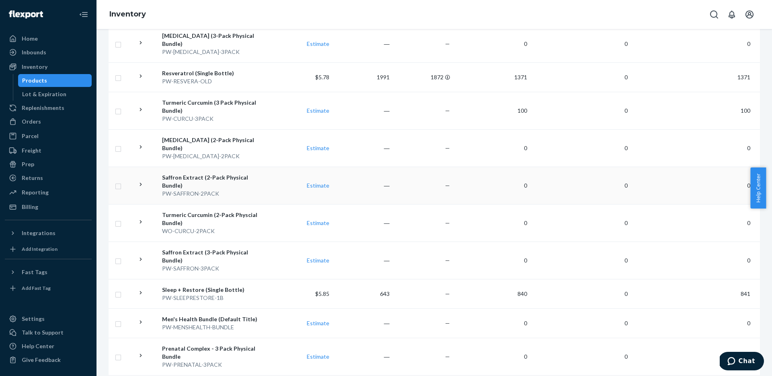
scroll to position [149, 0]
click at [211, 212] on div "Turmeric Curcumin (2-Pack Physcial Bundle)" at bounding box center [215, 220] width 107 height 16
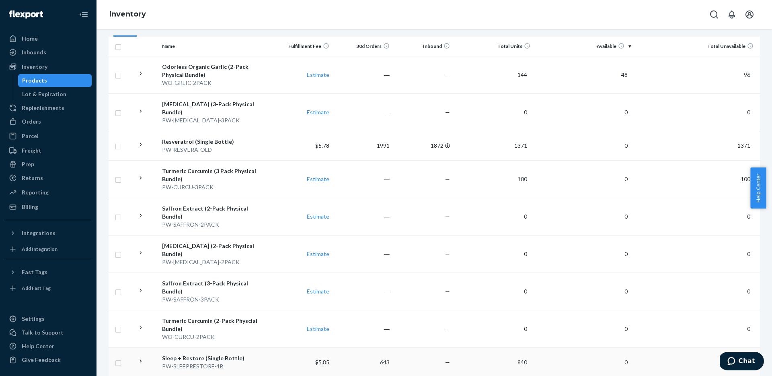
scroll to position [92, 0]
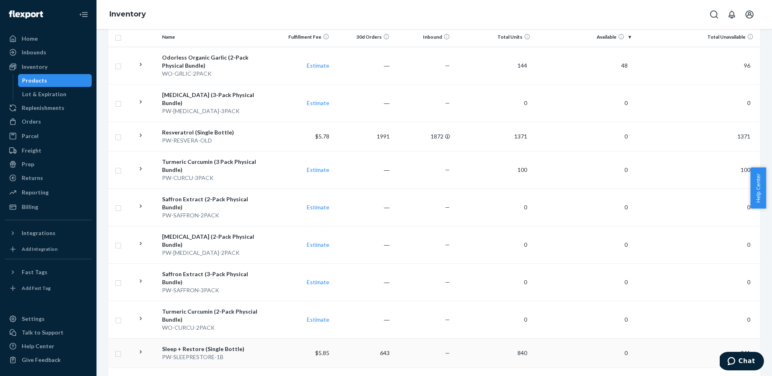
click at [240, 345] on div "Sleep + Restore (Single Bottle)" at bounding box center [215, 349] width 107 height 8
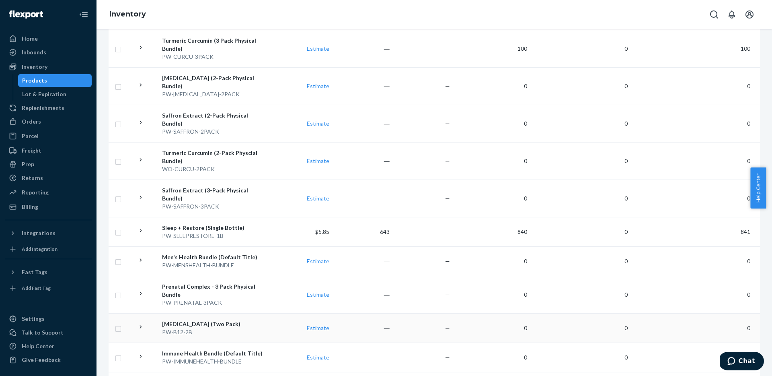
scroll to position [213, 0]
click at [208, 261] on div "PW-MENSHEALTH-BUNDLE" at bounding box center [215, 265] width 107 height 8
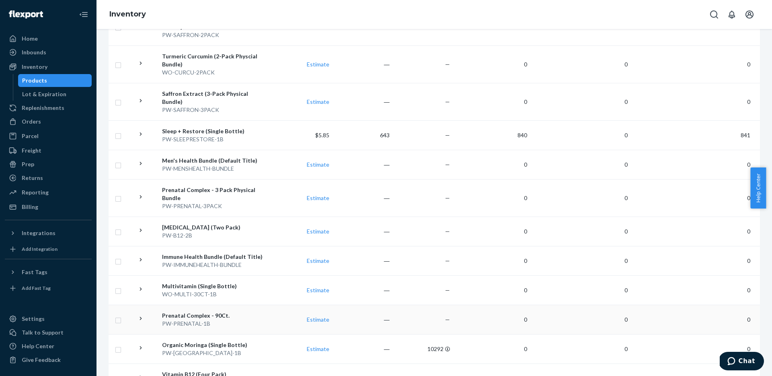
scroll to position [317, 0]
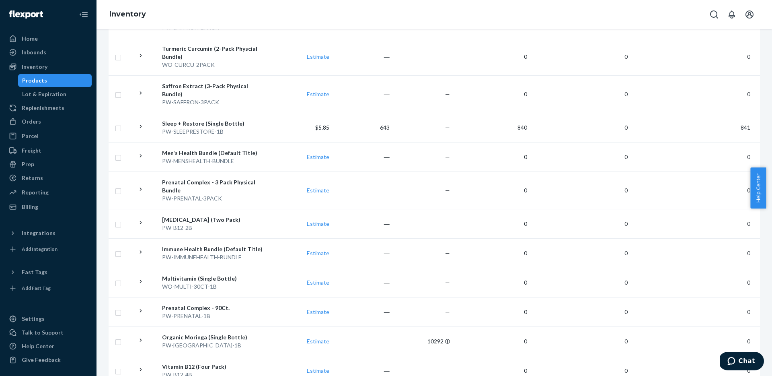
drag, startPoint x: 186, startPoint y: 156, endPoint x: 184, endPoint y: 160, distance: 4.9
click at [186, 178] on div "Prenatal Complex - 3 Pack Physical Bundle" at bounding box center [215, 186] width 107 height 16
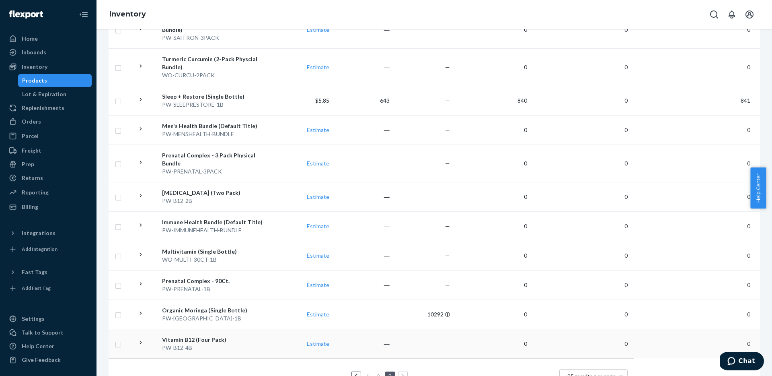
scroll to position [328, 0]
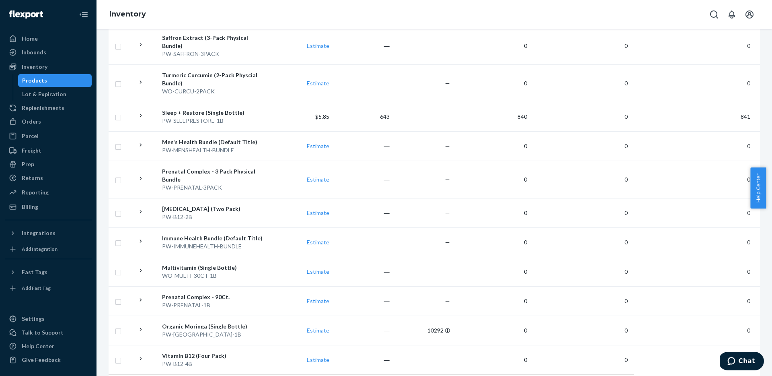
click at [224, 205] on div "[MEDICAL_DATA] (Two Pack)" at bounding box center [215, 209] width 107 height 8
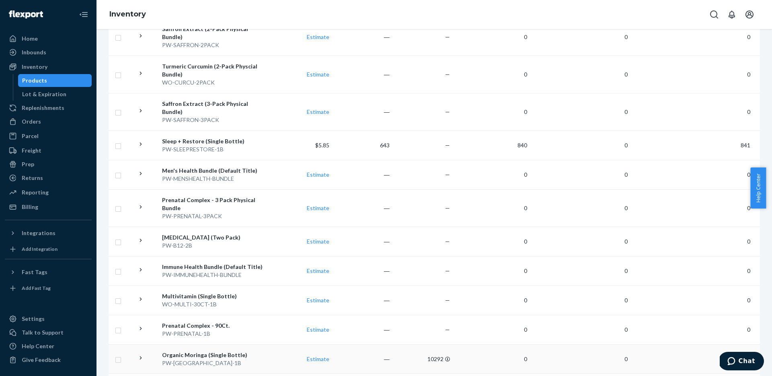
scroll to position [333, 0]
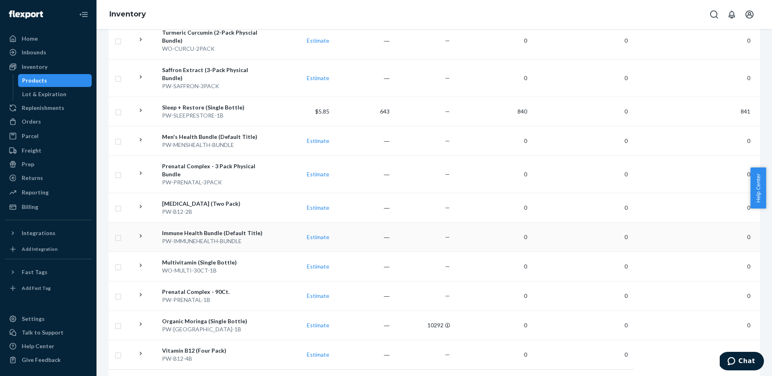
click at [225, 229] on div "Immune Health Bundle (Default Title)" at bounding box center [215, 233] width 107 height 8
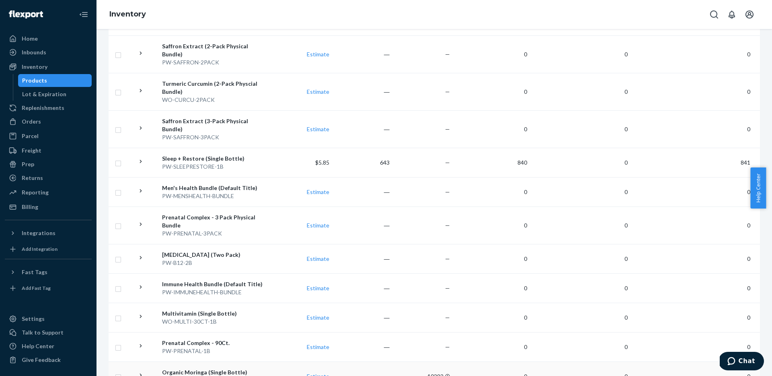
scroll to position [344, 0]
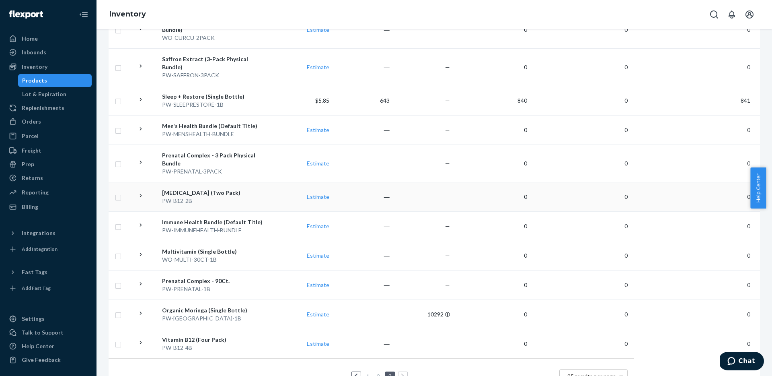
click at [199, 197] on div "PW-B12-2B" at bounding box center [215, 201] width 107 height 8
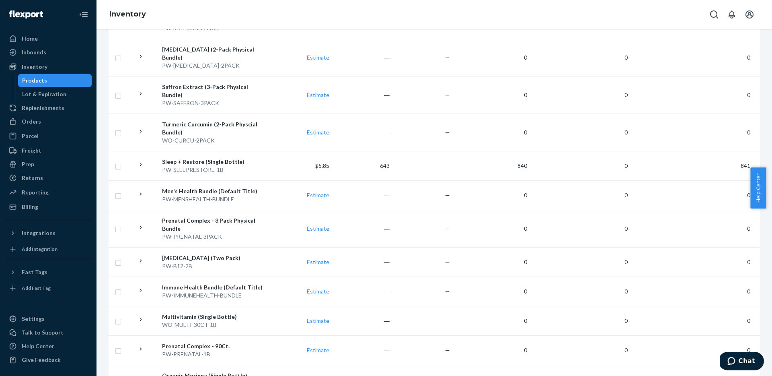
scroll to position [344, 0]
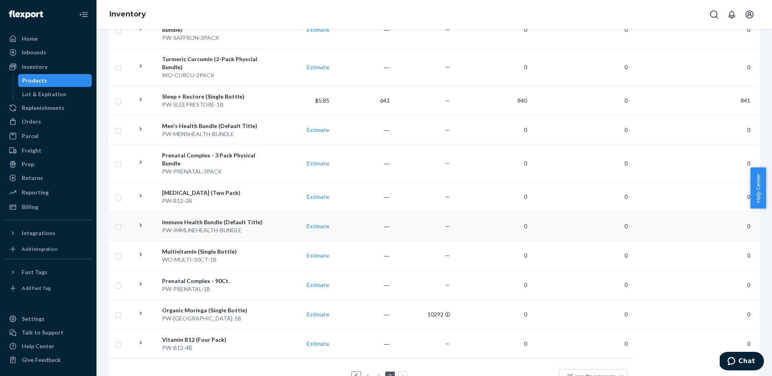
click at [215, 226] on div "PW-IMMUNEHEALTH-BUNDLE" at bounding box center [215, 230] width 107 height 8
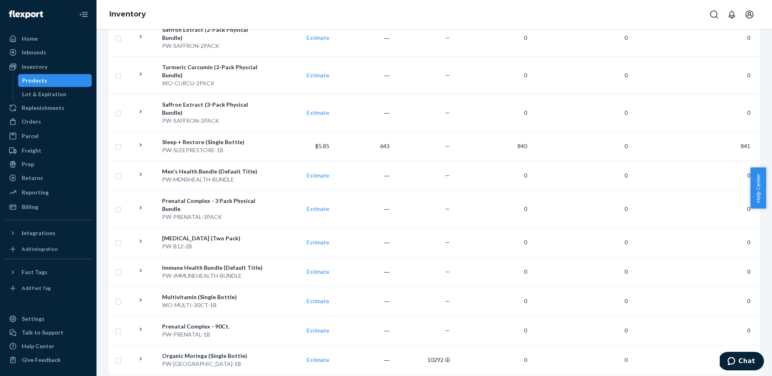
scroll to position [344, 0]
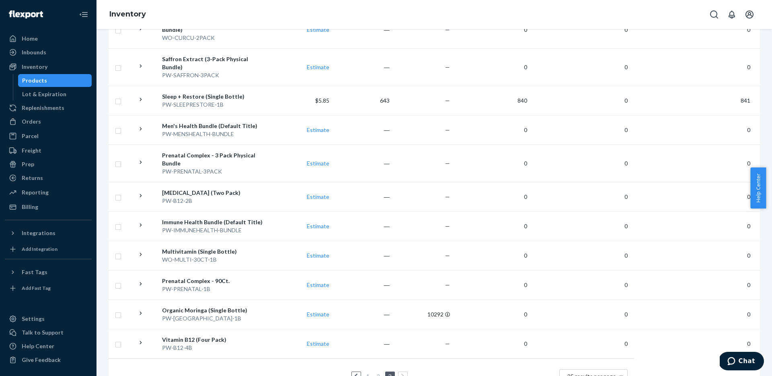
click at [224, 285] on div "PW-PRENATAL-1B" at bounding box center [215, 289] width 107 height 8
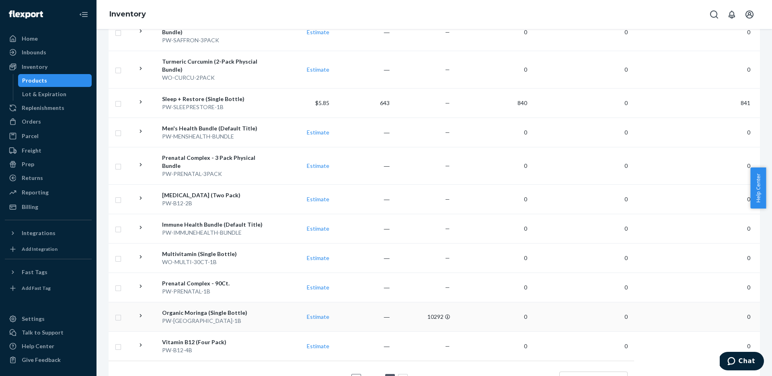
scroll to position [344, 0]
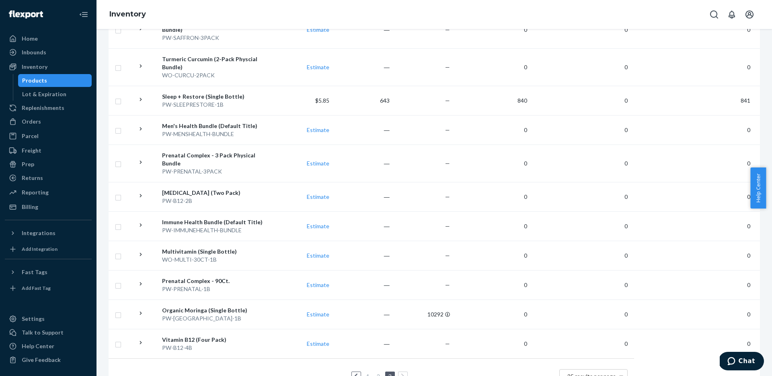
click at [227, 306] on div "Organic Moringa (Single Bottle)" at bounding box center [215, 310] width 107 height 8
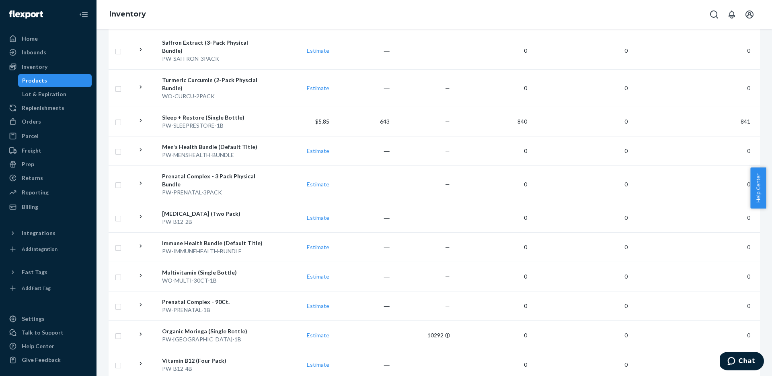
scroll to position [344, 0]
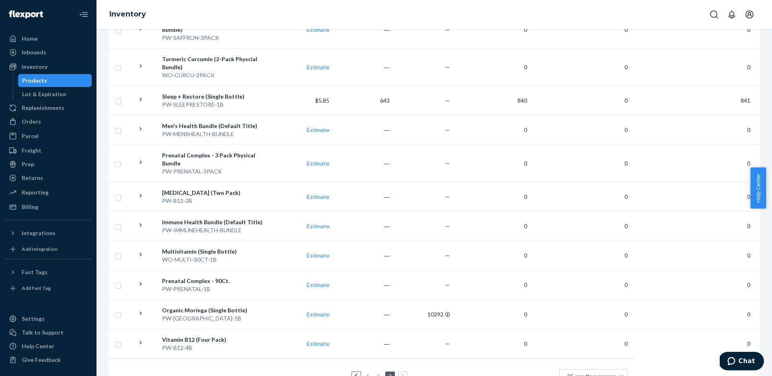
click at [203, 343] on div "PW-B12-4B" at bounding box center [215, 347] width 107 height 8
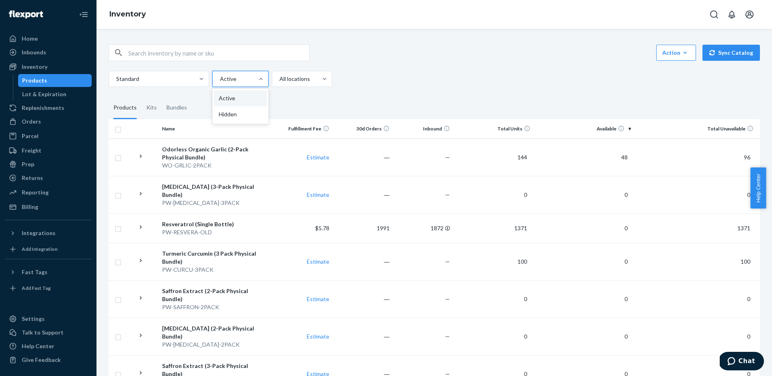
click at [240, 75] on div at bounding box center [239, 79] width 41 height 10
click at [220, 75] on input "option Active focused, 1 of 2. 2 results available. Use Up and Down to choose o…" at bounding box center [219, 79] width 1 height 8
drag, startPoint x: 237, startPoint y: 115, endPoint x: 237, endPoint y: 136, distance: 21.7
click at [237, 115] on div "Hidden" at bounding box center [240, 114] width 53 height 16
click at [220, 83] on input "option Hidden focused, 2 of 2. 2 results available. Use Up and Down to choose o…" at bounding box center [219, 79] width 1 height 8
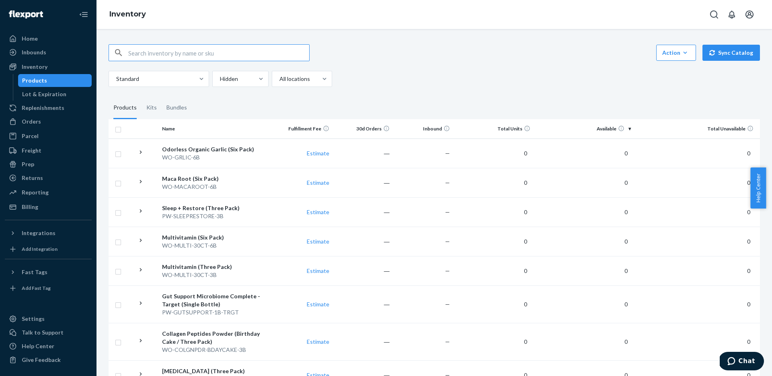
click at [160, 57] on input "text" at bounding box center [218, 53] width 181 height 16
paste input "850076875510"
type input "850076875510"
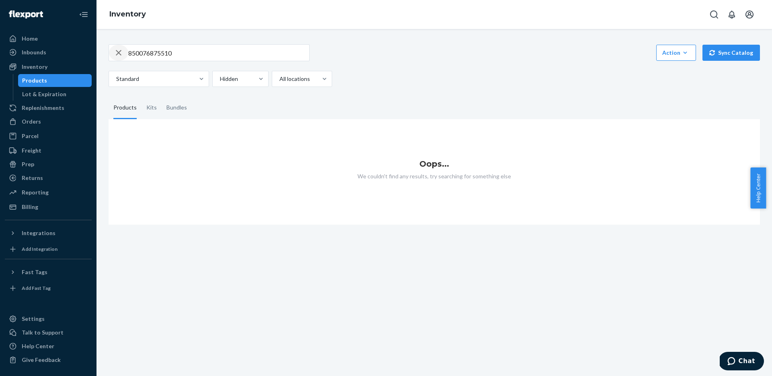
click at [117, 50] on icon "button" at bounding box center [119, 53] width 10 height 16
drag, startPoint x: 219, startPoint y: 46, endPoint x: 218, endPoint y: 51, distance: 5.4
click at [218, 51] on input "text" at bounding box center [218, 53] width 181 height 16
type input "prenatal"
drag, startPoint x: 160, startPoint y: 66, endPoint x: 161, endPoint y: 62, distance: 4.9
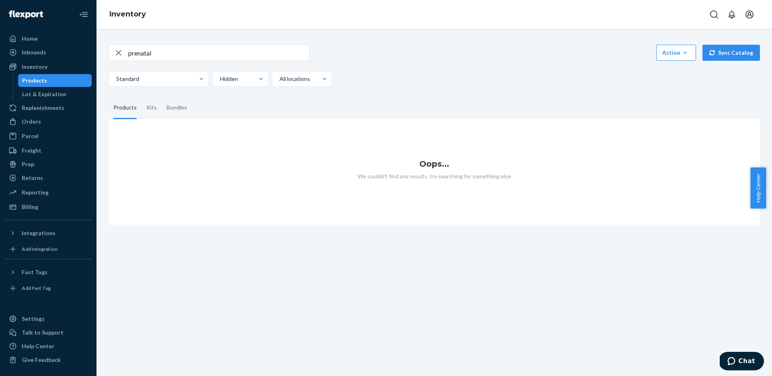
click at [161, 64] on div "prenatal Action Create product Create kit or bundle Bulk create products Bulk u…" at bounding box center [434, 65] width 651 height 43
drag, startPoint x: 158, startPoint y: 53, endPoint x: 76, endPoint y: 43, distance: 83.1
click at [76, 43] on div "Home Inbounds Shipping Plans Problems Inventory Products Lot & Expiration Reple…" at bounding box center [386, 188] width 772 height 376
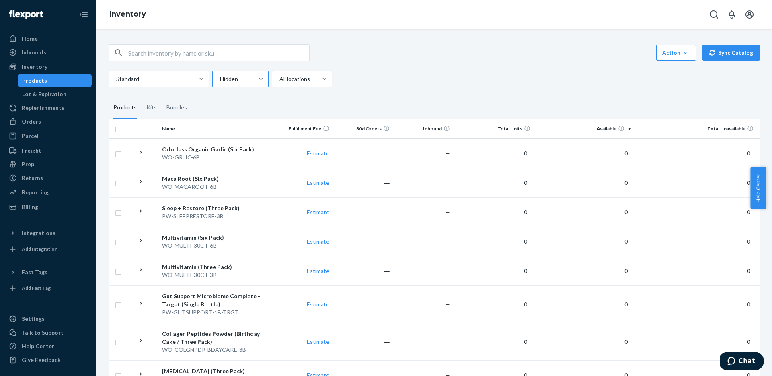
click at [244, 77] on div at bounding box center [239, 79] width 41 height 10
click at [220, 77] on input "Hidden" at bounding box center [219, 79] width 1 height 8
click at [405, 78] on div "Standard option Hidden, selected. option Hidden focused, 2 of 2. 2 results avai…" at bounding box center [431, 79] width 645 height 16
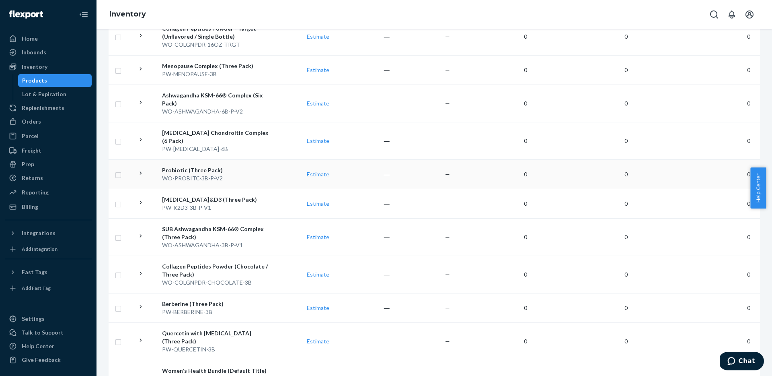
scroll to position [603, 0]
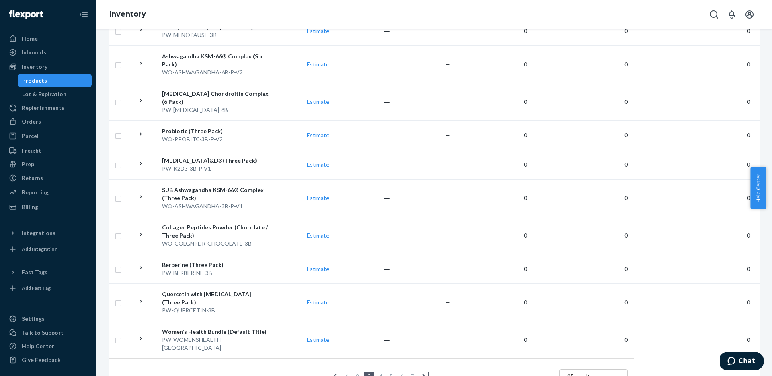
click at [422, 373] on icon at bounding box center [424, 376] width 4 height 6
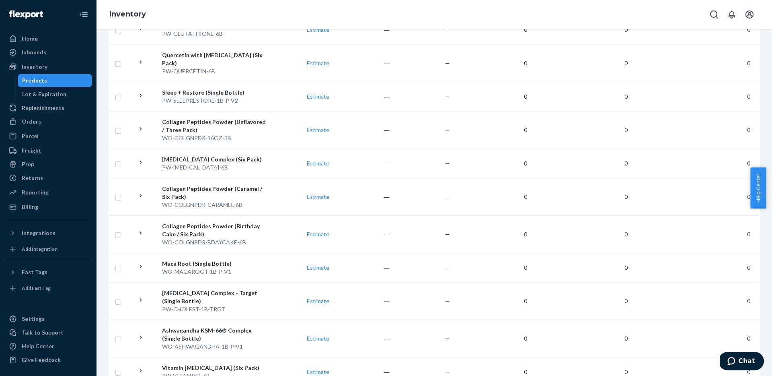
scroll to position [627, 0]
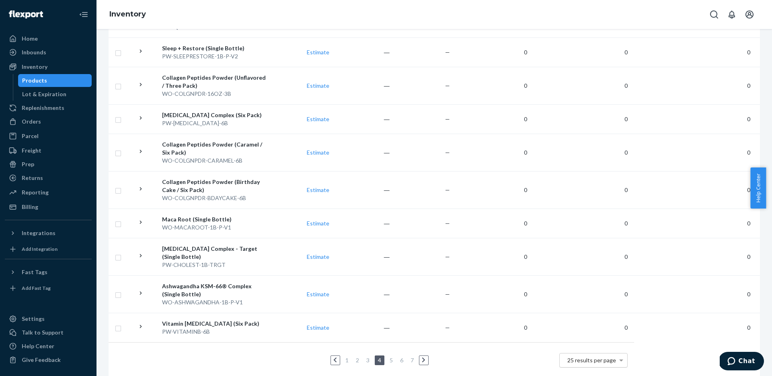
click at [593, 353] on div "25 results per page" at bounding box center [594, 360] width 68 height 14
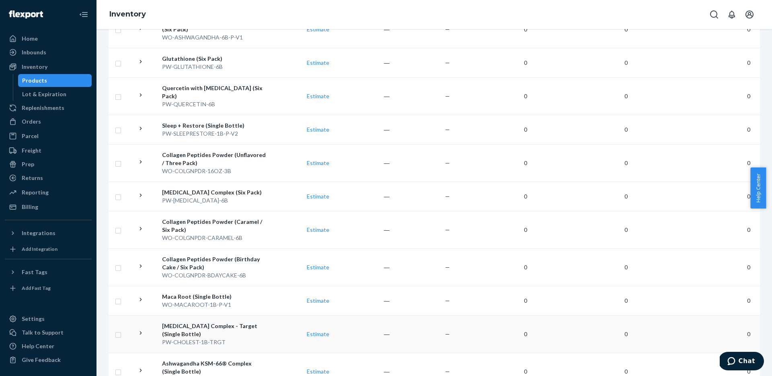
scroll to position [2981, 0]
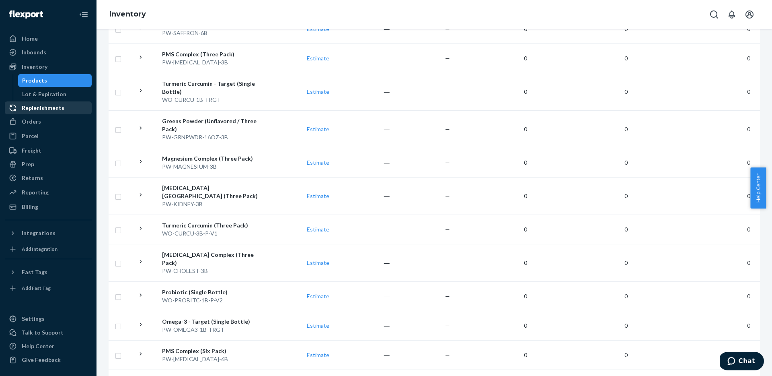
scroll to position [355, 0]
click at [36, 190] on div "Reporting" at bounding box center [35, 192] width 27 height 8
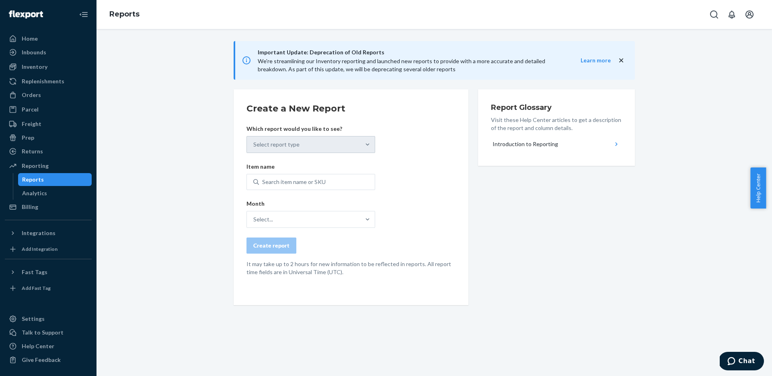
click at [306, 131] on p "Which report would you like to see?" at bounding box center [310, 129] width 129 height 8
drag, startPoint x: 313, startPoint y: 144, endPoint x: 329, endPoint y: 144, distance: 16.5
click at [313, 144] on div "Select report type" at bounding box center [310, 144] width 129 height 17
drag, startPoint x: 341, startPoint y: 144, endPoint x: 347, endPoint y: 144, distance: 6.4
click at [345, 144] on div "Select report type" at bounding box center [310, 144] width 129 height 17
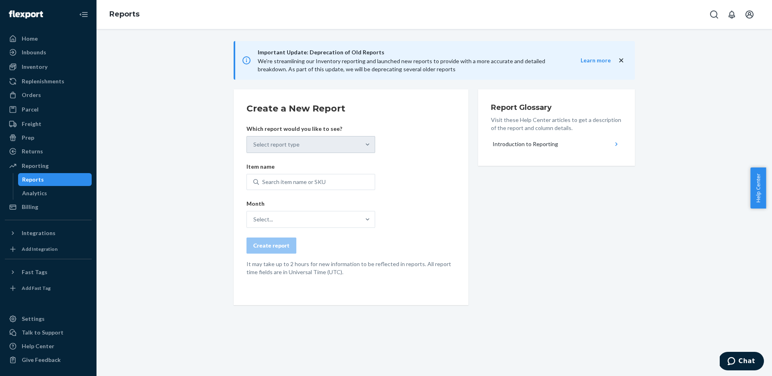
click at [604, 219] on div "Create a New Report Which report would you like to see? Select report type Item…" at bounding box center [434, 196] width 401 height 215
drag, startPoint x: 621, startPoint y: 60, endPoint x: 615, endPoint y: 62, distance: 6.2
click at [621, 60] on icon "close" at bounding box center [621, 60] width 8 height 8
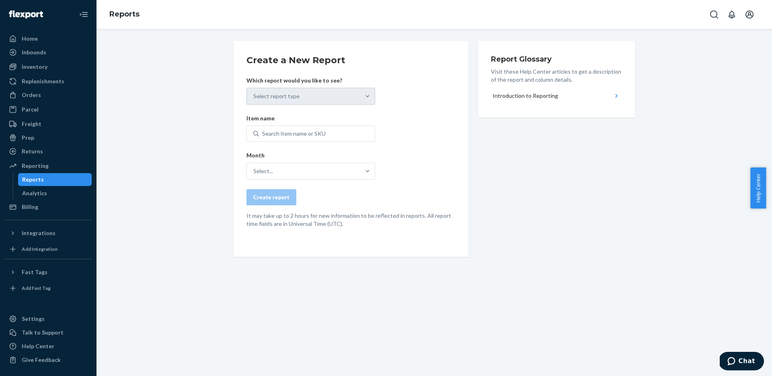
click at [483, 165] on div "Create a New Report Which report would you like to see? Select report type Item…" at bounding box center [434, 148] width 401 height 215
click at [318, 83] on p "Which report would you like to see?" at bounding box center [310, 80] width 129 height 8
click at [317, 86] on div "Which report would you like to see? Select report type" at bounding box center [310, 90] width 129 height 28
drag, startPoint x: 316, startPoint y: 90, endPoint x: 310, endPoint y: 94, distance: 6.9
click at [315, 91] on div "Select report type" at bounding box center [310, 96] width 129 height 17
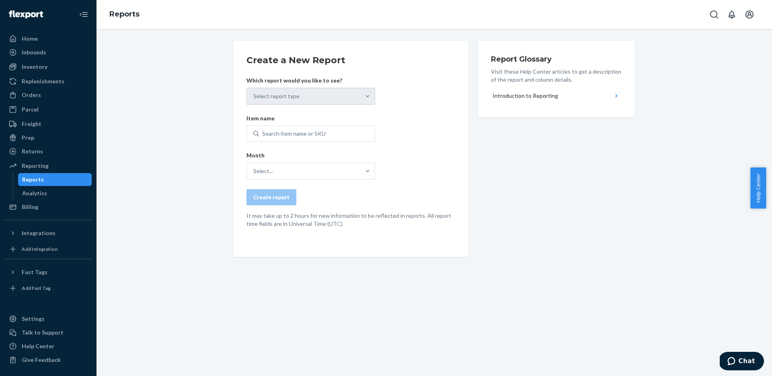
click at [310, 94] on div "Select report type" at bounding box center [310, 96] width 129 height 17
click at [363, 95] on div "Select report type" at bounding box center [310, 96] width 129 height 17
click at [317, 138] on div "Search item name or SKU" at bounding box center [317, 133] width 116 height 14
click at [263, 137] on input "Search item name or SKU" at bounding box center [262, 133] width 1 height 8
paste input "850076875510"
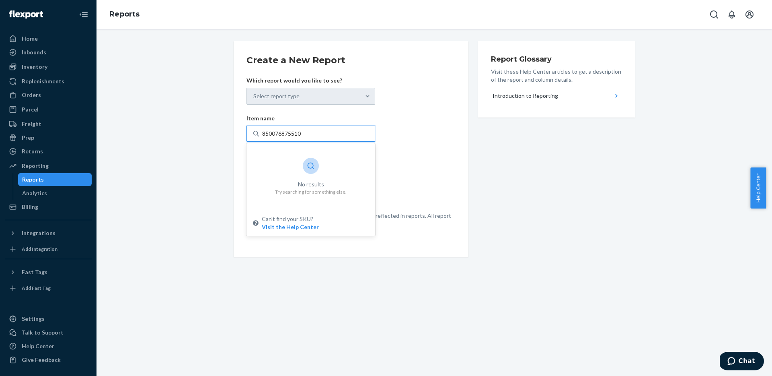
type input "850076875510"
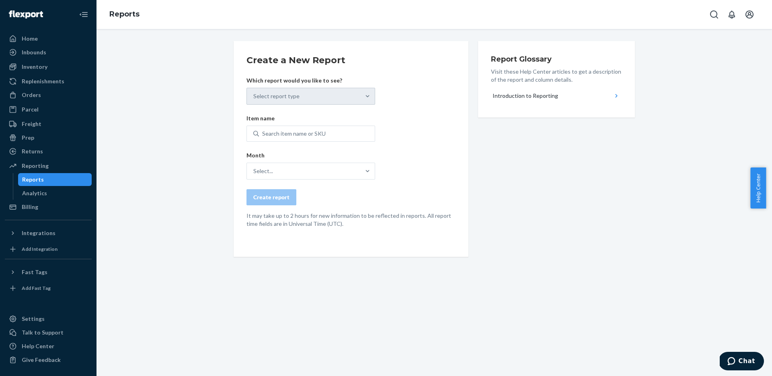
drag, startPoint x: 579, startPoint y: 164, endPoint x: 582, endPoint y: 174, distance: 10.7
click at [584, 174] on div "Create a New Report Which report would you like to see? Select report type Item…" at bounding box center [434, 148] width 401 height 215
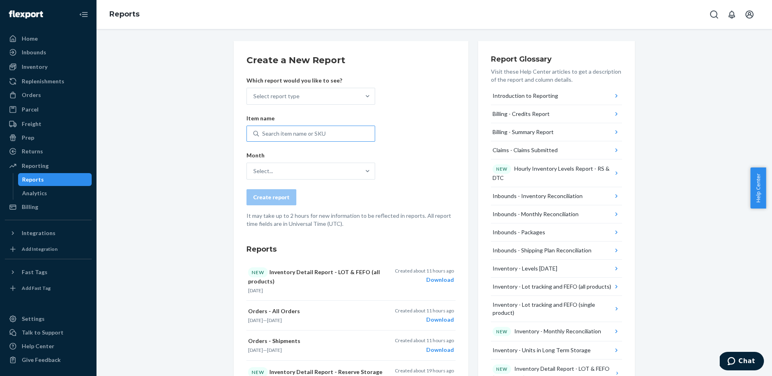
click at [330, 132] on div "Search item name or SKU" at bounding box center [317, 133] width 116 height 14
click at [263, 132] on input "Search item name or SKU" at bounding box center [262, 133] width 1 height 8
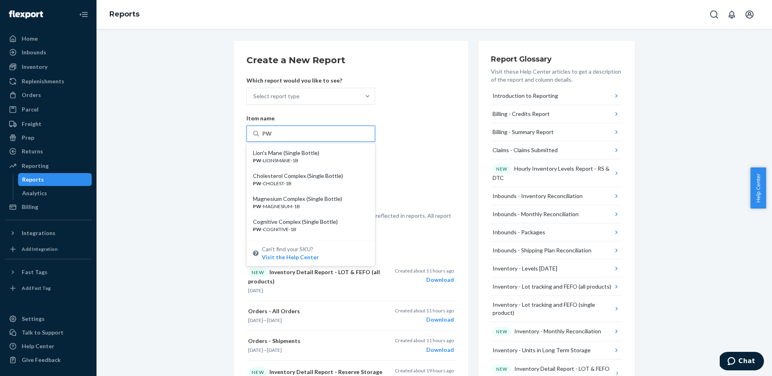
type input "P"
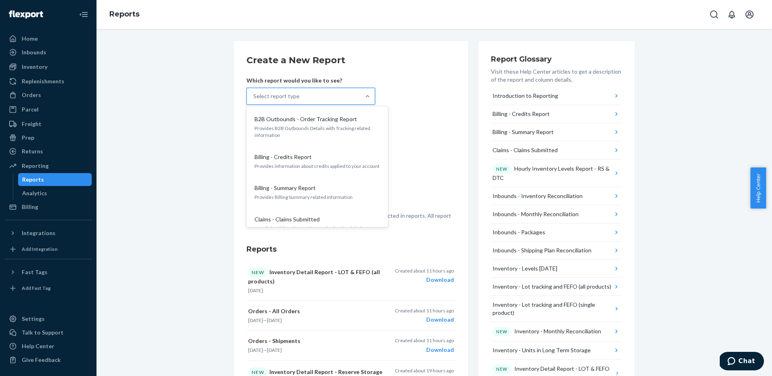
click at [294, 93] on div "Select report type" at bounding box center [276, 96] width 46 height 8
click at [254, 93] on input "option B2B Outbounds - Order Tracking Report focused, 1 of 33. 33 results avail…" at bounding box center [253, 96] width 1 height 8
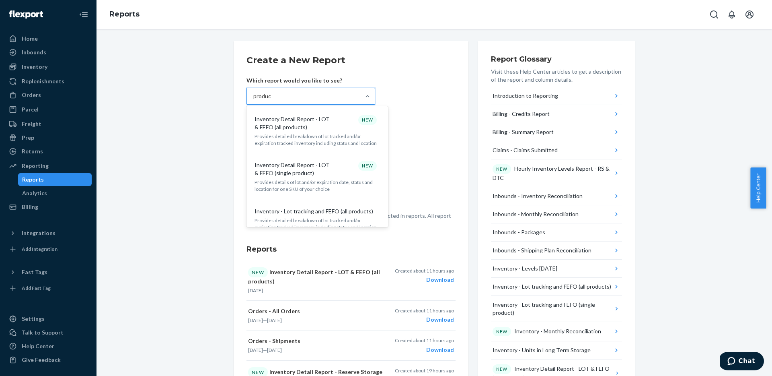
type input "product"
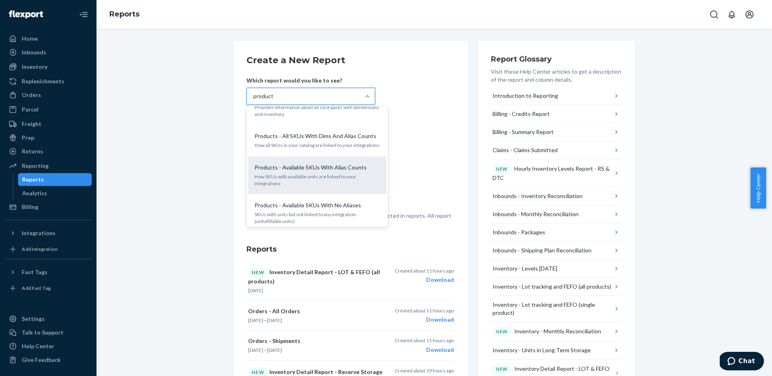
scroll to position [194, 0]
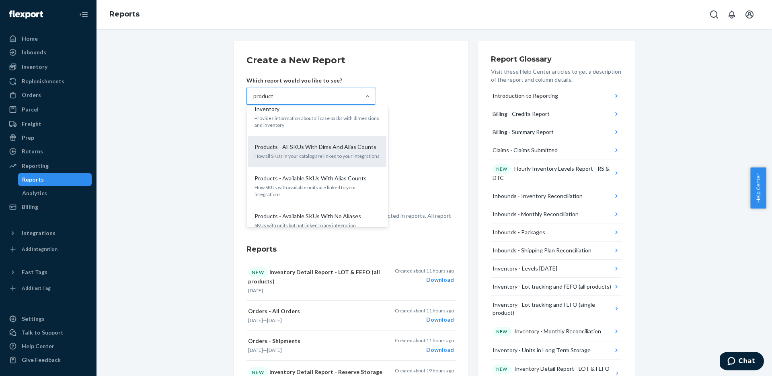
click at [303, 152] on p "How all SKUs in your catalog are linked to your integrations" at bounding box center [316, 155] width 125 height 7
click at [274, 100] on input "product" at bounding box center [263, 96] width 21 height 8
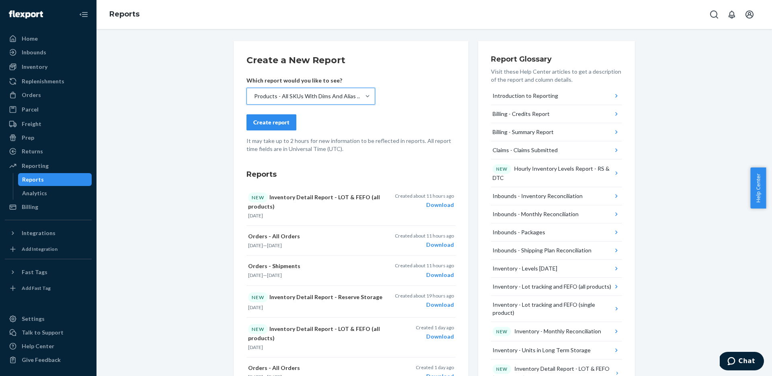
click at [285, 118] on button "Create report" at bounding box center [271, 122] width 50 height 16
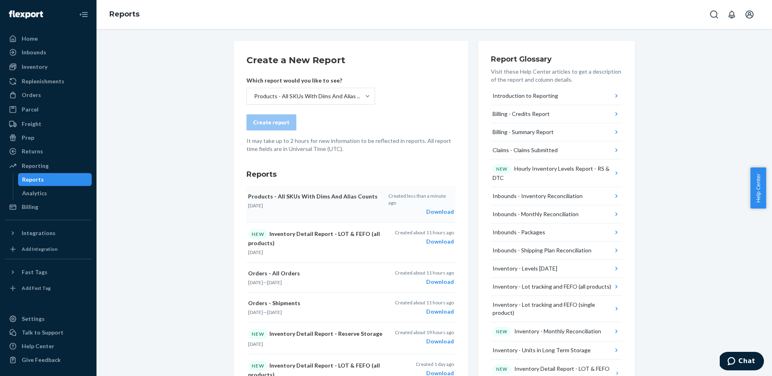
click at [439, 207] on div "Download" at bounding box center [421, 211] width 66 height 8
click at [292, 94] on div "Products - All SKUs With Dims And Alias Counts" at bounding box center [309, 96] width 110 height 8
click at [254, 94] on input "Products - All SKUs With Dims And Alias Counts" at bounding box center [253, 96] width 1 height 8
drag, startPoint x: 252, startPoint y: 93, endPoint x: 465, endPoint y: 117, distance: 214.0
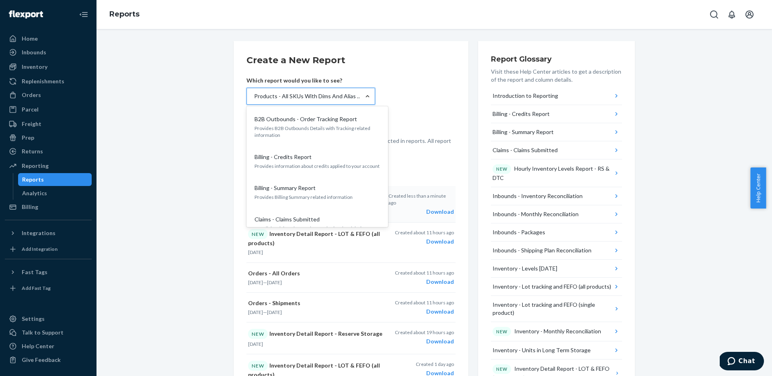
drag, startPoint x: 362, startPoint y: 94, endPoint x: 370, endPoint y: 94, distance: 8.1
click at [347, 98] on div "Products - All SKUs With Dims And Alias Counts" at bounding box center [309, 96] width 110 height 8
click at [254, 98] on input "option Products - All SKUs With Dims And Alias Counts, selected. option B2B Out…" at bounding box center [253, 96] width 1 height 8
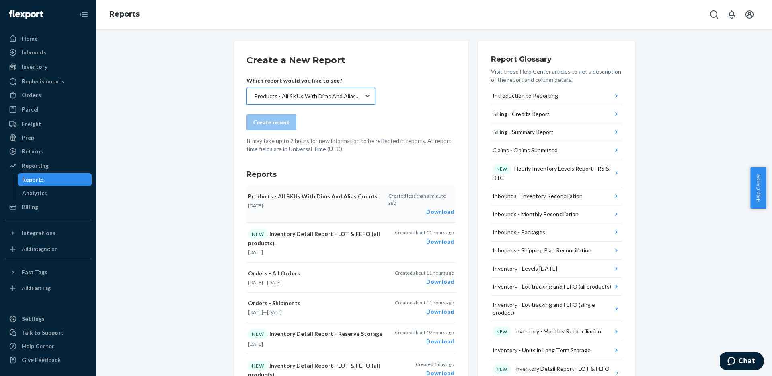
click at [346, 95] on div "Products - All SKUs With Dims And Alias Counts" at bounding box center [309, 96] width 110 height 8
click at [254, 95] on input "option Products - All SKUs With Dims And Alias Counts, selected. 0 results avai…" at bounding box center [253, 96] width 1 height 8
type input "UPC"
type input "M"
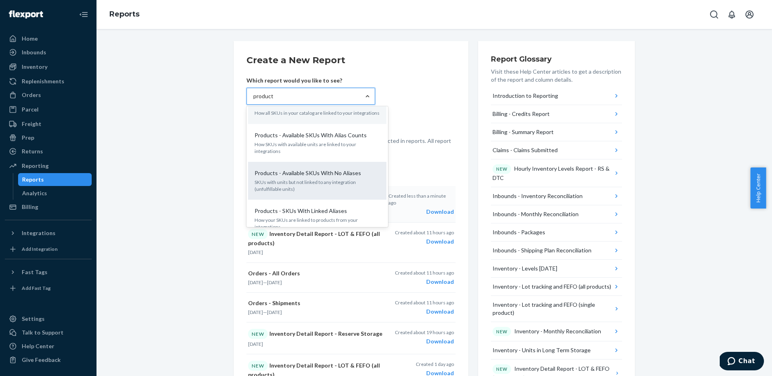
scroll to position [241, 0]
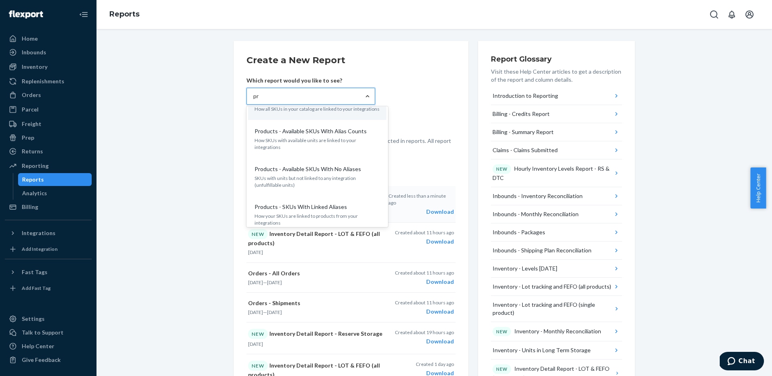
type input "p"
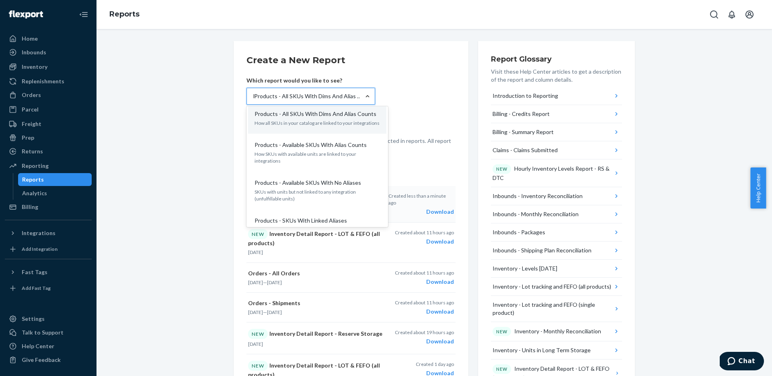
scroll to position [0, 0]
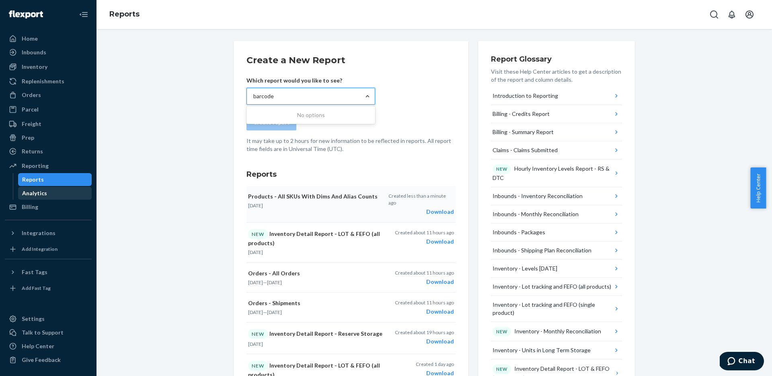
type input "barcode"
click at [71, 193] on div "Analytics" at bounding box center [55, 192] width 72 height 11
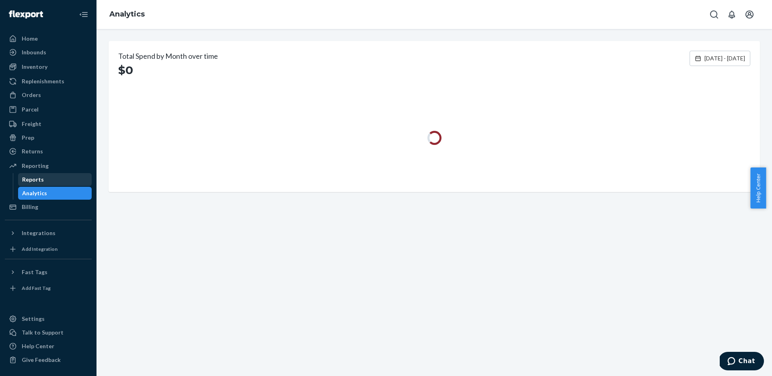
click at [48, 177] on div "Reports" at bounding box center [55, 179] width 72 height 11
